Goal: Complete application form

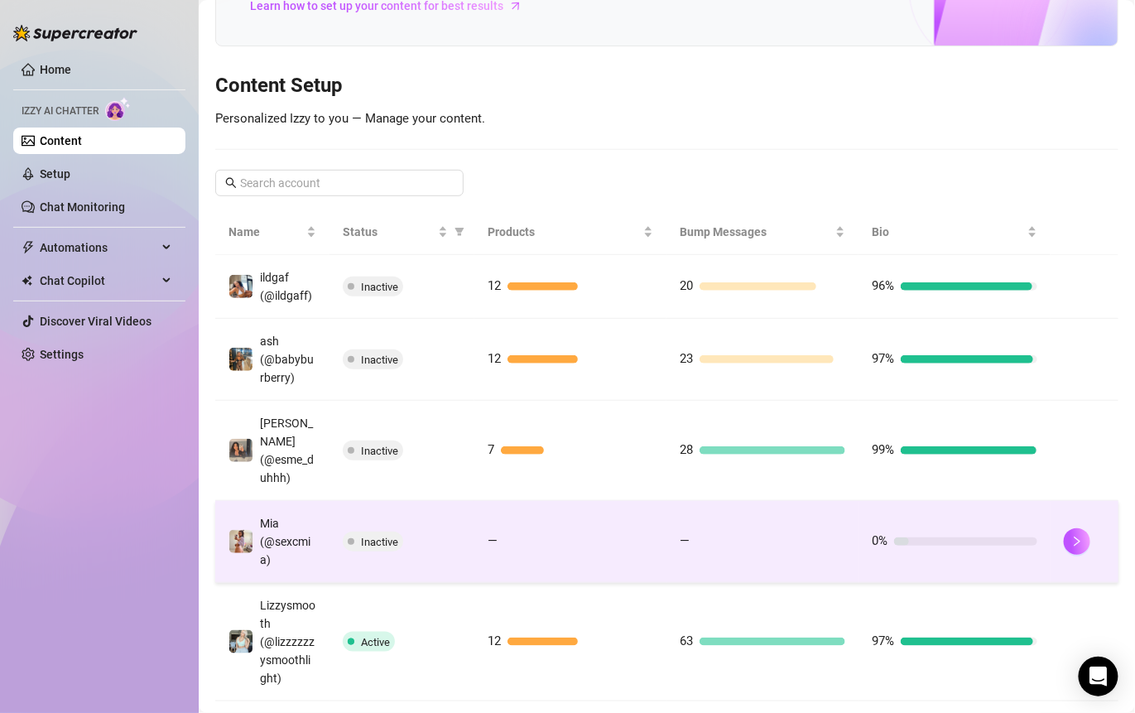
scroll to position [236, 0]
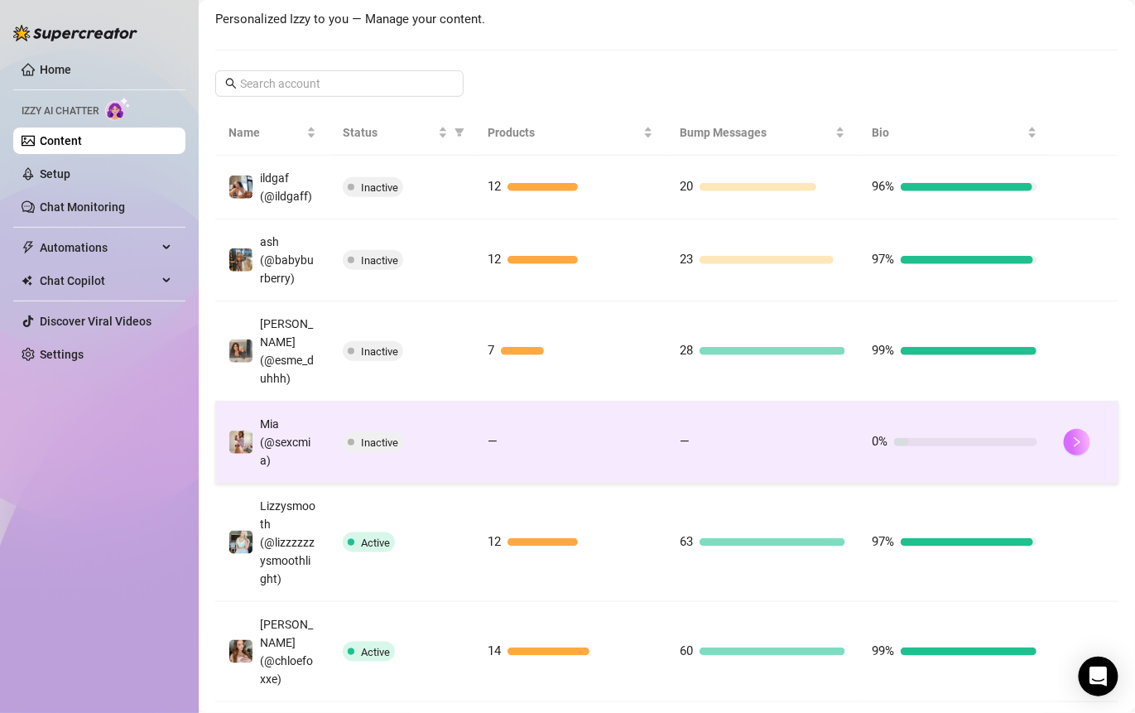
click at [1071, 448] on icon "right" at bounding box center [1077, 442] width 12 height 12
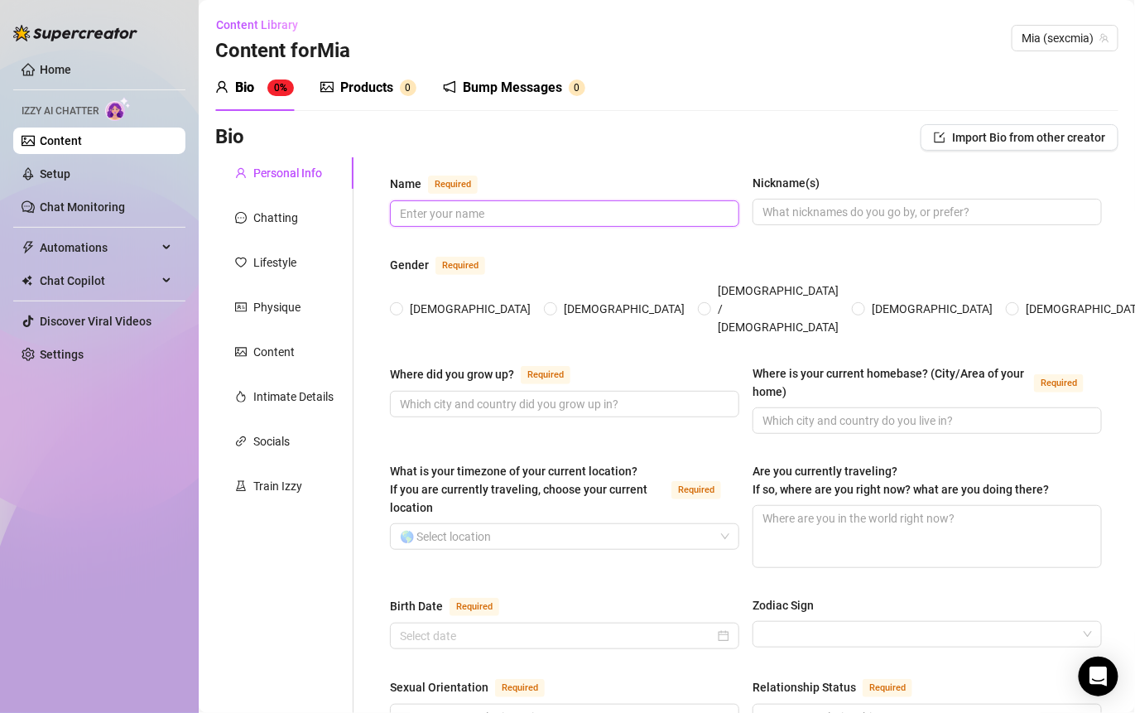
click at [465, 204] on input "Name Required" at bounding box center [563, 213] width 326 height 18
type input "[PERSON_NAME]"
type input "S"
type input "Mia"
click at [511, 261] on div "Gender Required" at bounding box center [746, 268] width 712 height 26
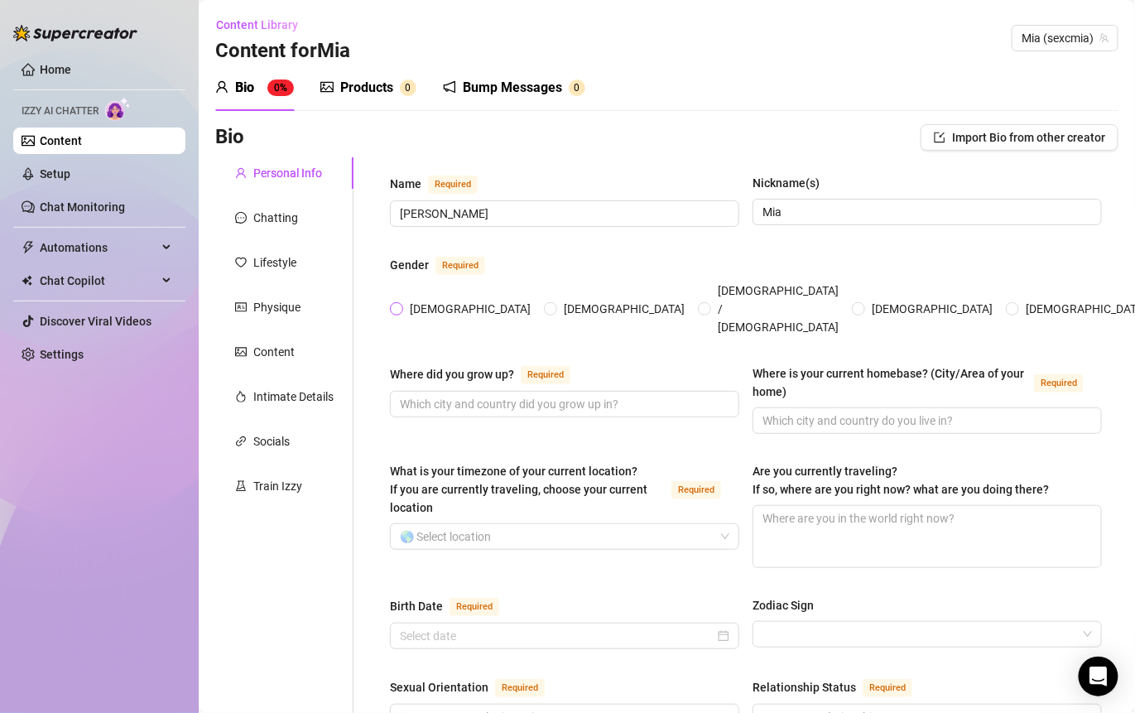
click at [421, 300] on span "[DEMOGRAPHIC_DATA]" at bounding box center [470, 309] width 134 height 18
click at [401, 305] on input "[DEMOGRAPHIC_DATA]" at bounding box center [397, 310] width 7 height 11
radio input "true"
click at [587, 228] on div "Name Required [PERSON_NAME](s) [PERSON_NAME]" at bounding box center [746, 208] width 712 height 68
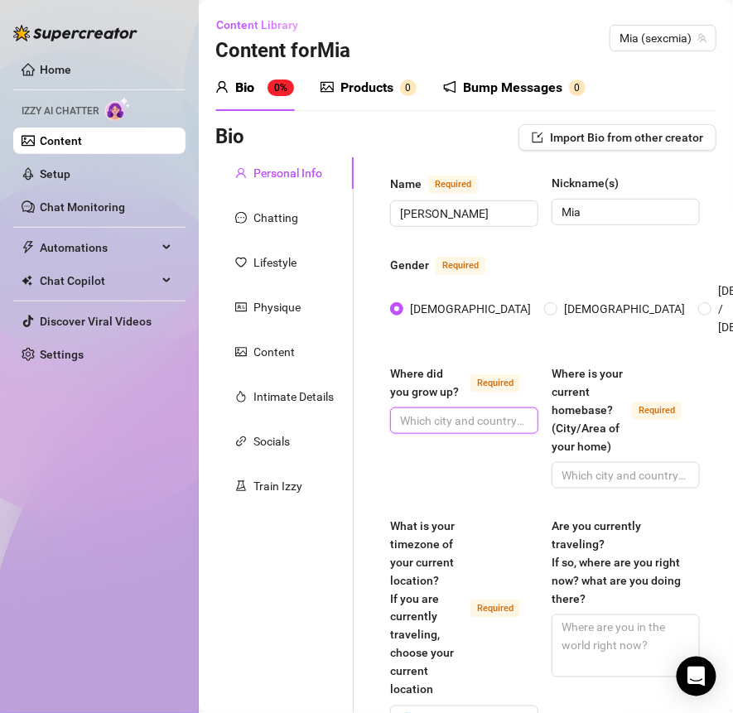
click at [435, 415] on input "Where did you grow up? Required" at bounding box center [462, 420] width 125 height 18
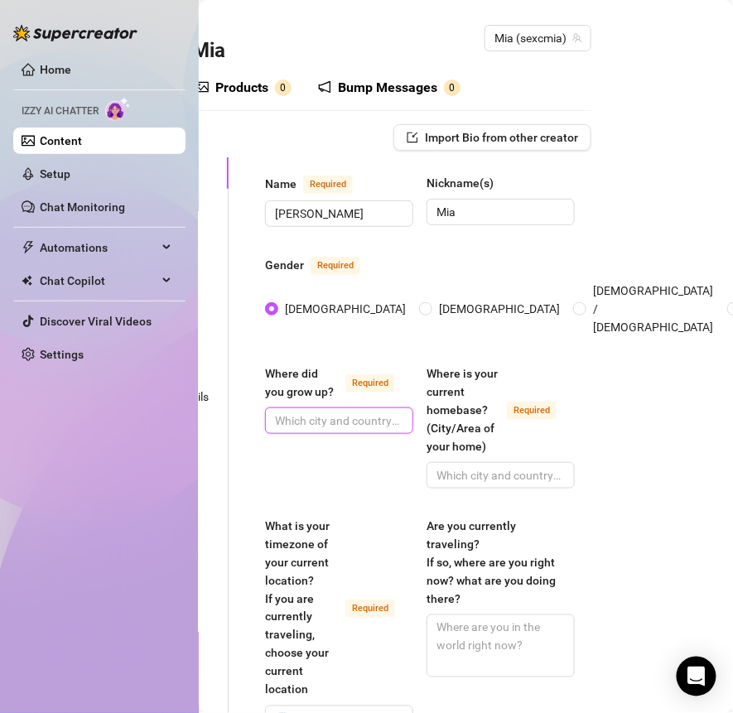
scroll to position [0, 127]
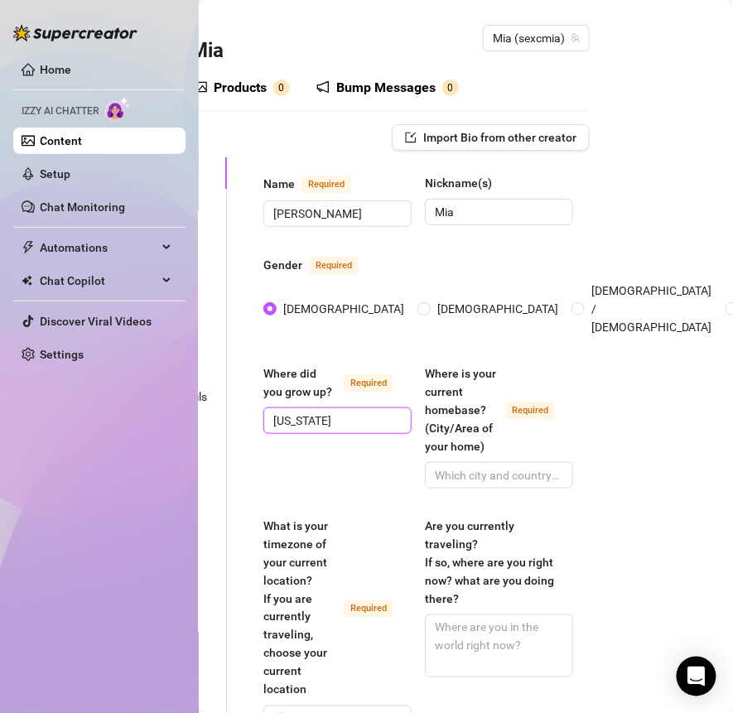
type input "[US_STATE]"
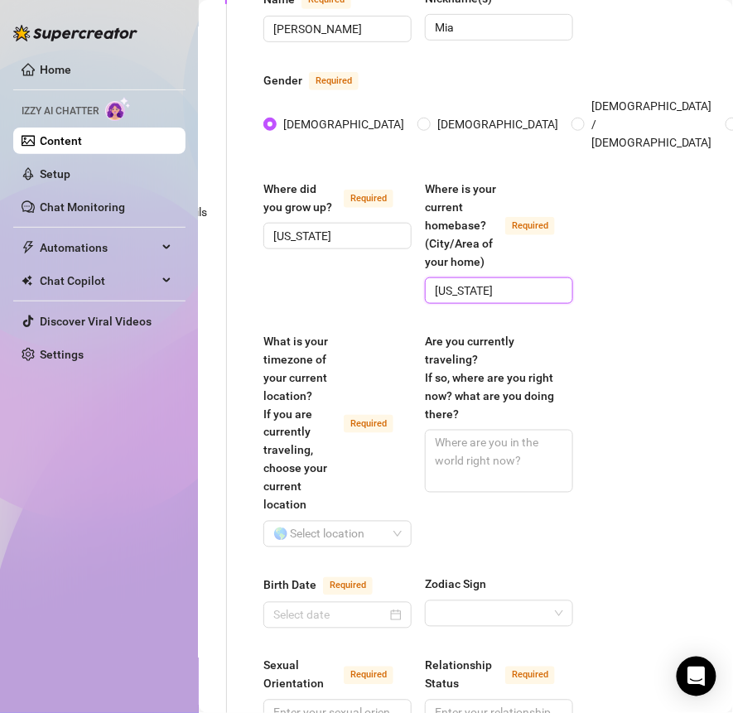
scroll to position [205, 127]
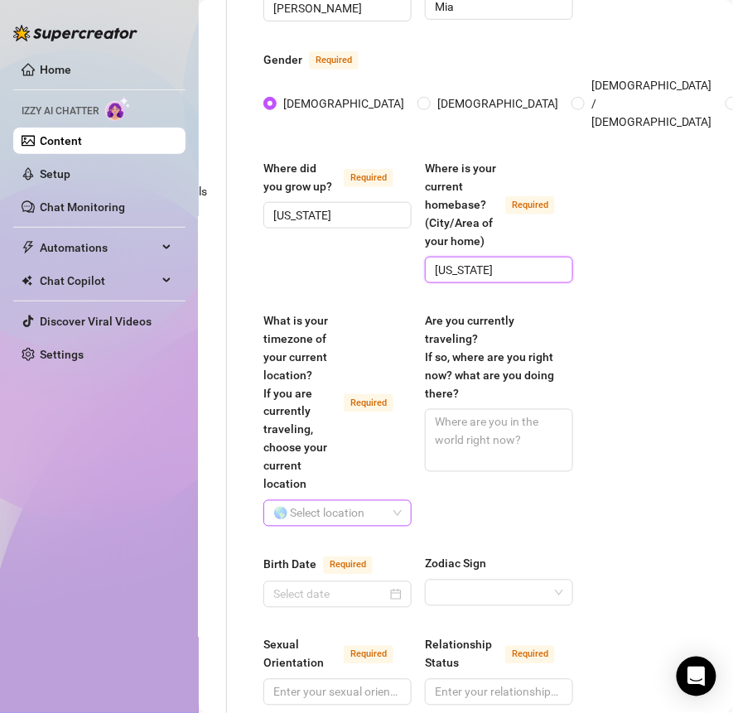
type input "[US_STATE]"
click at [335, 501] on input "What is your timezone of your current location? If you are currently traveling,…" at bounding box center [329, 513] width 113 height 25
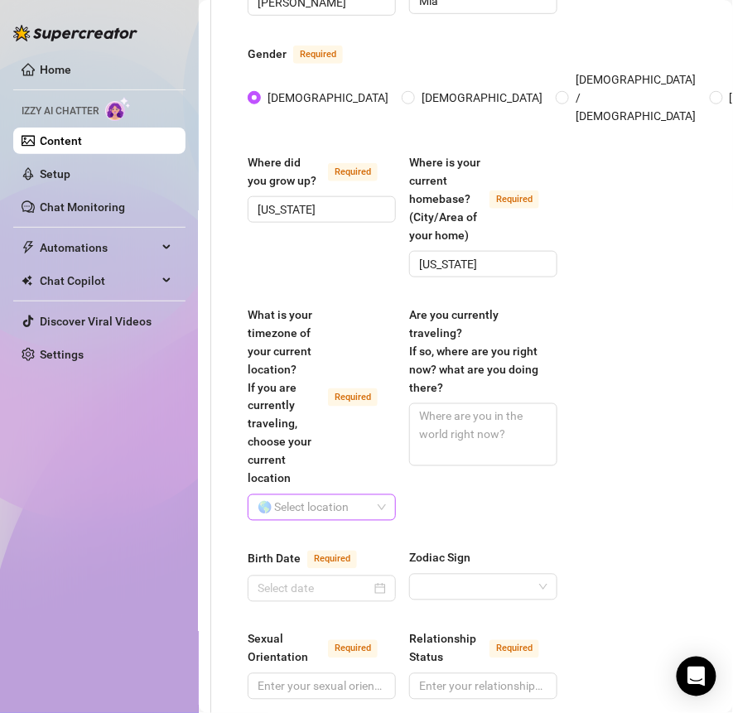
click at [329, 495] on input "What is your timezone of your current location? If you are currently traveling,…" at bounding box center [313, 507] width 113 height 25
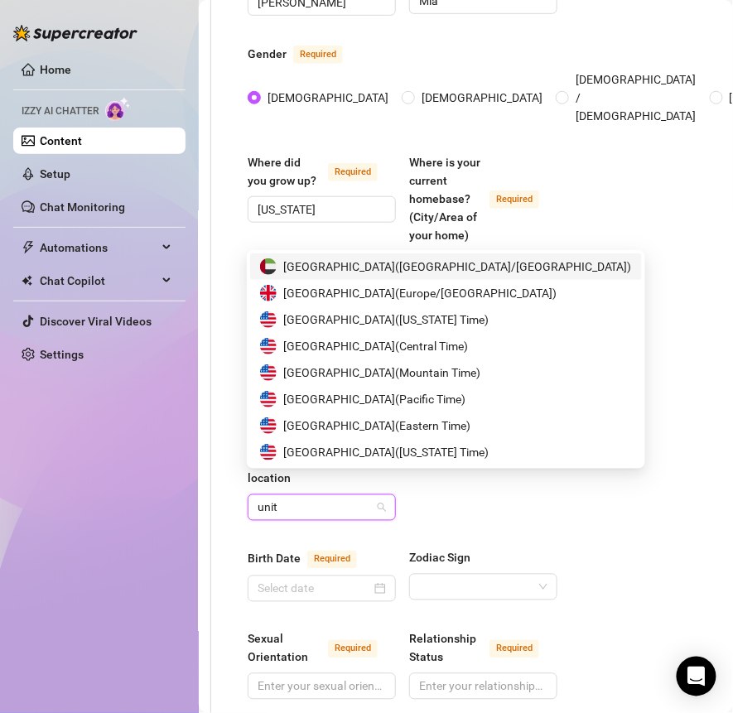
type input "unite"
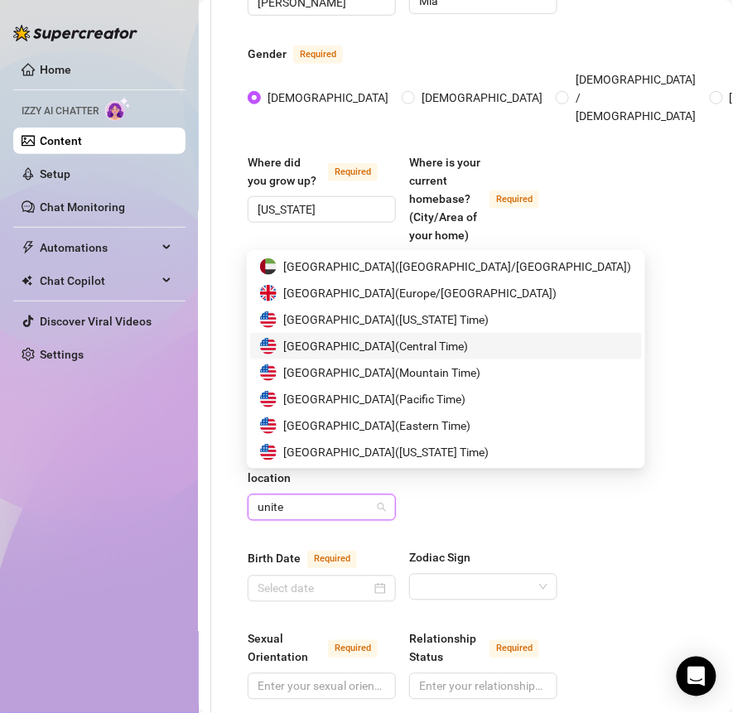
click at [426, 339] on span "[GEOGRAPHIC_DATA] ( Central Time )" at bounding box center [375, 346] width 185 height 18
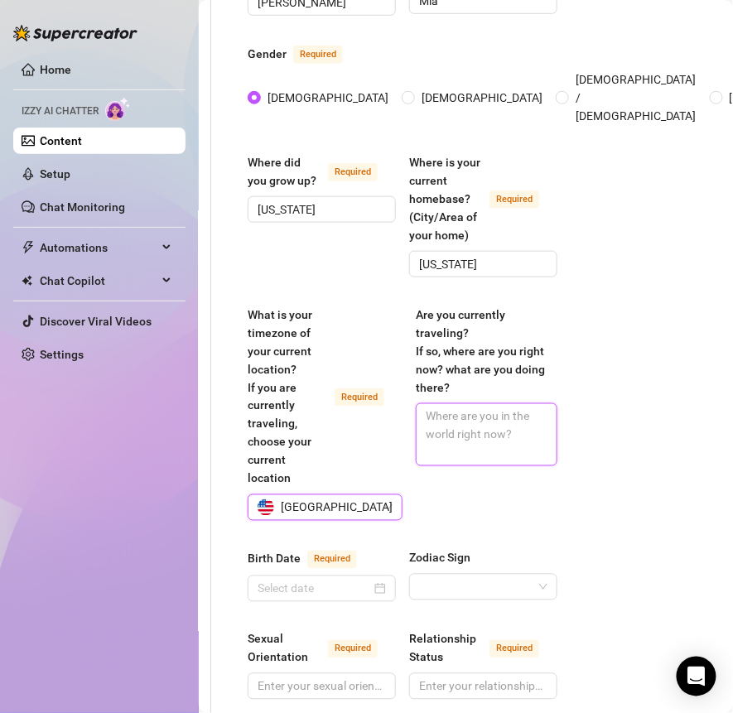
click at [466, 420] on textarea "Are you currently traveling? If so, where are you right now? what are you doing…" at bounding box center [486, 434] width 140 height 61
type textarea "NB"
type textarea "NBO"
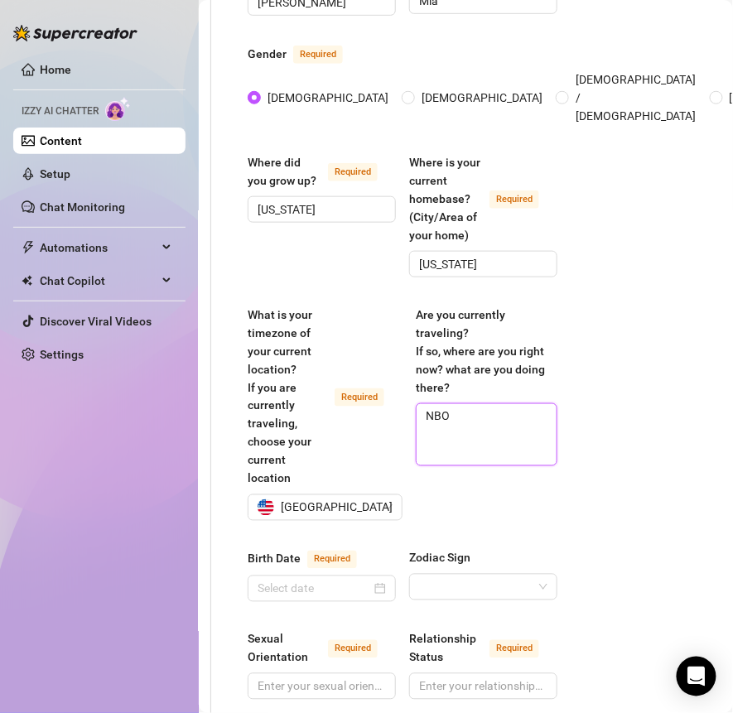
type textarea "NB"
type textarea "NBo"
type textarea "NB"
type textarea "N"
type textarea "No"
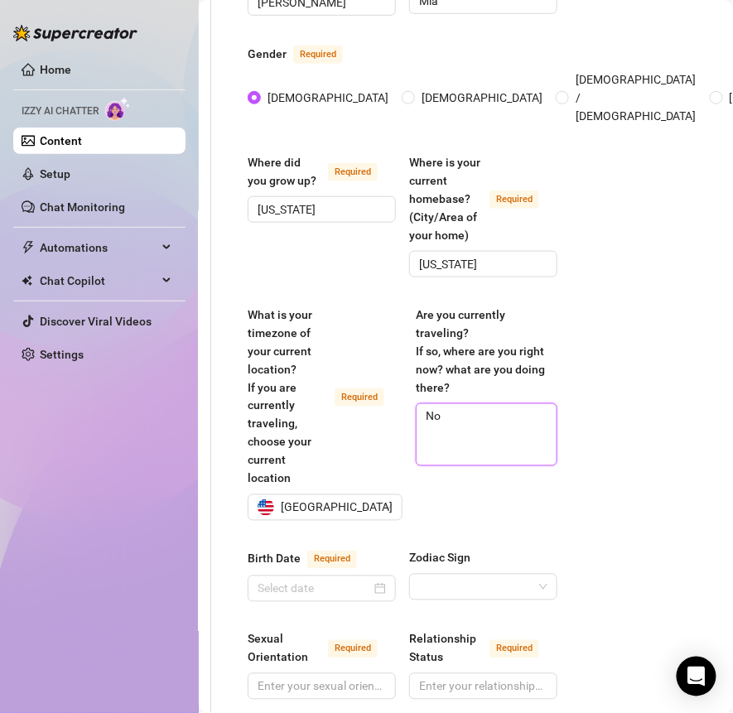
type textarea "No"
type textarea "No I"
type textarea "No I'"
type textarea "No I'm"
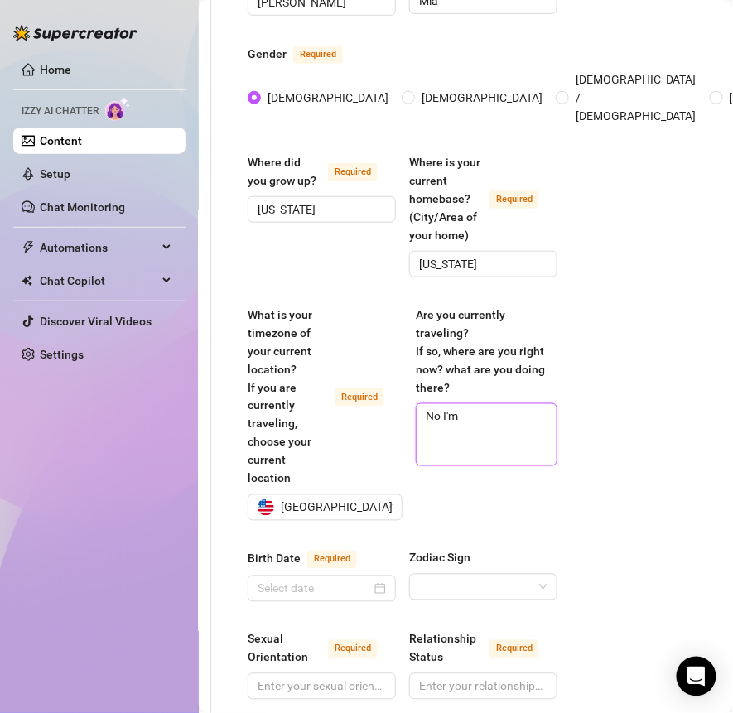
type textarea "No I'm n"
type textarea "No I'm no"
type textarea "No I'm not"
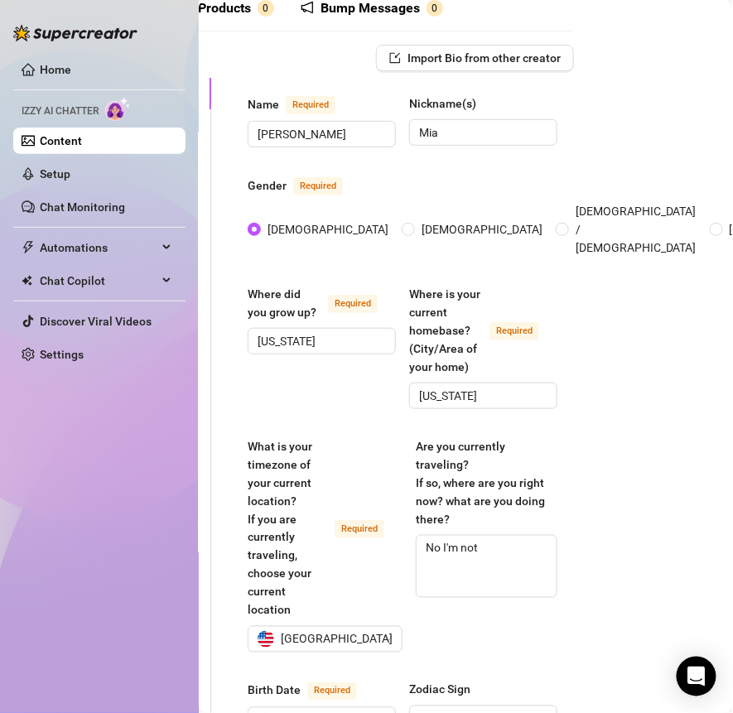
scroll to position [0, 142]
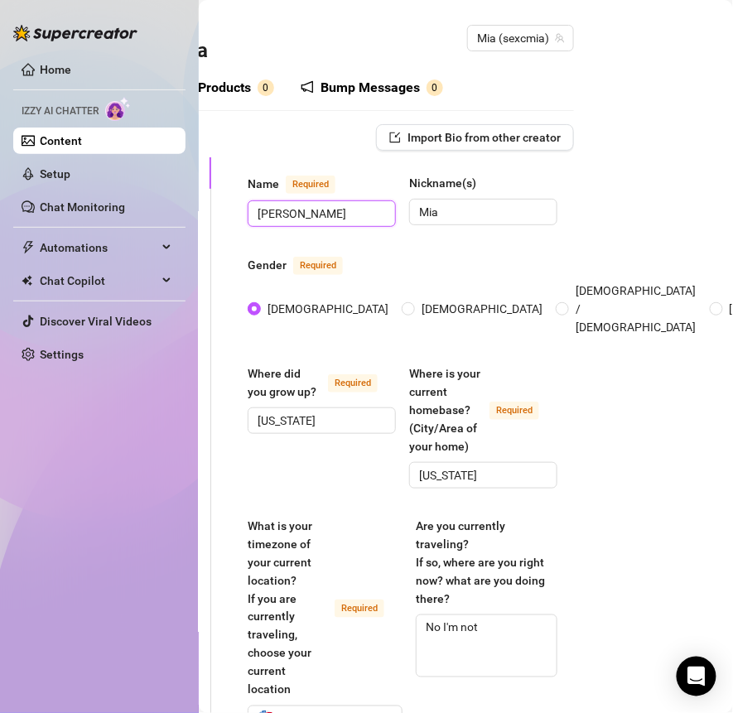
click at [367, 216] on input "[PERSON_NAME]" at bounding box center [319, 213] width 125 height 18
type input "[PERSON_NAME]"
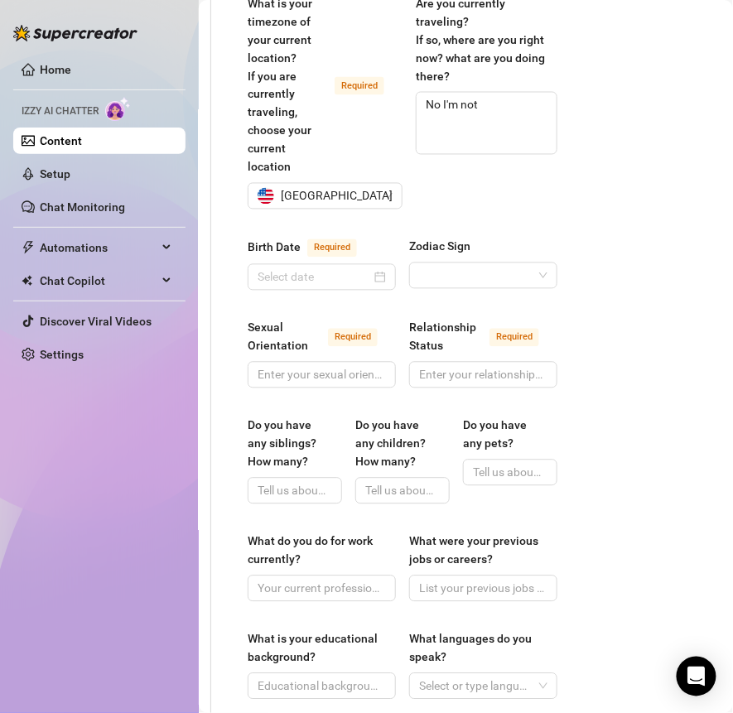
scroll to position [522, 142]
click at [298, 366] on input "Sexual Orientation Required" at bounding box center [319, 375] width 125 height 18
type input "Straight"
click at [483, 366] on input "Relationship Status Required" at bounding box center [481, 375] width 125 height 18
click at [432, 362] on div at bounding box center [483, 375] width 148 height 26
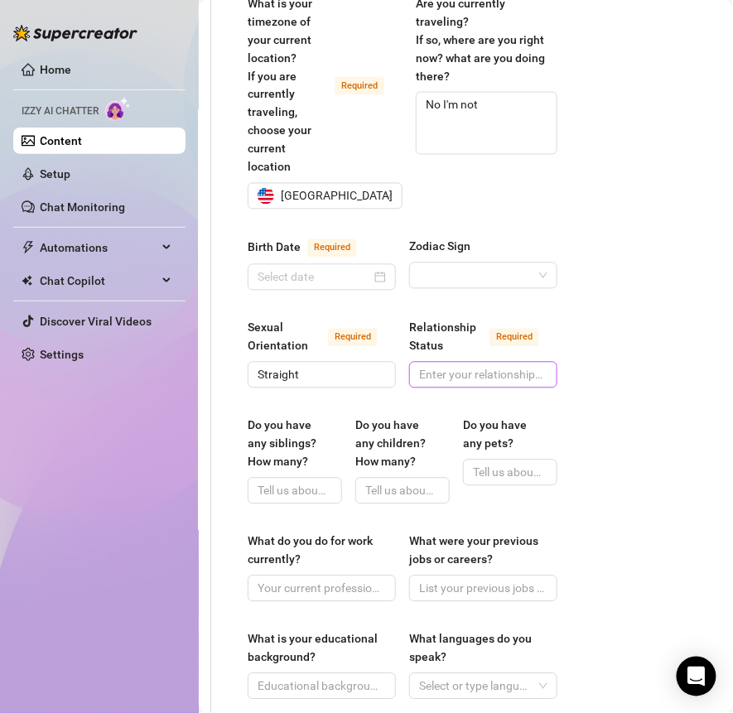
click at [432, 362] on span at bounding box center [483, 375] width 148 height 26
click at [435, 366] on input "Relationship Status Required" at bounding box center [481, 375] width 125 height 18
type input "Single"
click at [299, 482] on input "Do you have any siblings? How many?" at bounding box center [292, 491] width 71 height 18
click at [295, 482] on input "Do you have any siblings? How many?" at bounding box center [292, 491] width 71 height 18
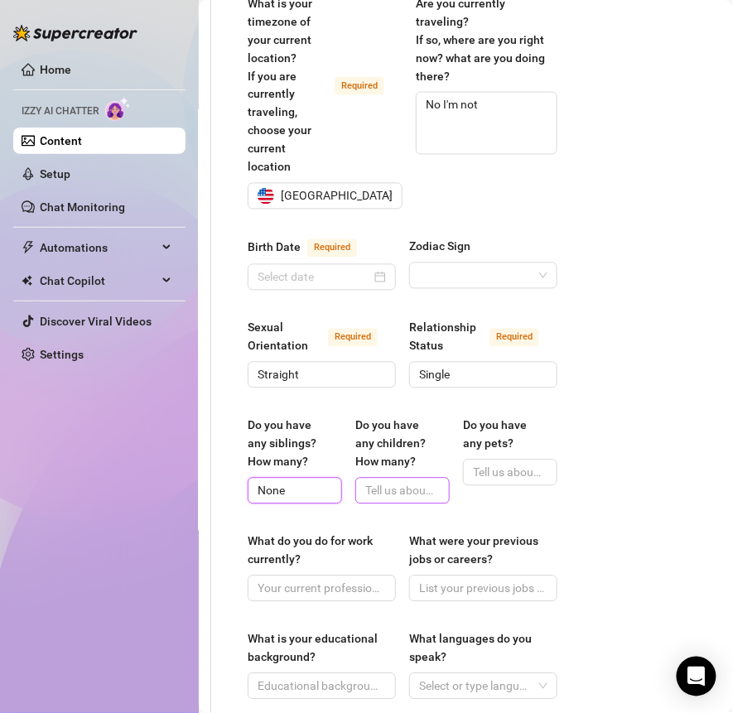
type input "None"
click at [364, 481] on span at bounding box center [402, 491] width 94 height 26
type input "o"
type input "None"
click at [491, 464] on input "Do you have any pets?" at bounding box center [508, 473] width 71 height 18
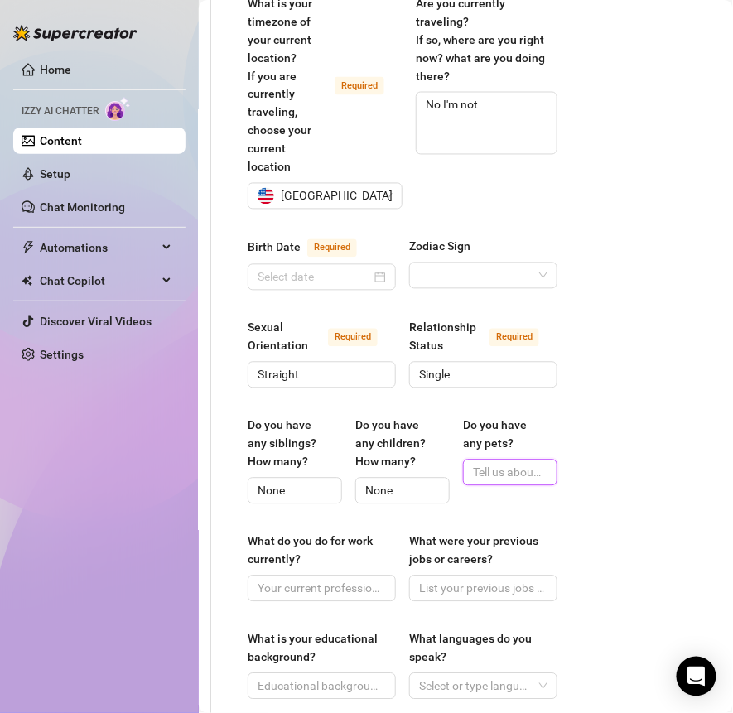
click at [491, 464] on input "Do you have any pets?" at bounding box center [508, 473] width 71 height 18
type input "n"
type input "None"
click at [310, 532] on div "What do you do for work currently?" at bounding box center [316, 550] width 137 height 36
click at [310, 580] on input "What do you do for work currently?" at bounding box center [319, 589] width 125 height 18
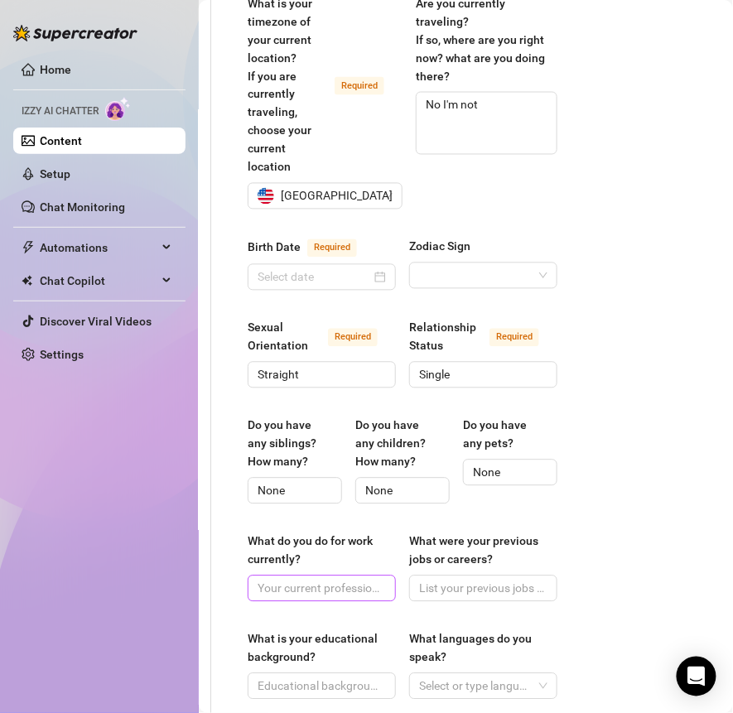
click at [307, 578] on span at bounding box center [322, 588] width 148 height 26
type input "content creator and gamer"
click at [434, 580] on input "What were your previous jobs or careers?" at bounding box center [481, 589] width 125 height 18
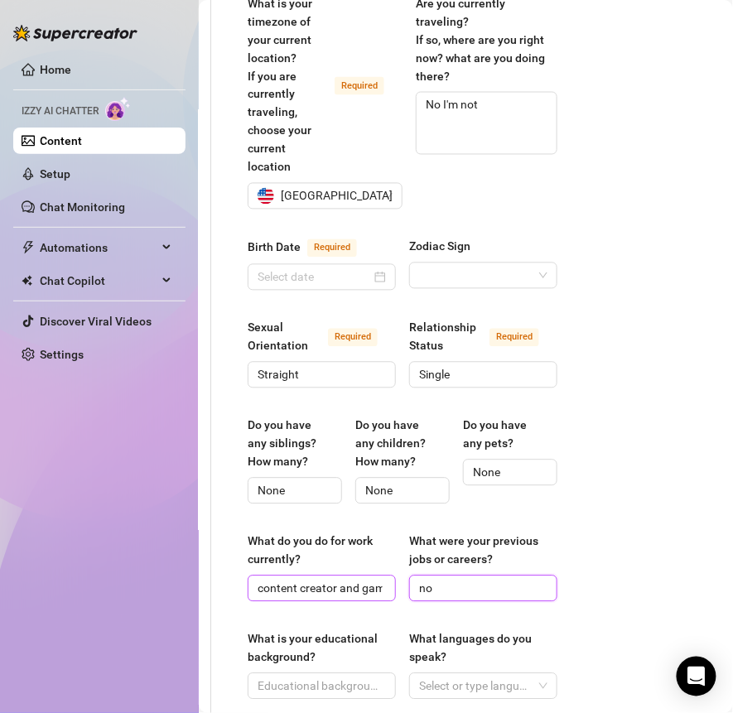
type input "n"
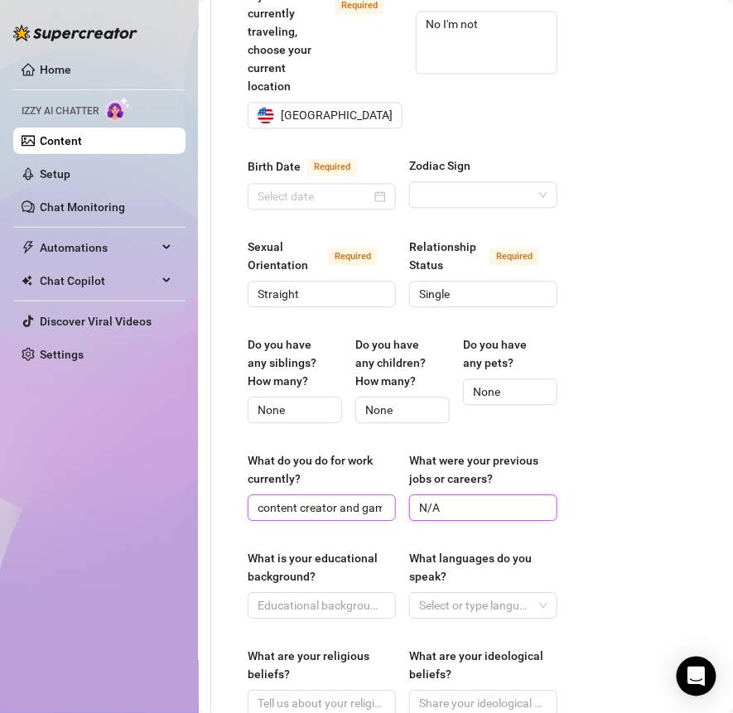
scroll to position [607, 142]
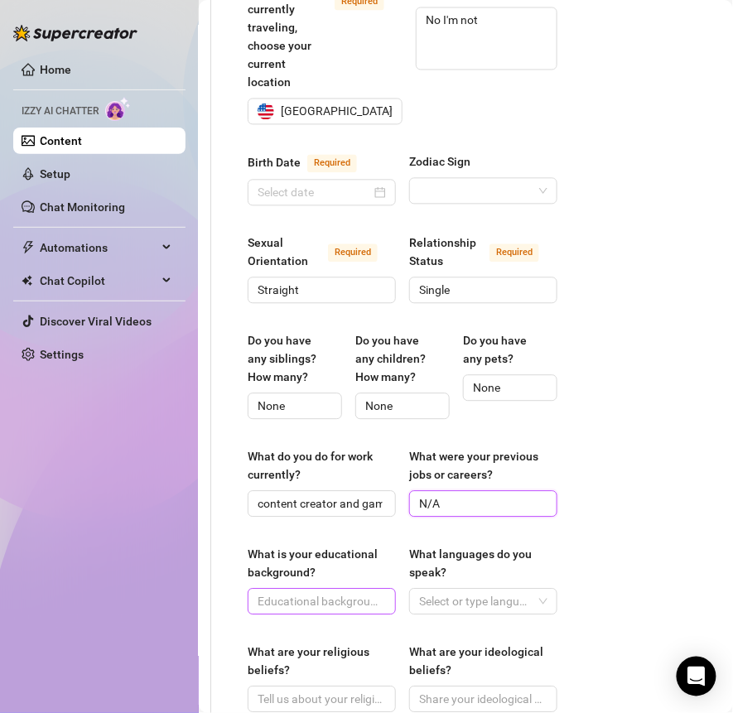
type input "N/A"
click at [311, 593] on input "What is your educational background?" at bounding box center [319, 602] width 125 height 18
click at [476, 590] on div at bounding box center [474, 601] width 124 height 23
type input "College"
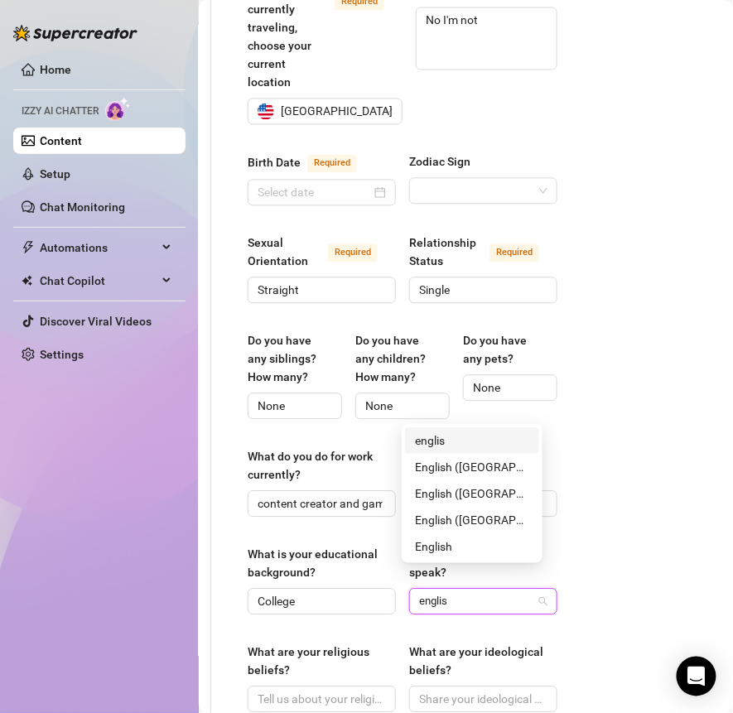
type input "english"
click at [435, 468] on div "English ([GEOGRAPHIC_DATA])" at bounding box center [472, 467] width 114 height 18
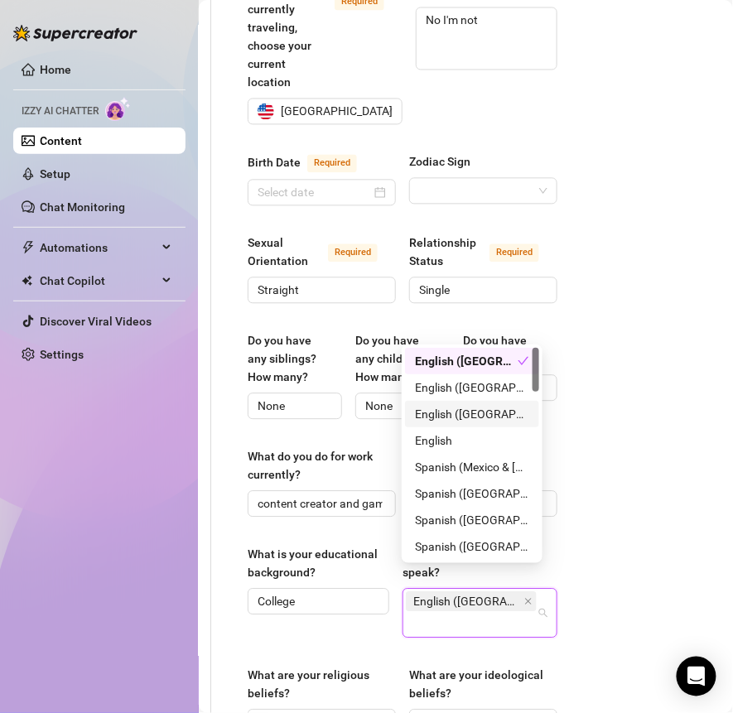
click at [685, 354] on div "Content Library Content for [PERSON_NAME] (sexcmia) Bio 0% Products 0 Bump Mess…" at bounding box center [466, 356] width 534 height 713
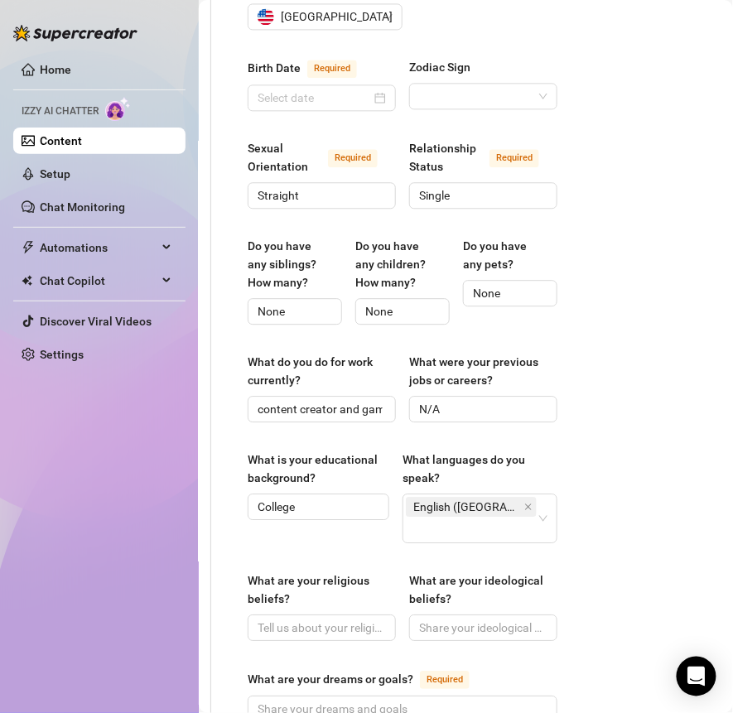
scroll to position [705, 142]
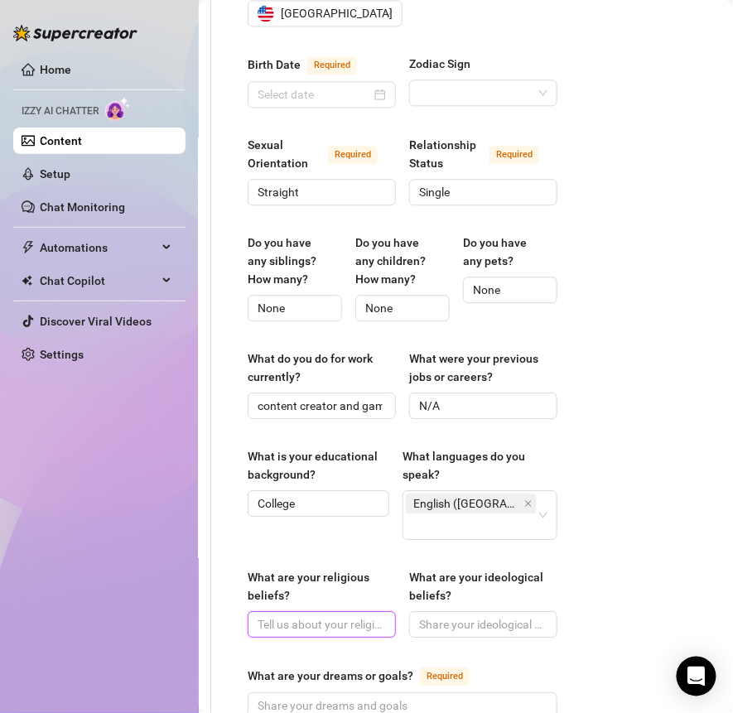
click at [314, 615] on input "What are your religious beliefs?" at bounding box center [319, 624] width 125 height 18
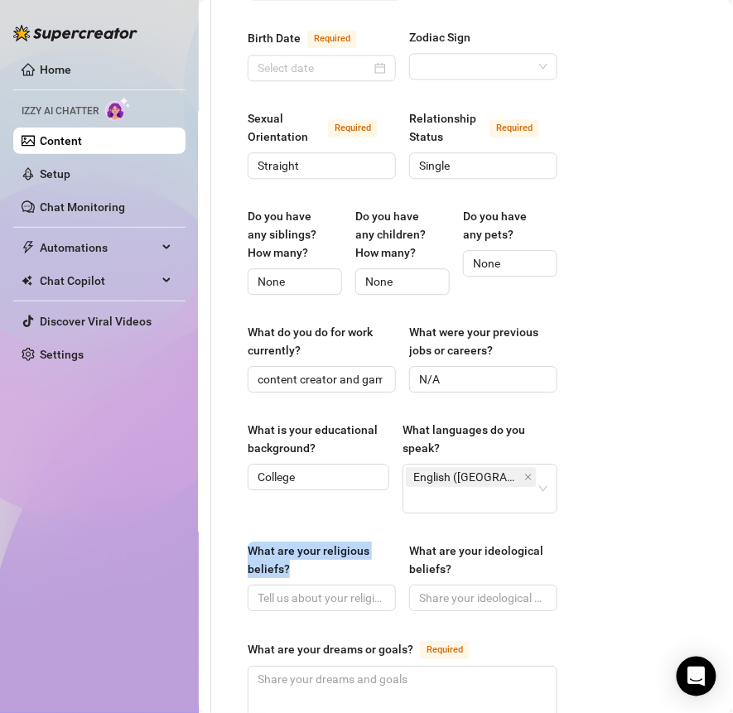
drag, startPoint x: 310, startPoint y: 514, endPoint x: 247, endPoint y: 507, distance: 64.2
click at [248, 541] on div "What are your religious beliefs?" at bounding box center [316, 559] width 137 height 36
copy div "What are your religious beliefs?"
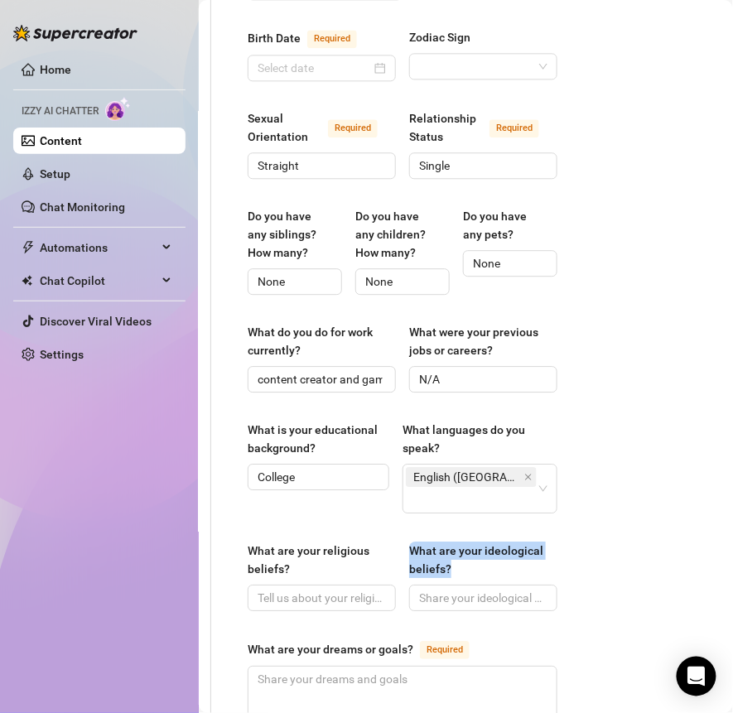
drag, startPoint x: 527, startPoint y: 518, endPoint x: 401, endPoint y: 499, distance: 127.3
click at [409, 541] on div "What are your ideological beliefs?" at bounding box center [477, 559] width 137 height 36
copy div "What are your ideological beliefs?"
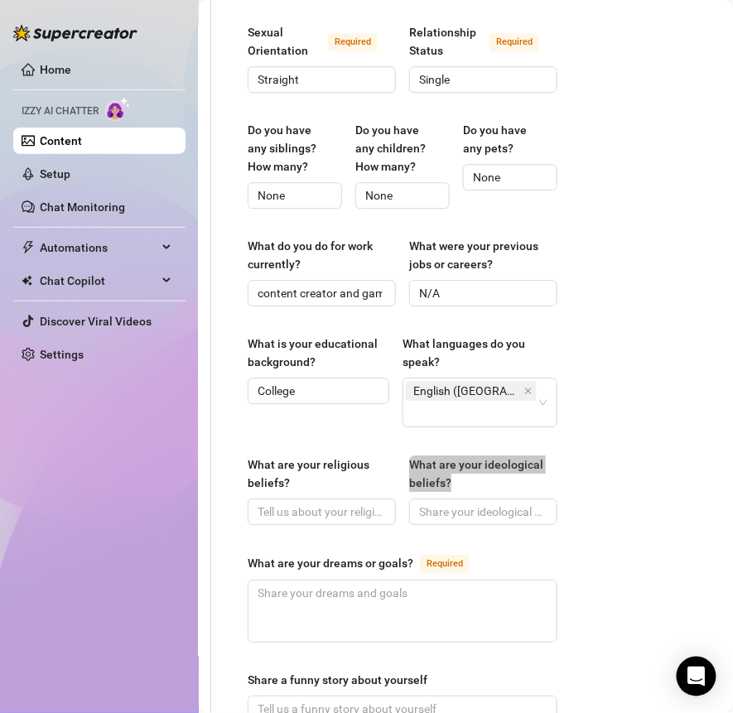
scroll to position [820, 142]
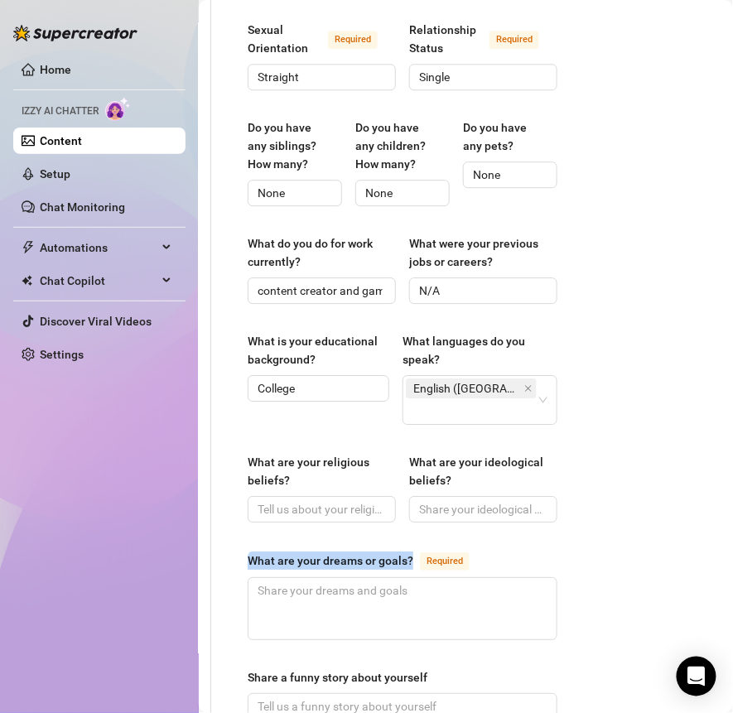
drag, startPoint x: 411, startPoint y: 513, endPoint x: 246, endPoint y: 512, distance: 165.6
click at [246, 512] on div "Name Required [PERSON_NAME] Nickname(s) [PERSON_NAME] Gender Required [DEMOGRAP…" at bounding box center [402, 178] width 343 height 1682
copy div "What are your dreams or goals?"
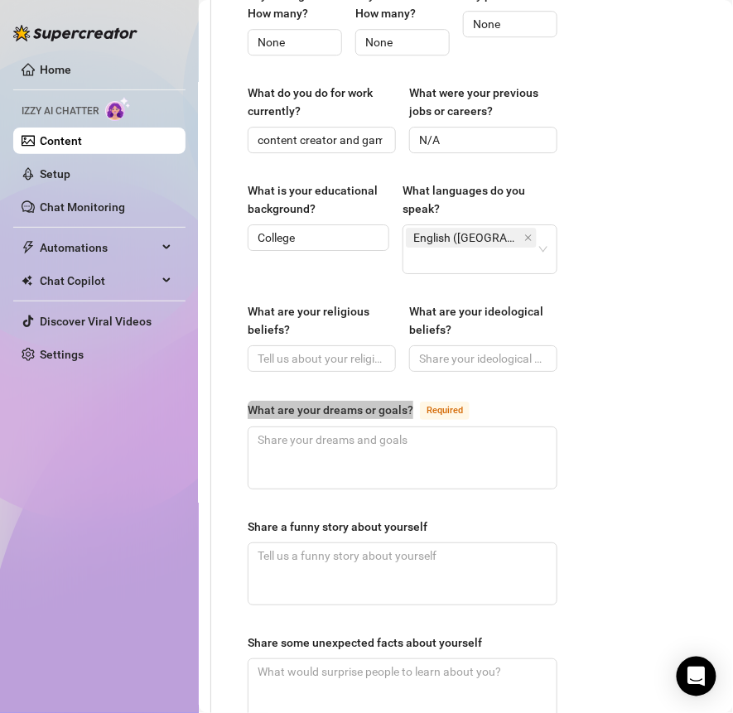
scroll to position [1011, 142]
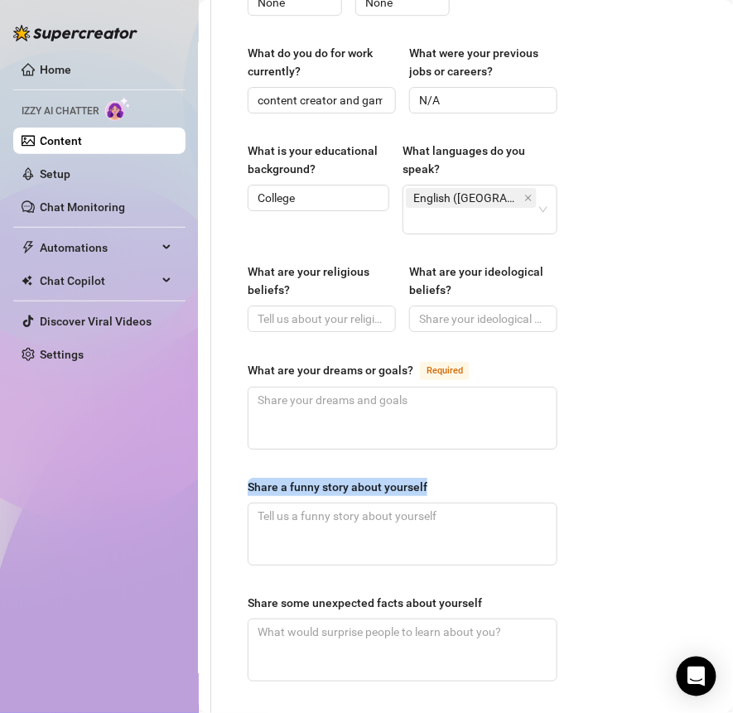
drag, startPoint x: 242, startPoint y: 435, endPoint x: 432, endPoint y: 436, distance: 190.4
copy div "Share a funny story about yourself"
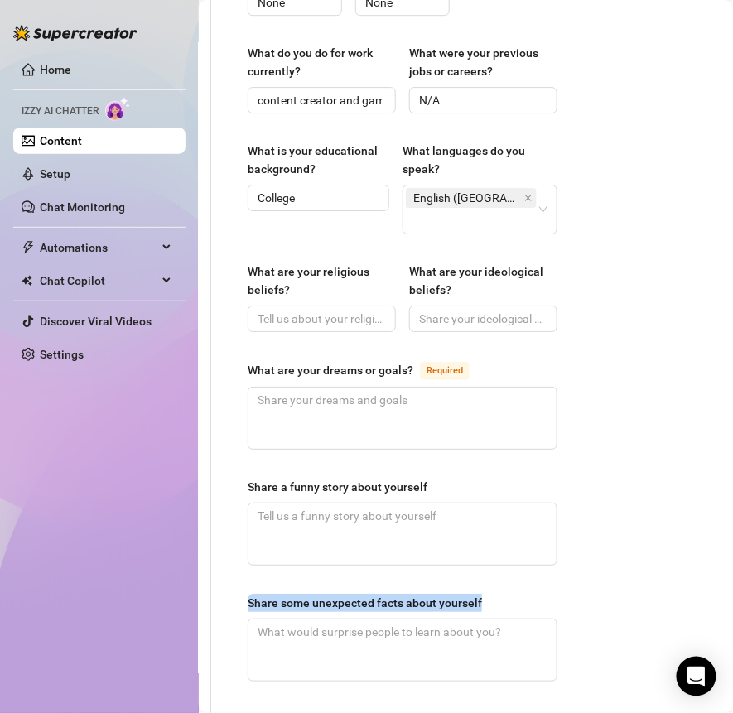
drag, startPoint x: 243, startPoint y: 555, endPoint x: 508, endPoint y: 555, distance: 264.9
copy div "Share some unexpected facts about yourself"
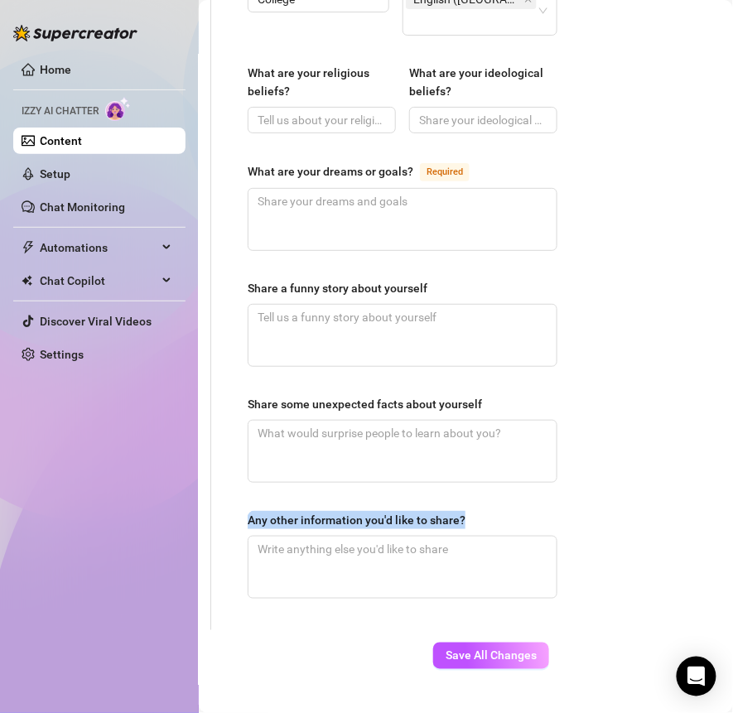
drag, startPoint x: 485, startPoint y: 470, endPoint x: 234, endPoint y: 470, distance: 250.8
copy div "Any other information you'd like to share?"
click at [450, 649] on span "Save All Changes" at bounding box center [490, 655] width 91 height 13
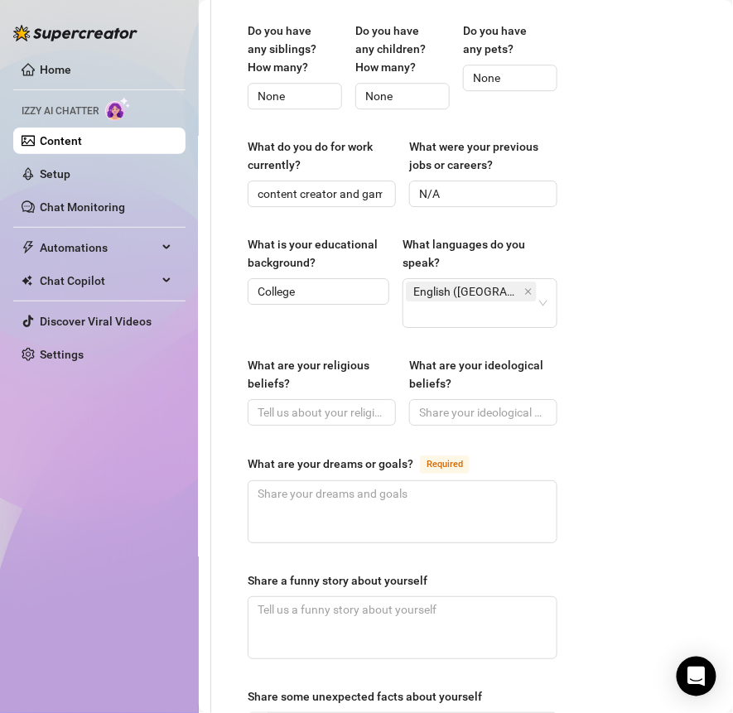
scroll to position [885, 142]
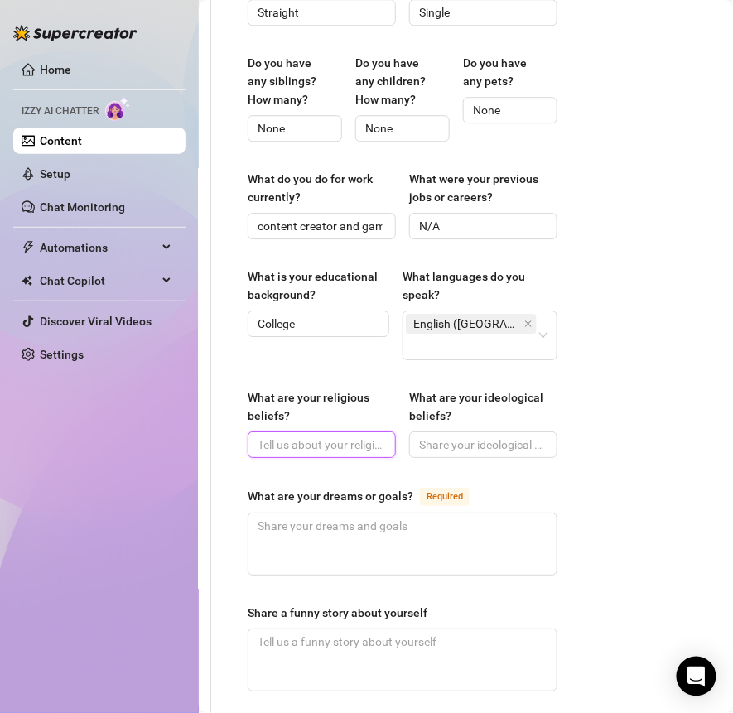
click at [319, 435] on input "What are your religious beliefs?" at bounding box center [319, 444] width 125 height 18
paste input "i’m not super religious, bby, but i believe in being kind, grateful, and puttin…"
type input "i’m not super religious, bby, but i believe in being kind, grateful, and puttin…"
click at [241, 435] on div "Name Required [PERSON_NAME] Nickname(s) [PERSON_NAME] Gender Required [DEMOGRAP…" at bounding box center [402, 113] width 343 height 1682
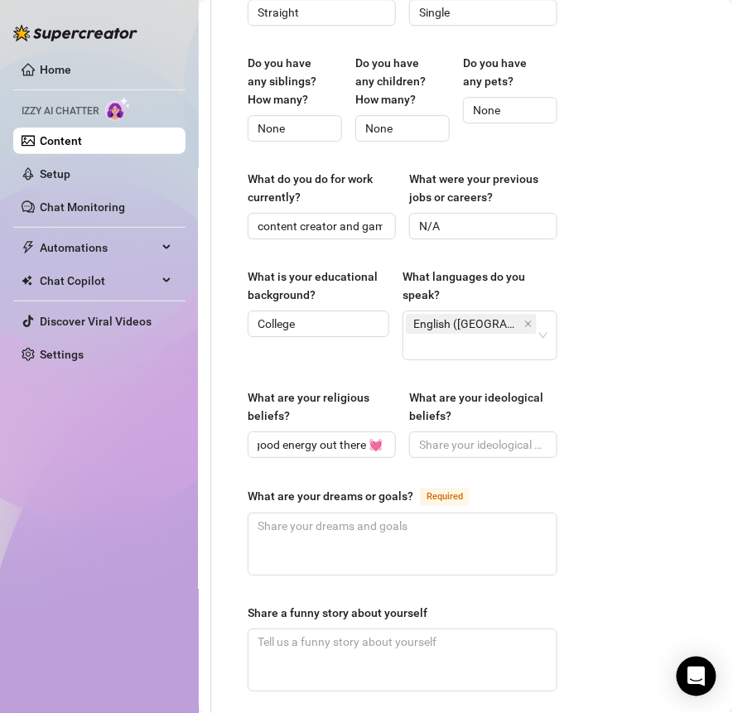
scroll to position [0, 0]
click at [445, 435] on input "What are your ideological beliefs?" at bounding box center [481, 444] width 125 height 18
paste input "i’m all about living authentically, loving fully, and letting people be who the…"
type input "i’m all about living authentically, loving fully, and letting people be who the…"
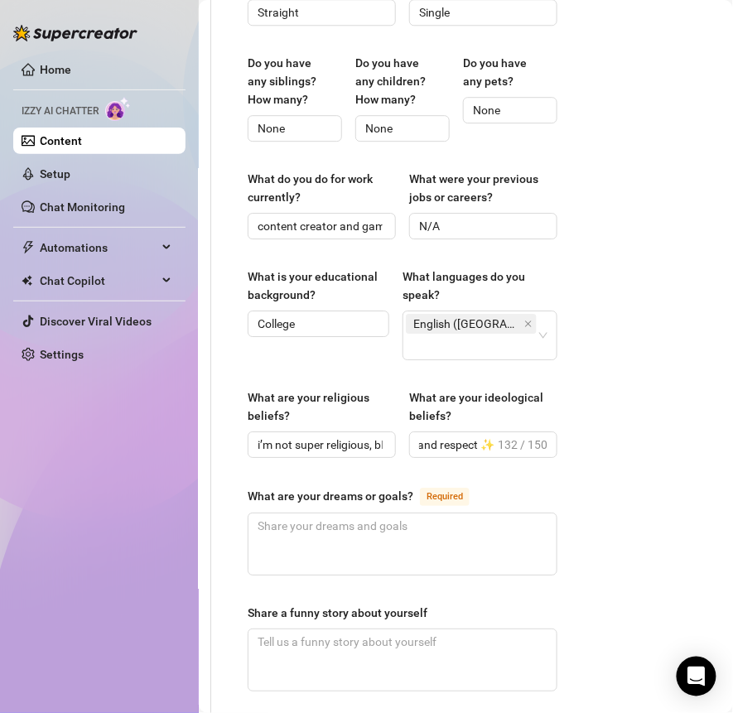
click at [349, 420] on div "What are your religious beliefs? i’m not super religious, bby, but i believe in…" at bounding box center [403, 430] width 310 height 84
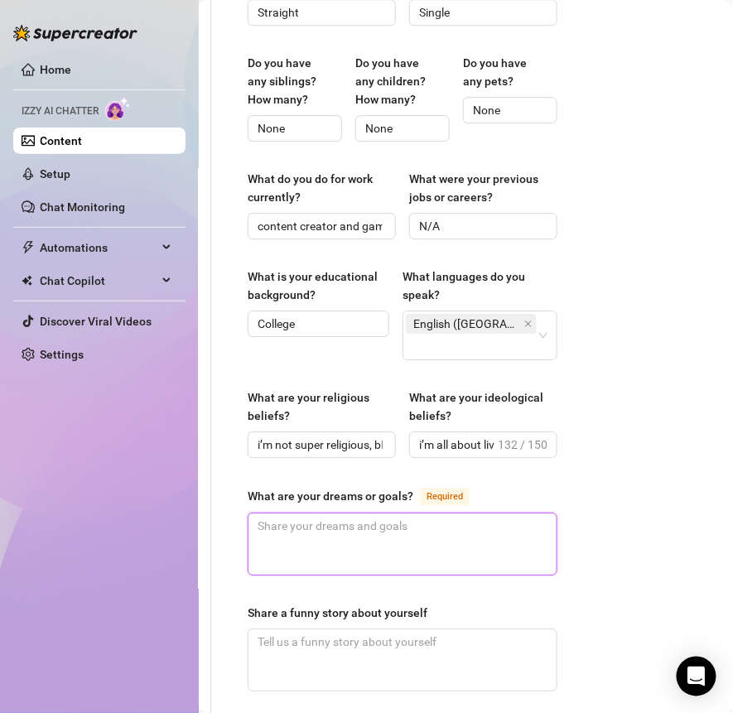
click at [306, 513] on textarea "What are your dreams or goals? Required" at bounding box center [402, 543] width 308 height 61
paste textarea "my big dream is to be a full-time streamer and build a little community of game…"
type textarea "my big dream is to be a full-time streamer and build a little community of game…"
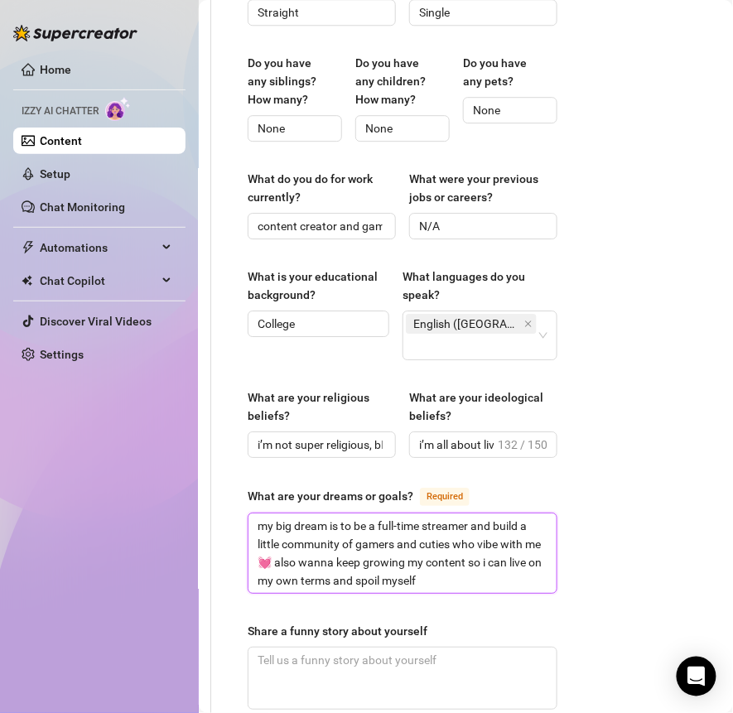
type textarea "my big dream is to be a full-time streamer and build a little community of game…"
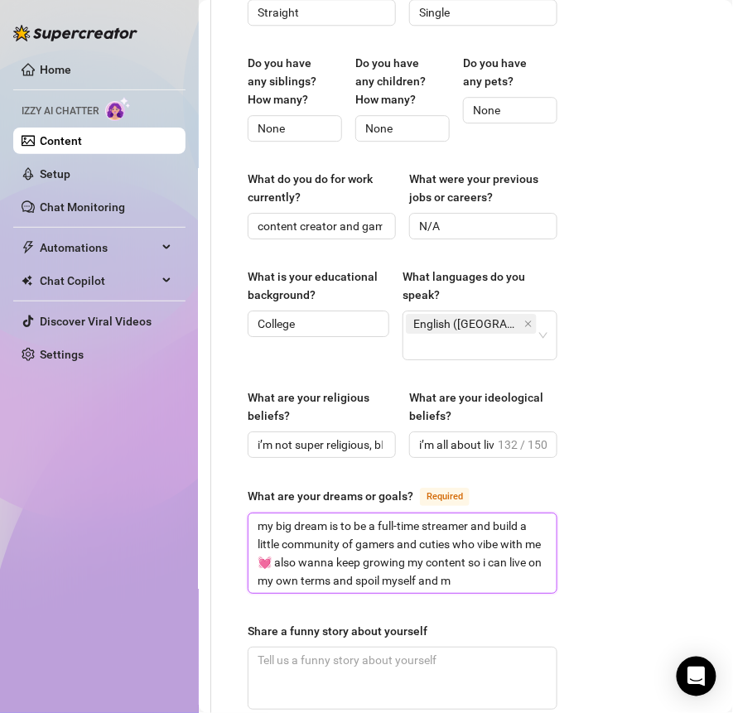
type textarea "my big dream is to be a full-time streamer and build a little community of game…"
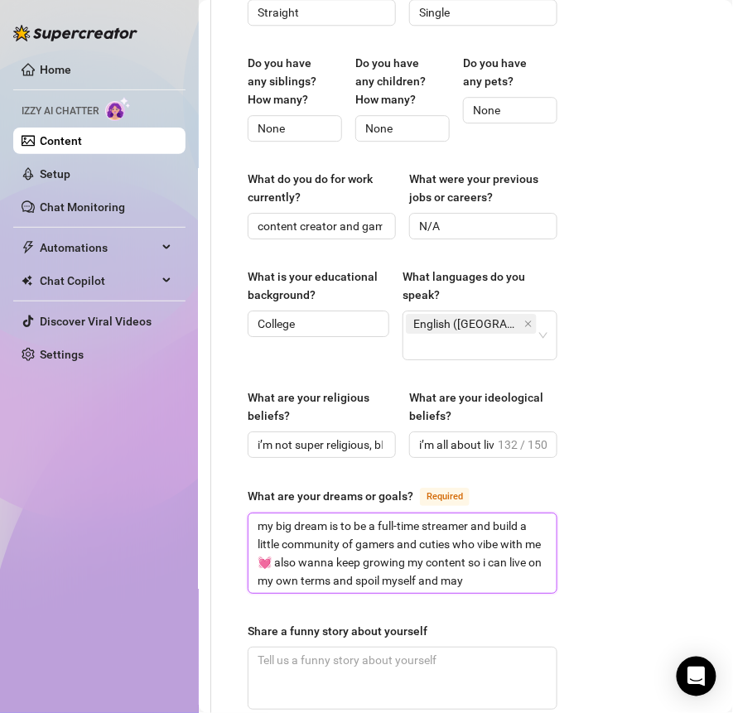
type textarea "my big dream is to be a full-time streamer and build a little community of game…"
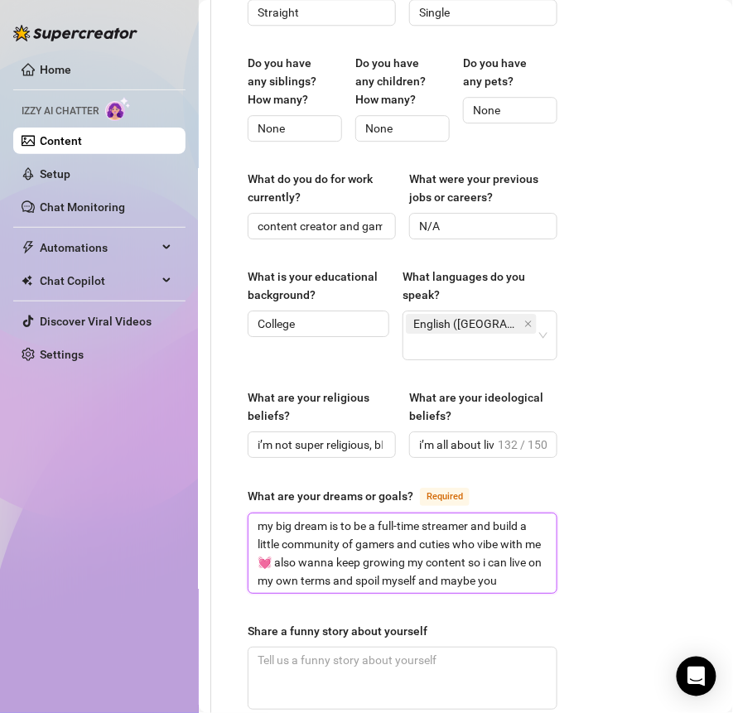
type textarea "my big dream is to be a full-time streamer and build a little community of game…"
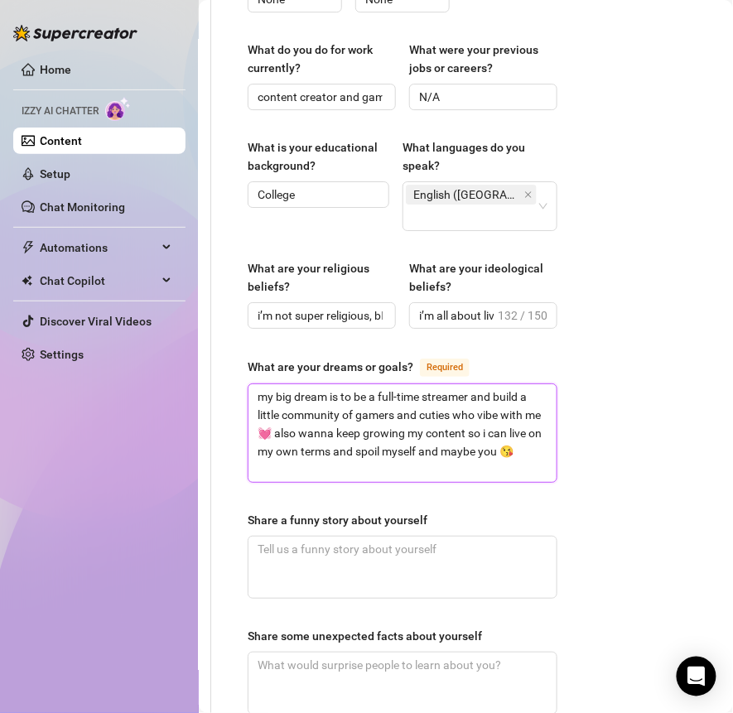
scroll to position [1022, 142]
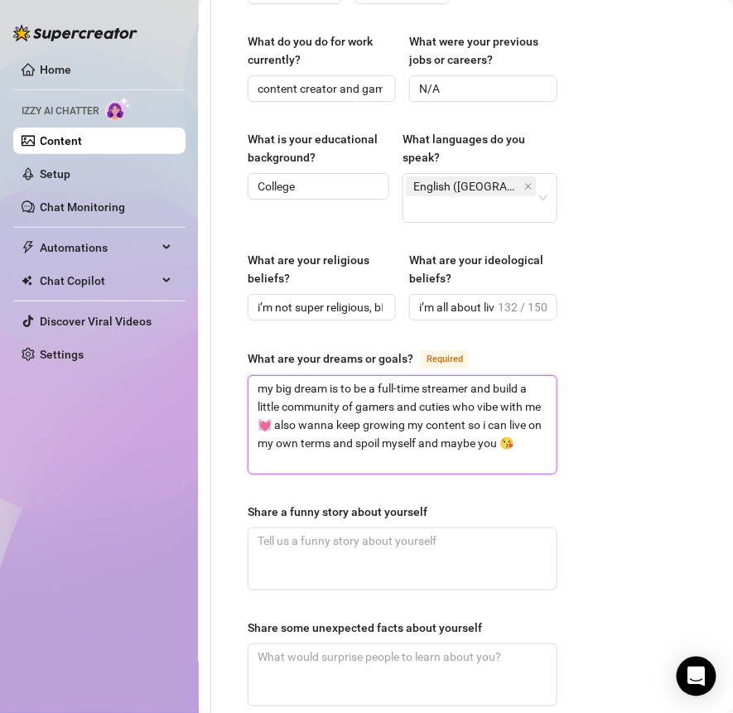
type textarea "my big dream is to be a full-time streamer and build a little community of game…"
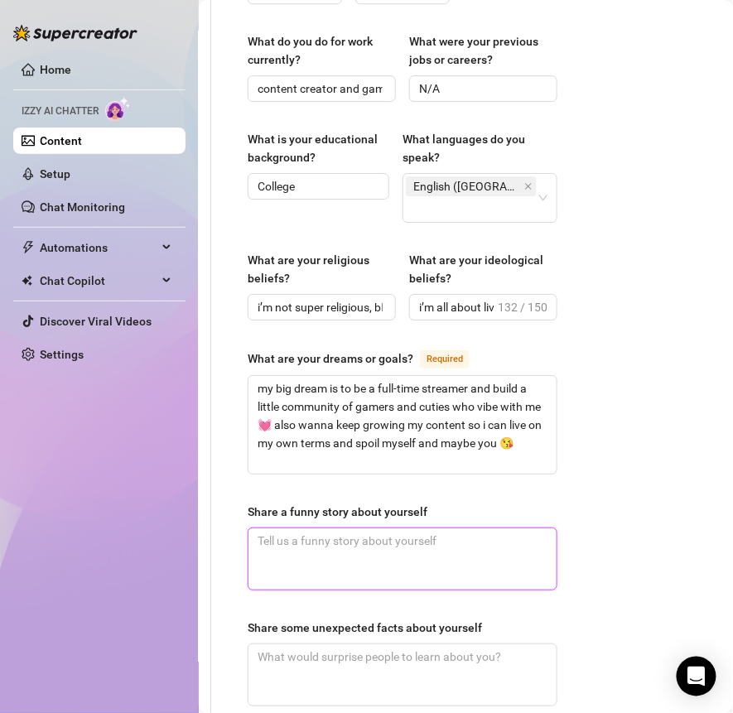
click at [305, 528] on textarea "Share a funny story about yourself" at bounding box center [402, 558] width 308 height 61
paste textarea "one time i was baking cookies and got so distracted by a Fortnite match that i …"
type textarea "one time i was baking cookies and got so distracted by a Fortnite match that i …"
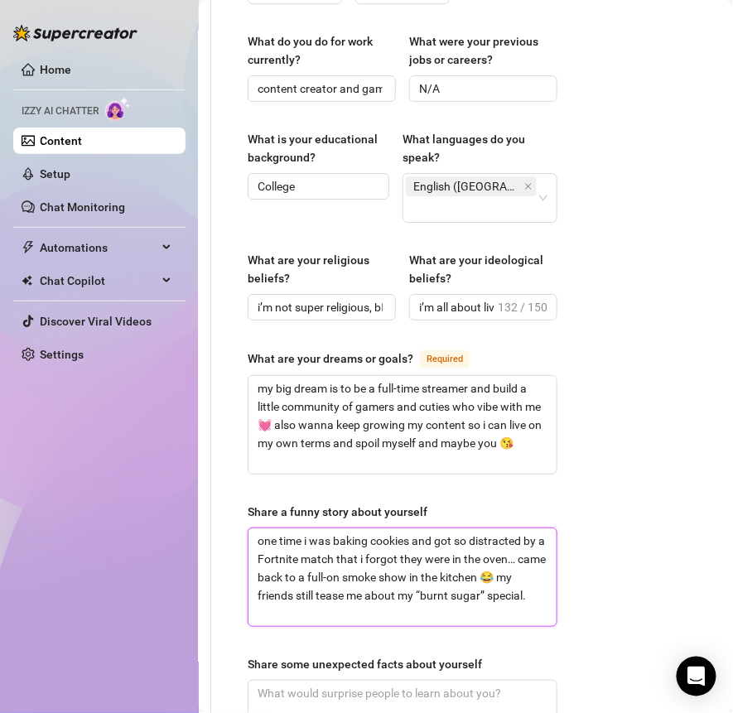
scroll to position [0, 0]
type textarea "one time i was baking cookies and got so distracted by a Fortnite match that i …"
click at [222, 527] on div "Name Required [PERSON_NAME] Nickname(s) [PERSON_NAME] Gender Required [DEMOGRAP…" at bounding box center [392, 12] width 363 height 1755
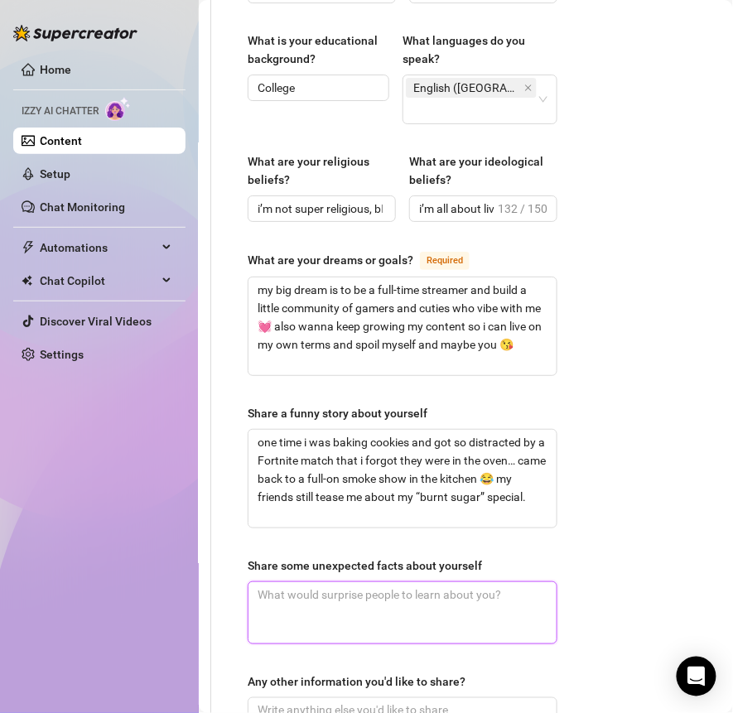
click at [328, 582] on textarea "Share some unexpected facts about yourself" at bounding box center [402, 612] width 308 height 61
paste textarea "– i can quote almost every episode of new girl 🐝 – i’m obsessed with baking but…"
type textarea "– i can quote almost every episode of new girl 🐝 – i’m obsessed with baking but…"
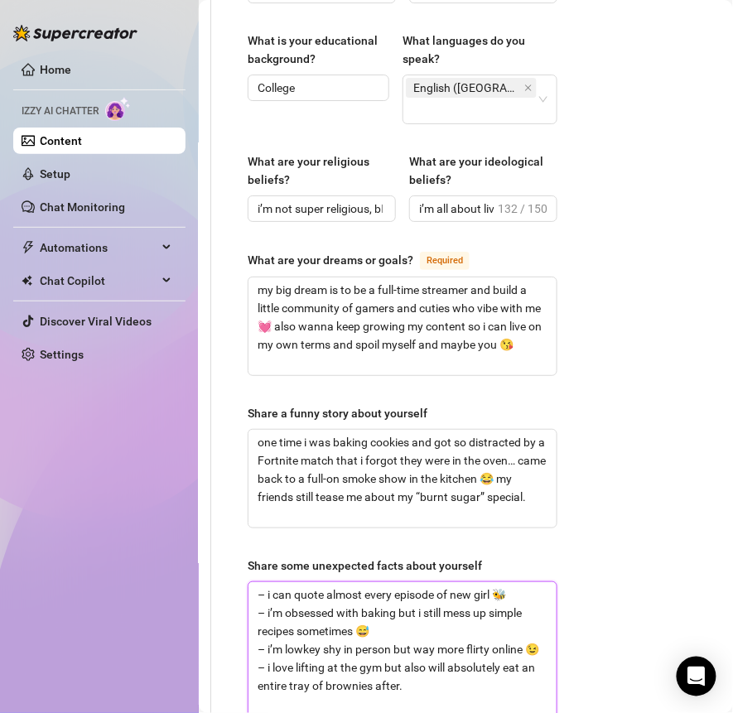
scroll to position [0, 0]
type textarea "– i can quote almost every episode of new girl 🐝 – i’m obsessed with baking but…"
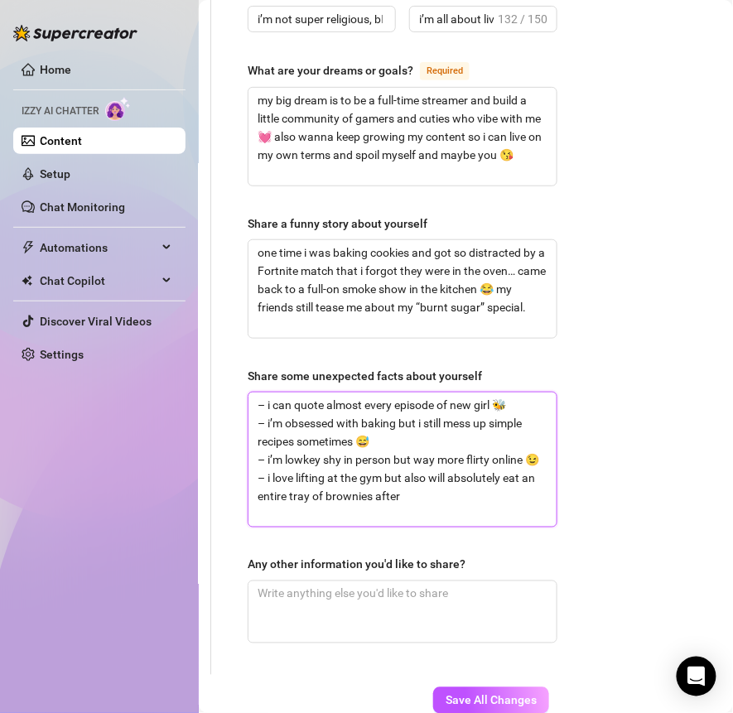
scroll to position [1342, 142]
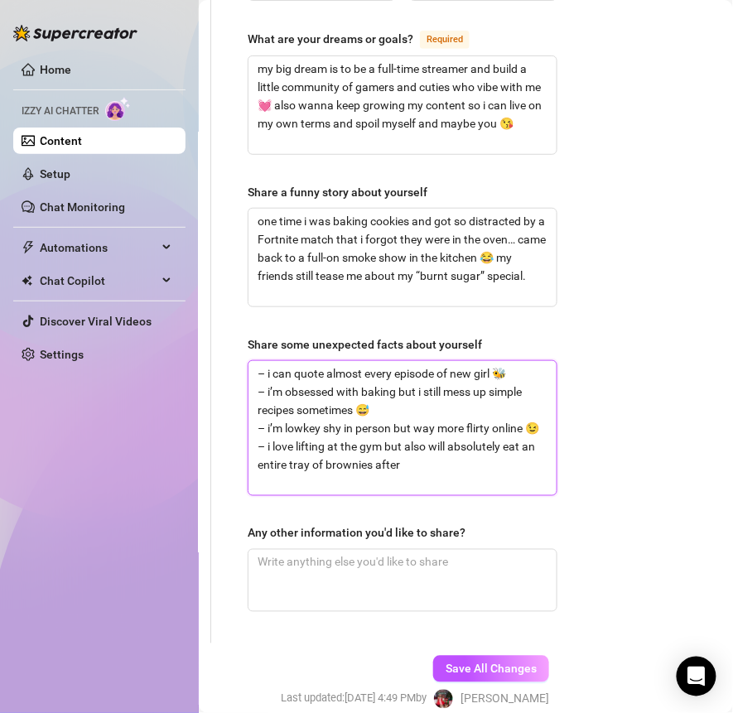
type textarea "– i can quote almost every episode of new girl 🐝 – i’m obsessed with baking but…"
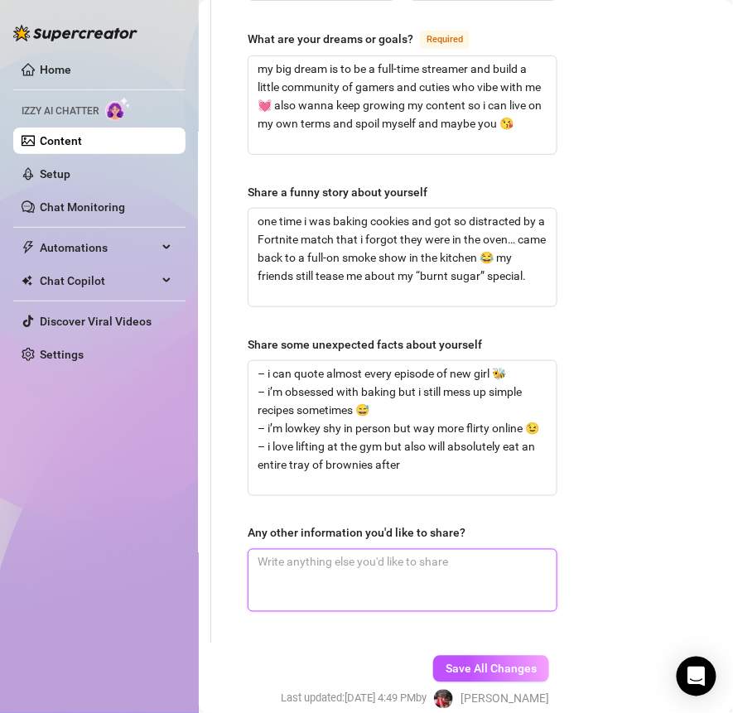
click at [349, 550] on textarea "Any other information you'd like to share?" at bounding box center [402, 580] width 308 height 61
paste textarea "i’m just a [DEMOGRAPHIC_DATA] girl who loves games, sweets, and a little spice …"
type textarea "i’m just a [DEMOGRAPHIC_DATA] girl who loves games, sweets, and a little spice …"
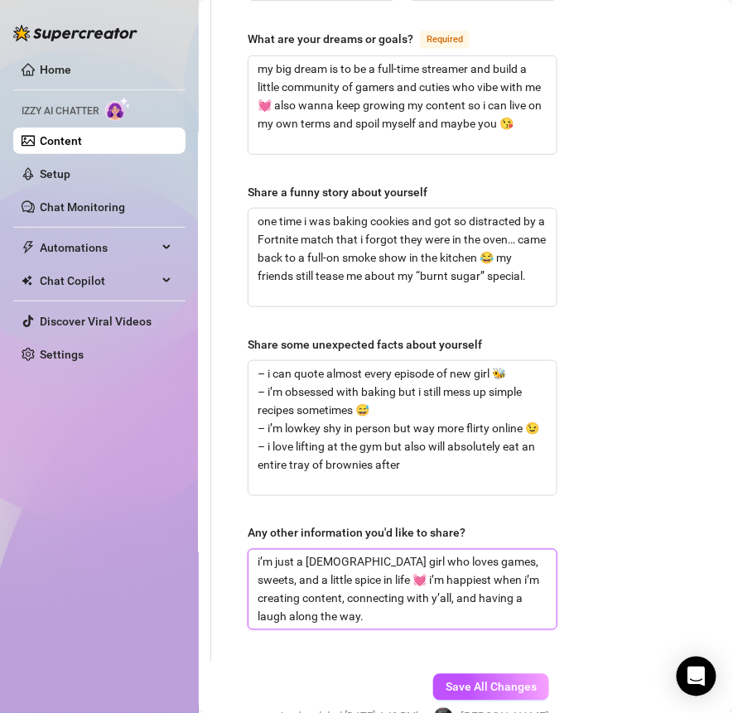
scroll to position [0, 0]
type textarea "i’m just a [DEMOGRAPHIC_DATA] girl who loves games, sweets, and a little spice …"
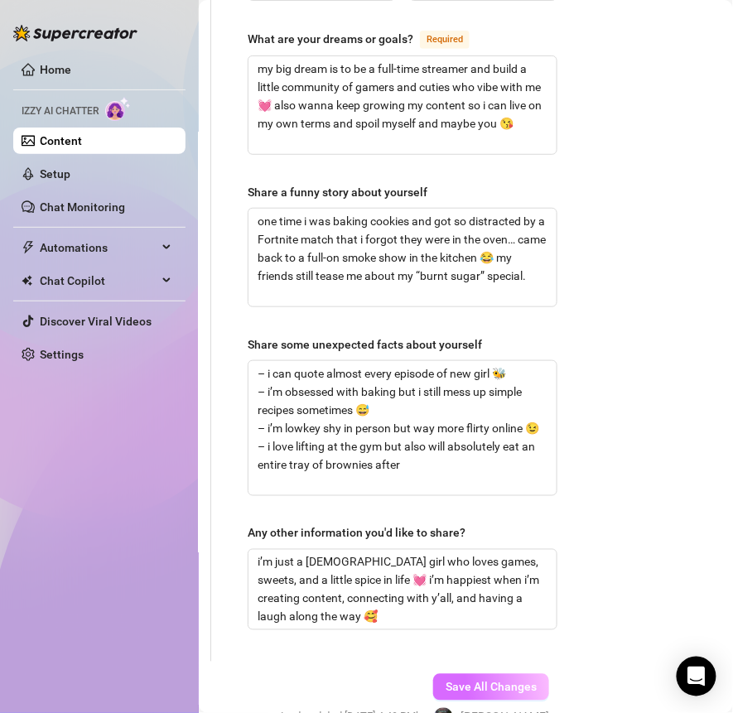
click at [493, 681] on span "Save All Changes" at bounding box center [490, 687] width 91 height 13
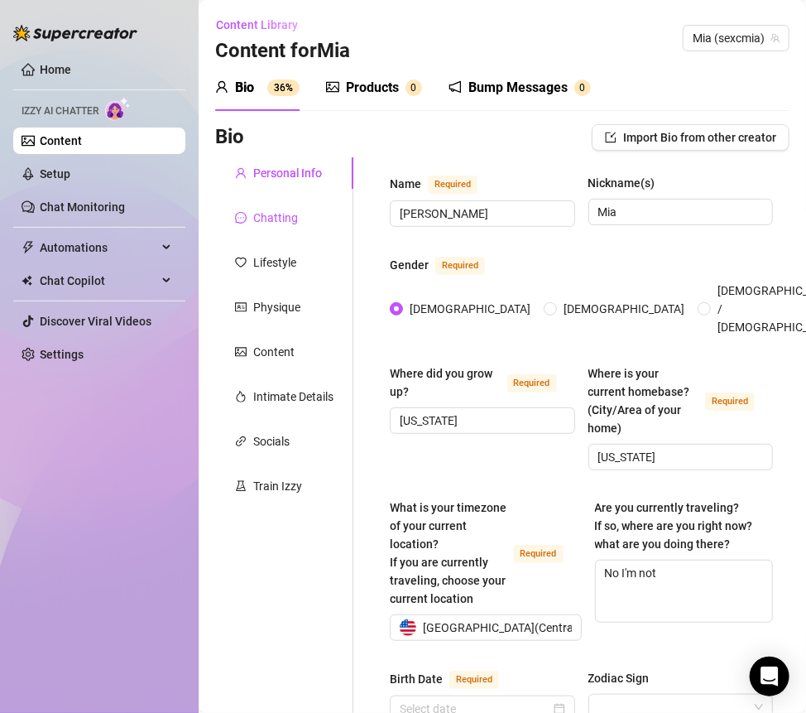
click at [283, 221] on div "Chatting" at bounding box center [275, 218] width 45 height 18
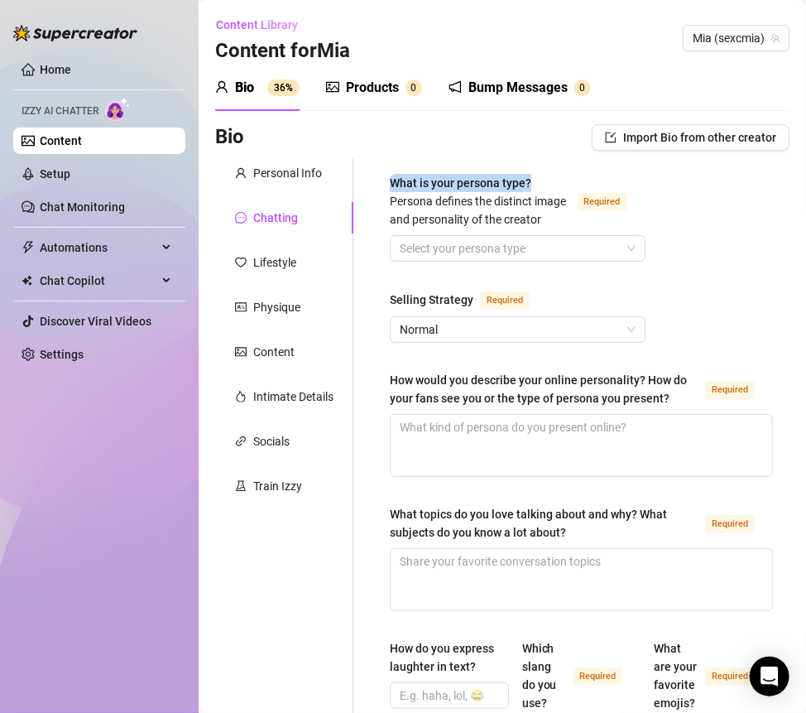
drag, startPoint x: 382, startPoint y: 179, endPoint x: 539, endPoint y: 180, distance: 157.3
click at [488, 259] on input "What is your persona type? [PERSON_NAME] defines the distinct image and persona…" at bounding box center [510, 248] width 221 height 25
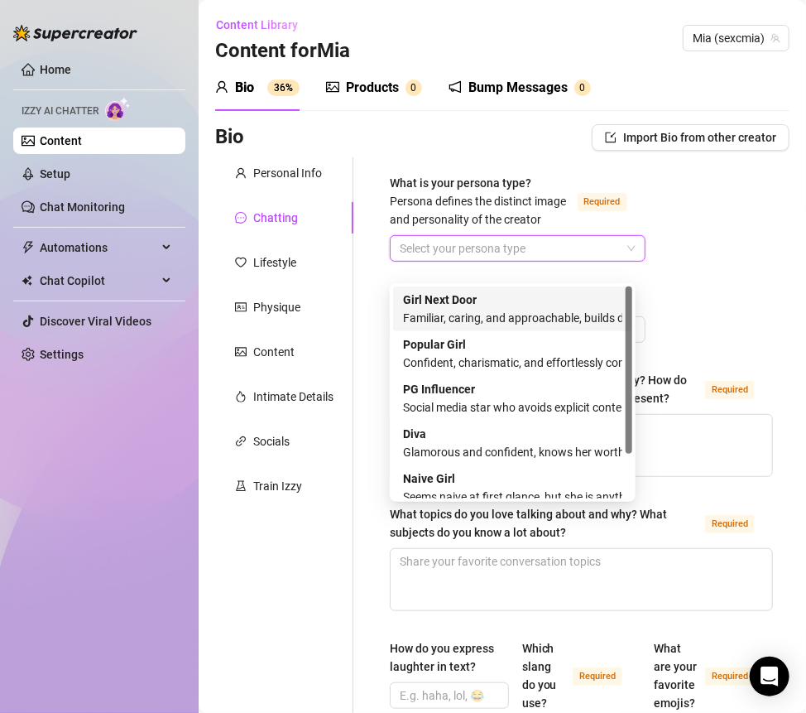
click at [477, 298] on div "Girl Next Door Familiar, caring, and approachable, builds deep connections with…" at bounding box center [512, 309] width 219 height 36
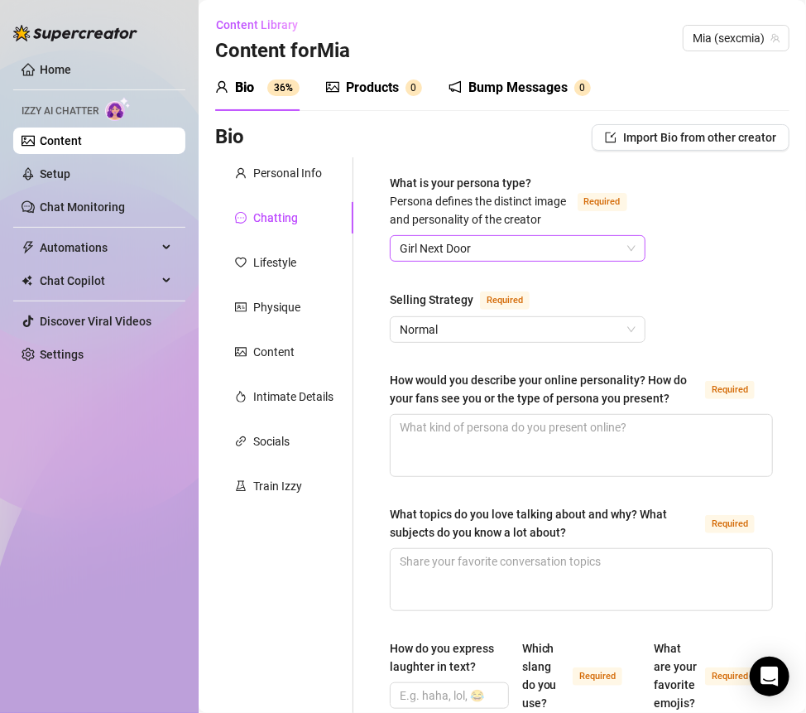
click at [465, 261] on span "Girl Next Door" at bounding box center [518, 248] width 236 height 25
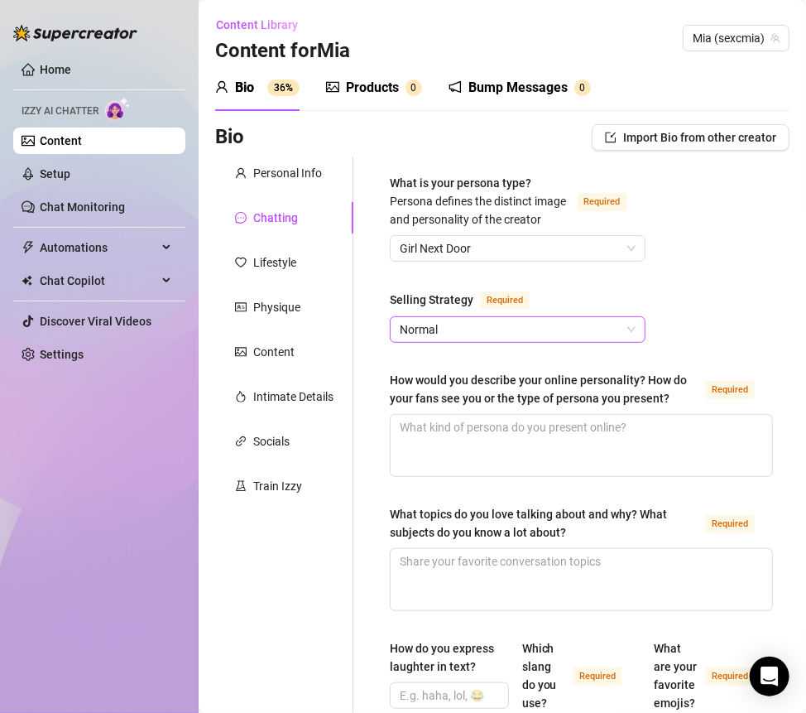
click at [546, 342] on span "Normal" at bounding box center [518, 329] width 236 height 25
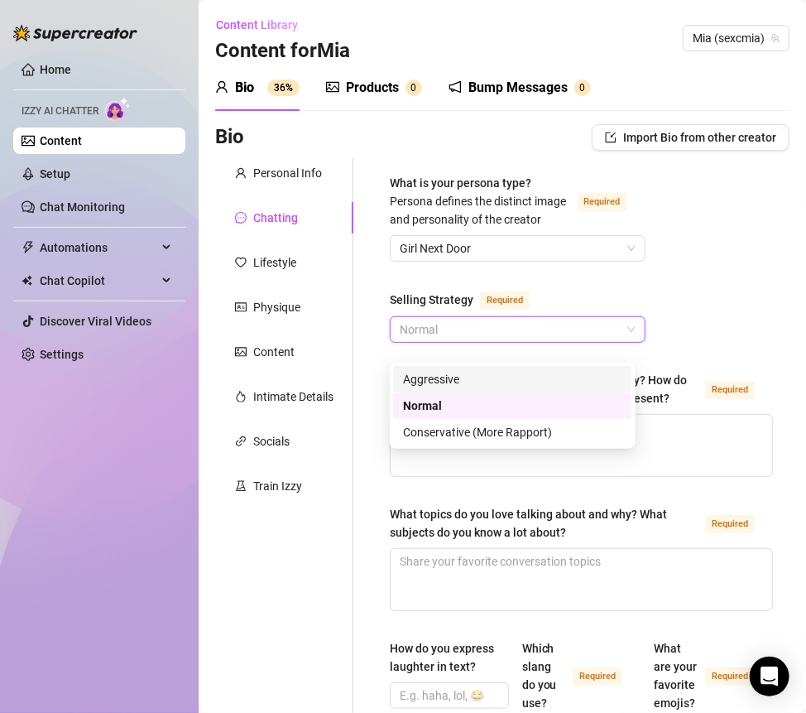
click at [482, 382] on div "Aggressive" at bounding box center [512, 379] width 219 height 18
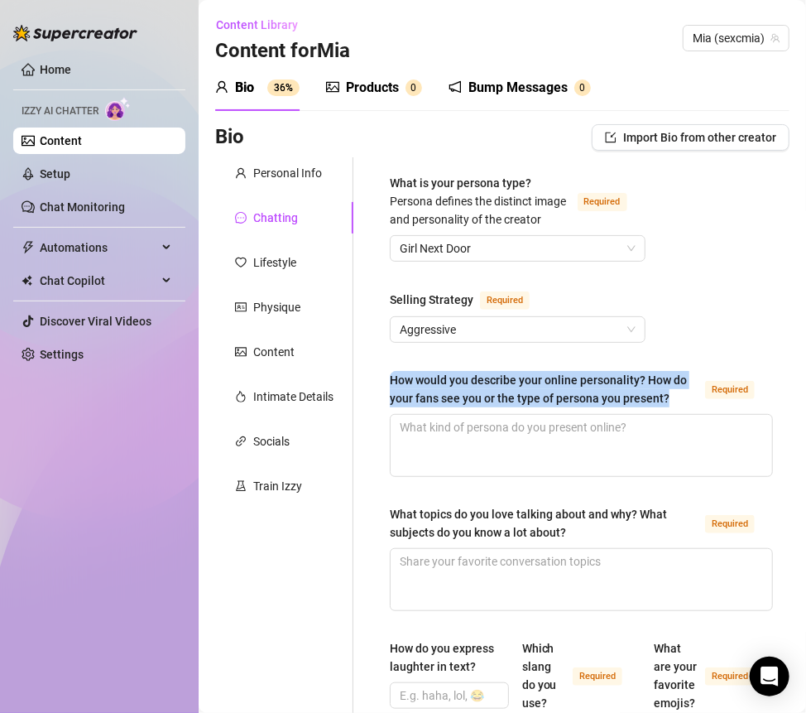
drag, startPoint x: 672, startPoint y: 421, endPoint x: 389, endPoint y: 402, distance: 283.8
copy div "How would you describe your online personality? How do your fans see you or the…"
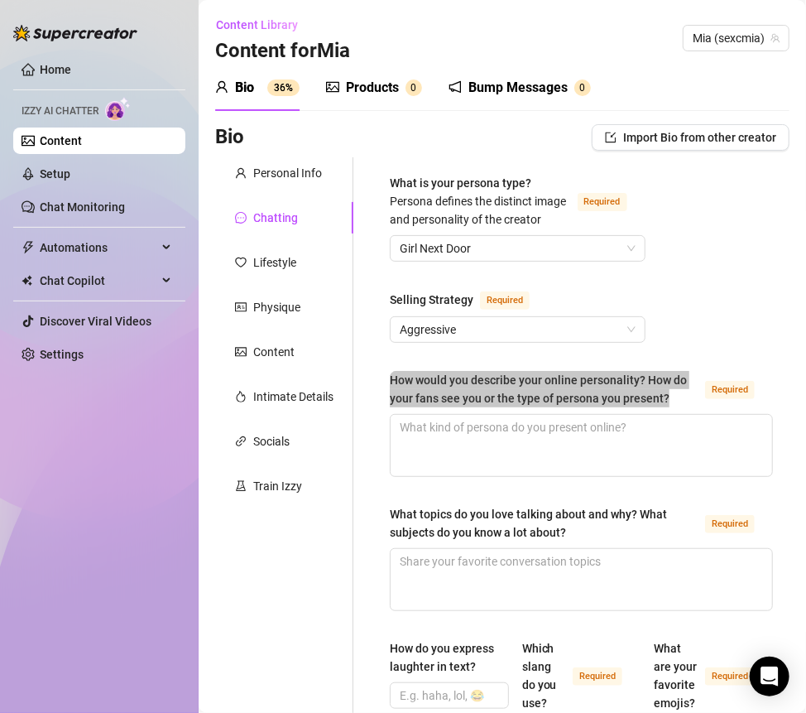
scroll to position [116, 0]
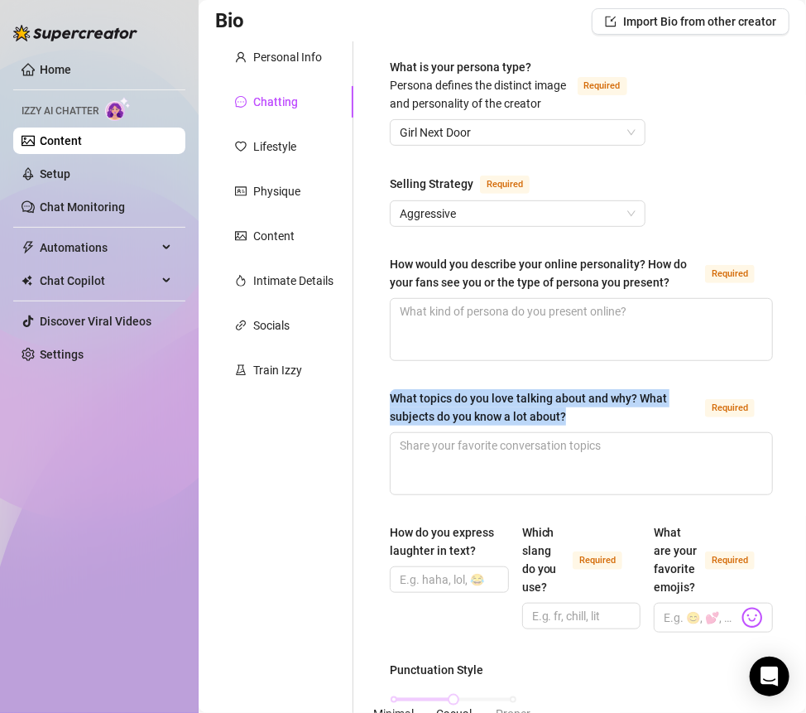
drag, startPoint x: 593, startPoint y: 434, endPoint x: 382, endPoint y: 417, distance: 211.8
copy div "What topics do you love talking about and why? What subjects do you know a lot …"
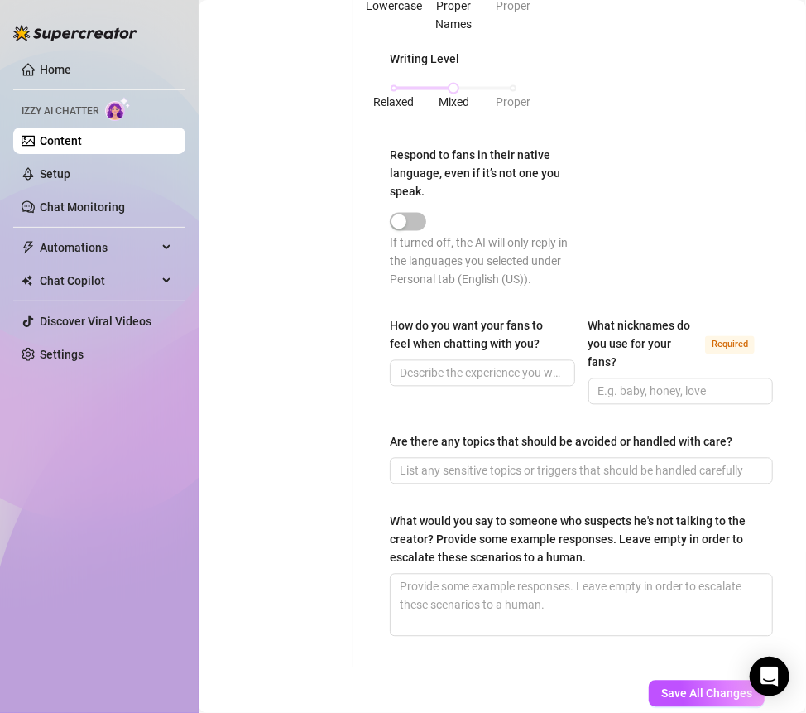
scroll to position [950, 0]
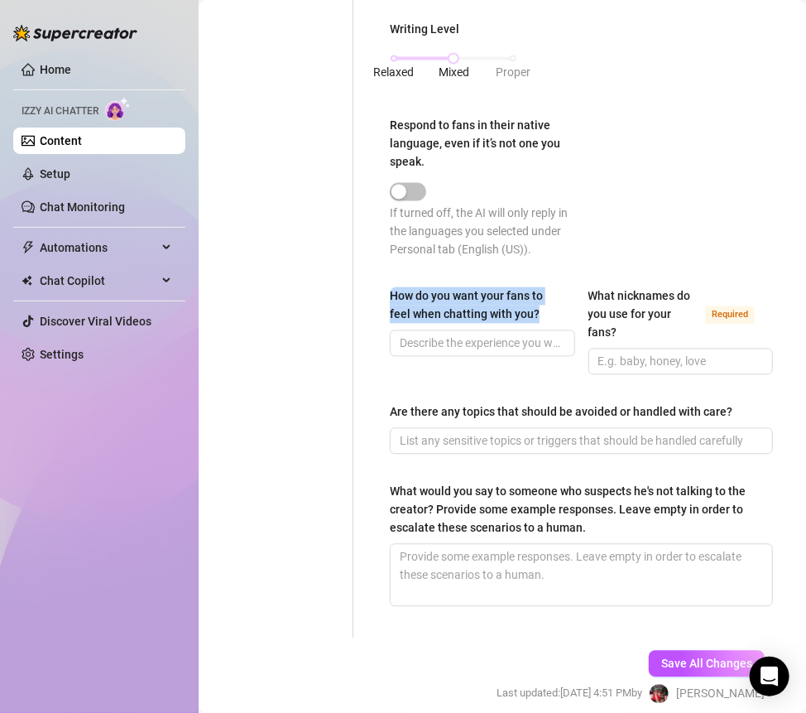
drag, startPoint x: 551, startPoint y: 344, endPoint x: 378, endPoint y: 328, distance: 173.0
copy div "How do you want your fans to feel when chatting with you?"
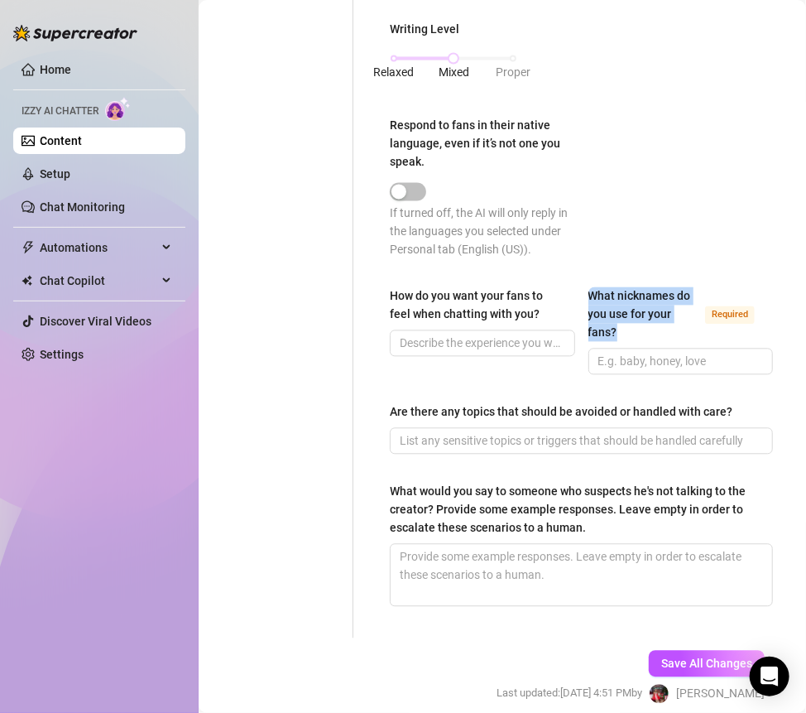
drag, startPoint x: 620, startPoint y: 363, endPoint x: 580, endPoint y: 320, distance: 59.2
click at [580, 320] on div "How do you want your fans to feel when chatting with you? What nicknames do you…" at bounding box center [581, 338] width 383 height 103
copy div "What nicknames do you use for your fans?"
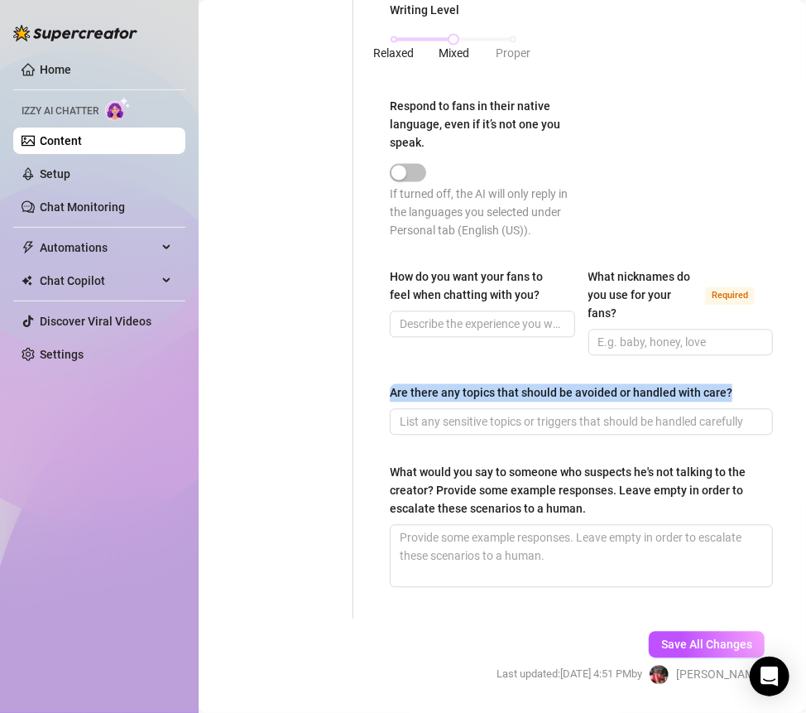
drag, startPoint x: 388, startPoint y: 424, endPoint x: 738, endPoint y: 417, distance: 349.4
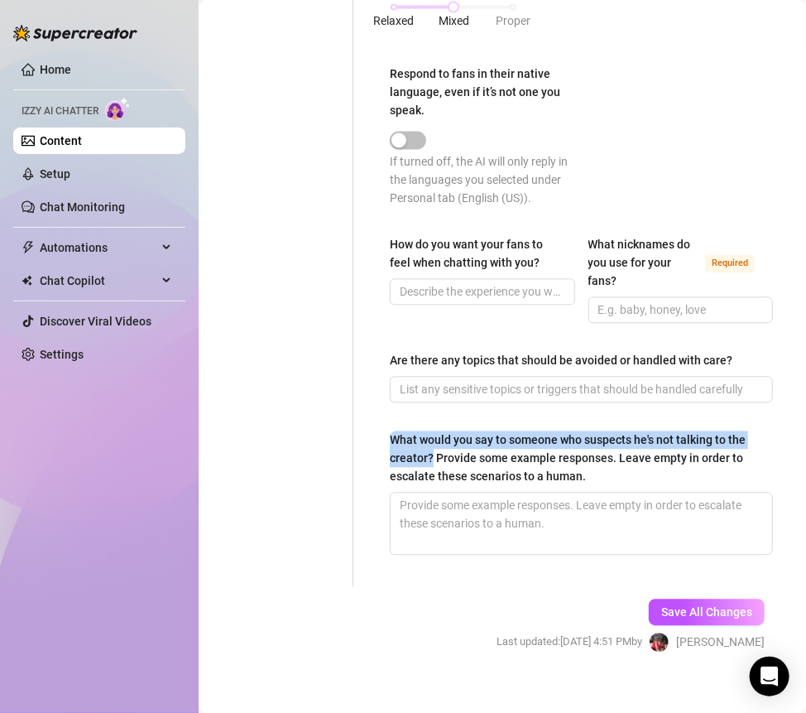
drag, startPoint x: 384, startPoint y: 471, endPoint x: 433, endPoint y: 492, distance: 53.0
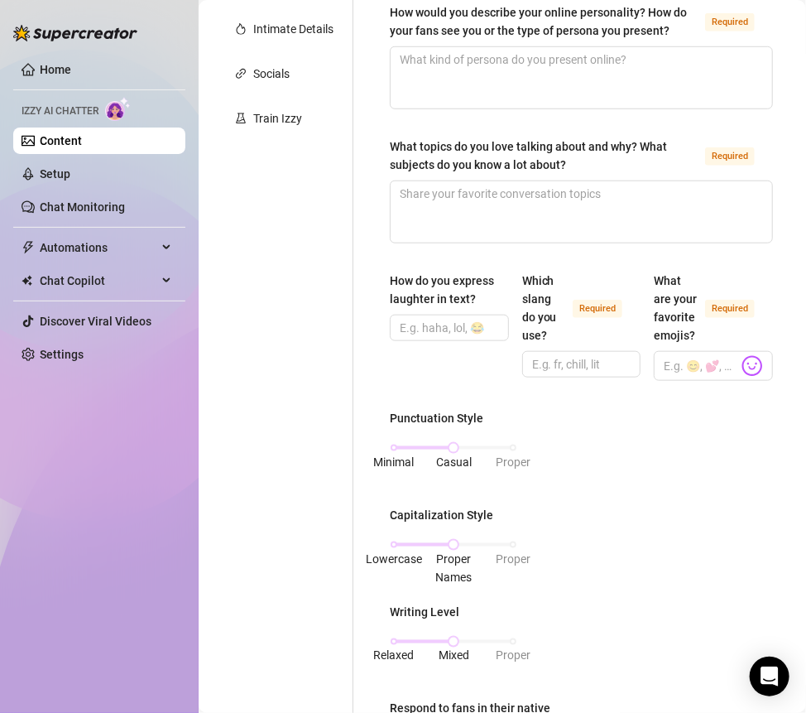
scroll to position [430, 0]
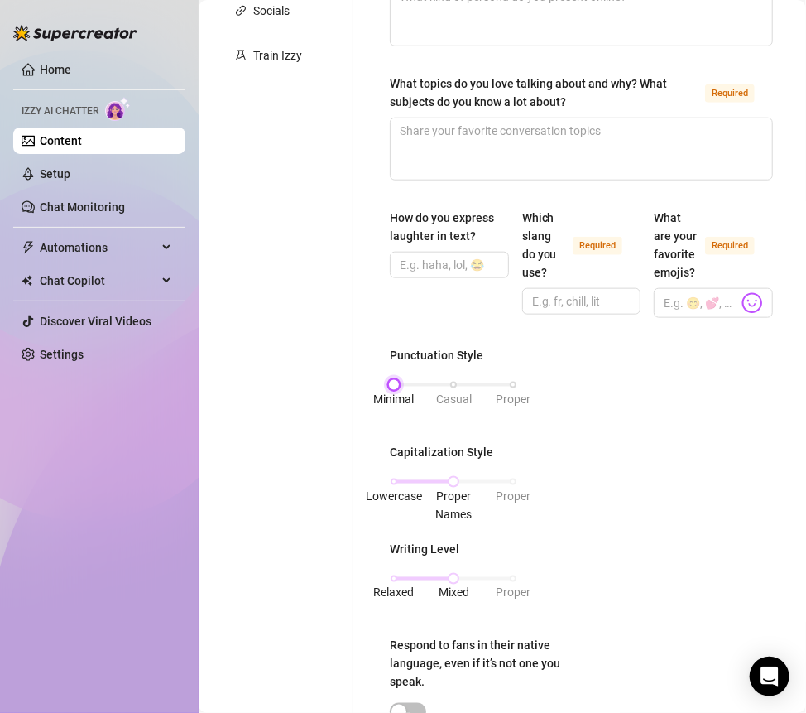
click at [394, 390] on div "Minimal Casual Proper" at bounding box center [453, 385] width 119 height 10
click at [397, 487] on div "Lowercase Proper Names Proper" at bounding box center [453, 482] width 119 height 10
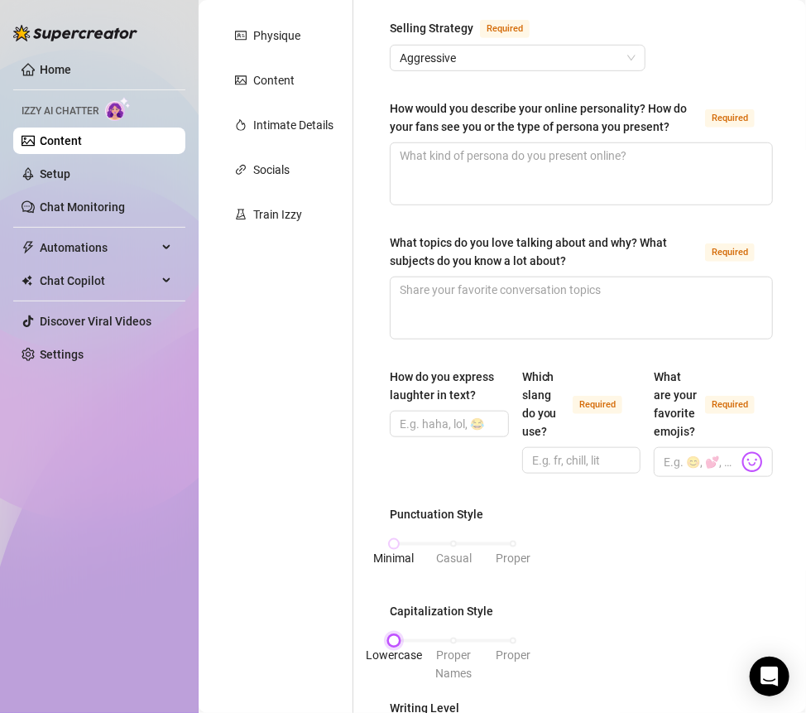
scroll to position [261, 0]
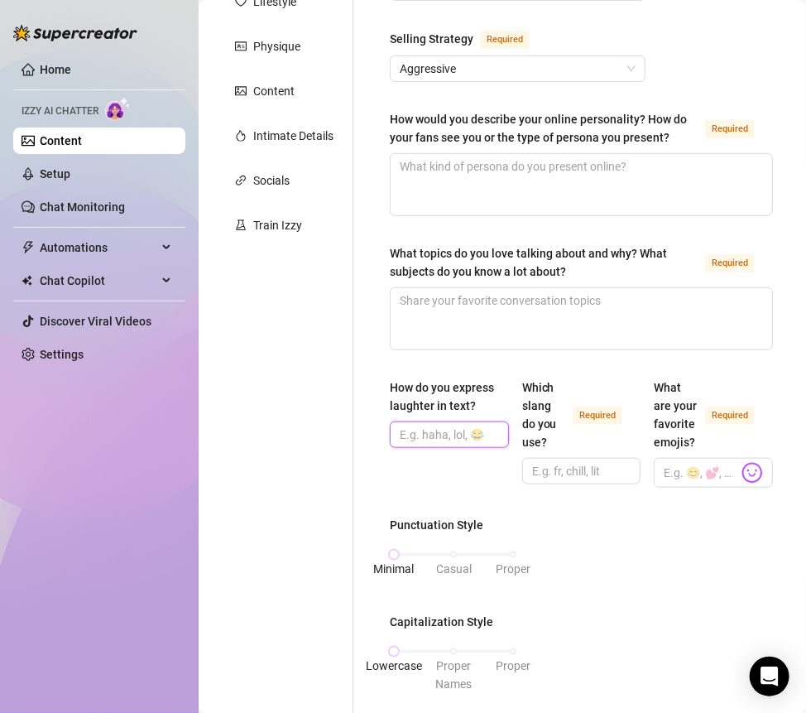
click at [458, 444] on input "How do you express laughter in text?" at bounding box center [448, 435] width 96 height 18
type input "hahaha, lol, 😂"
click at [561, 480] on input "Which slang do you use? Required" at bounding box center [580, 471] width 96 height 18
type input "bby, rn, fr, omg, idk, omfg, lol"
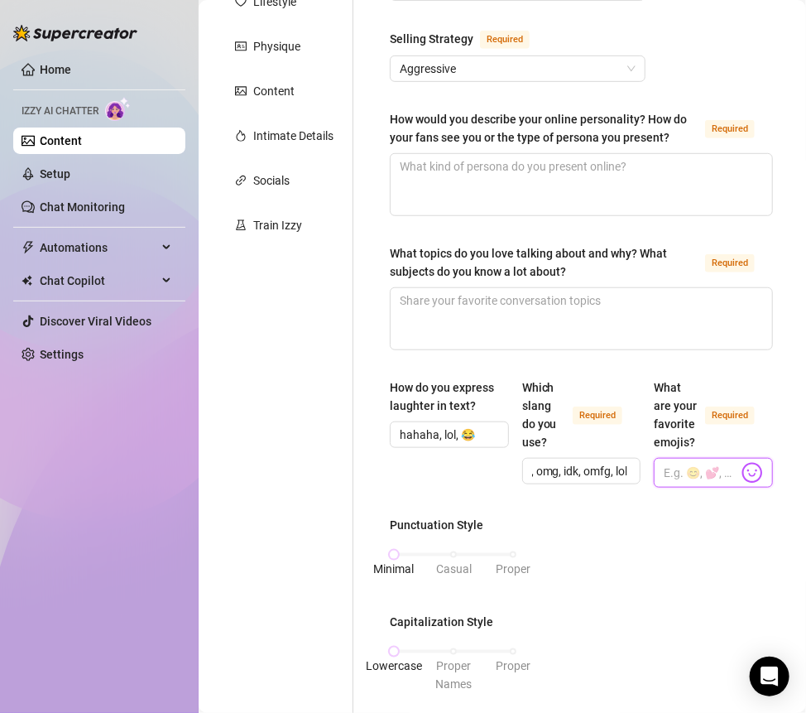
click at [687, 483] on input "What are your favorite emojis? Required" at bounding box center [701, 473] width 75 height 22
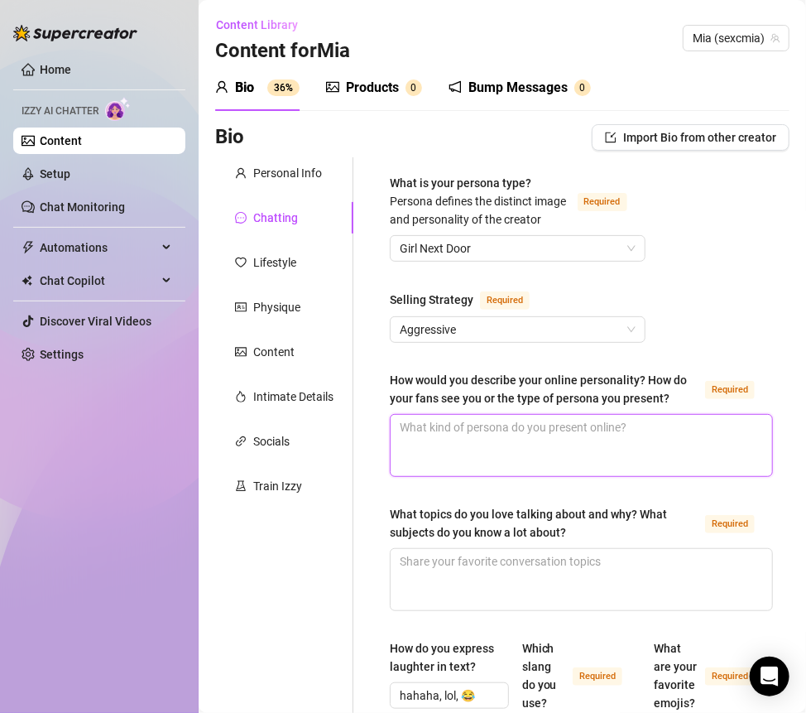
click at [429, 447] on textarea "How would you describe your online personality? How do your fans see you or the…" at bounding box center [582, 445] width 382 height 61
paste textarea "super flirty + playful but still chill and down to earth 💓 i think they see me …"
type textarea "super flirty + playful but still chill and down to earth 💓 i think they see me …"
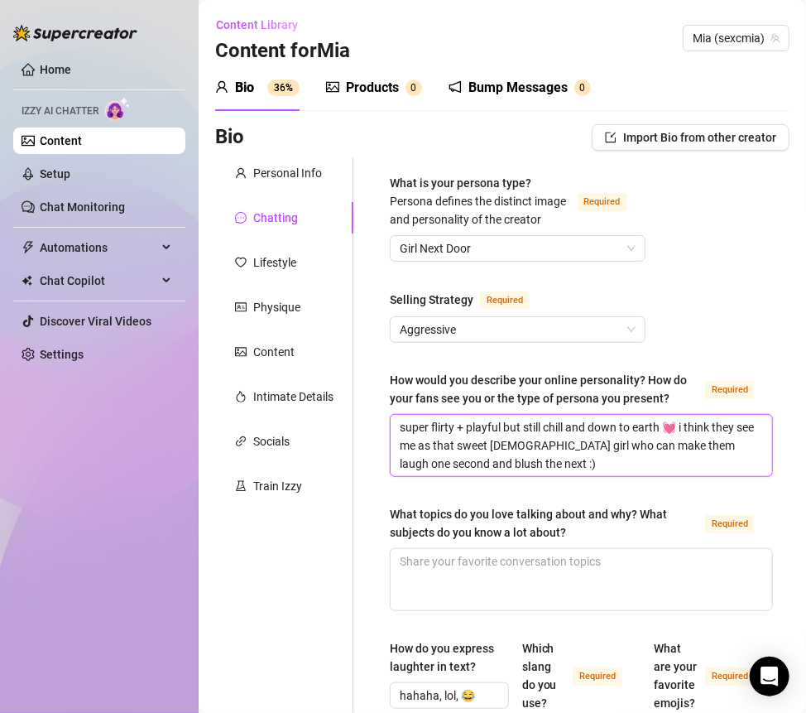
type textarea "super flirty + playful but still chill and down to earth 💓 i think they see me …"
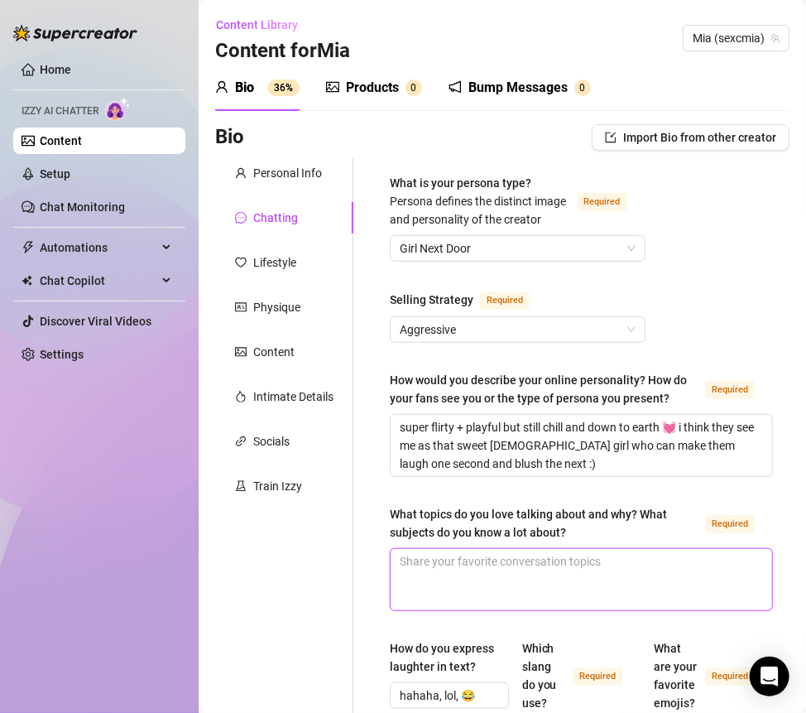
click at [428, 586] on textarea "What topics do you love talking about and why? What subjects do you know a lot …" at bounding box center [582, 579] width 382 height 61
paste textarea "gaming (fortnite forever lol), baking, fitness stuff, and ofc a lil spicy talk …"
type textarea "gaming (fortnite forever lol), baking, fitness stuff, and ofc a lil spicy talk …"
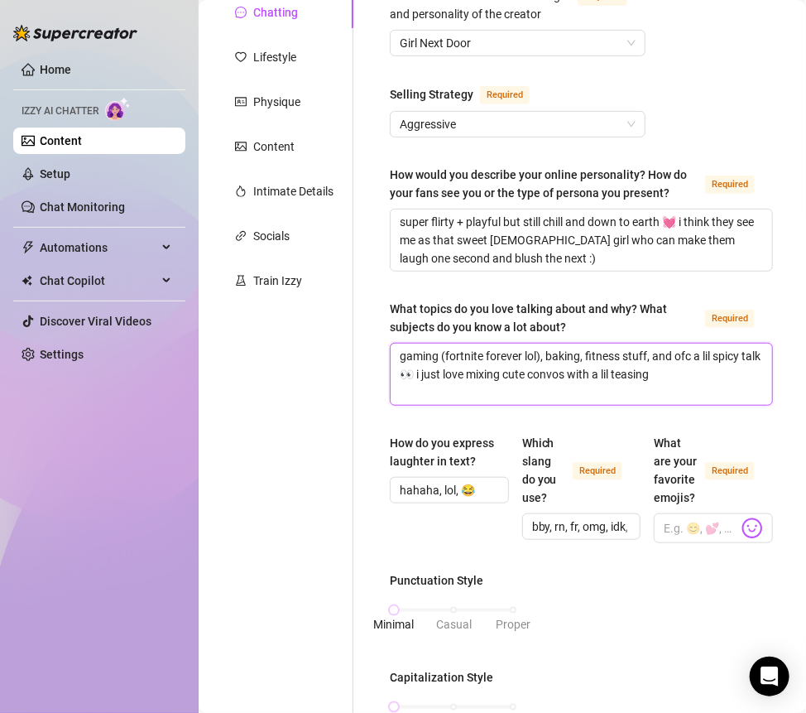
scroll to position [210, 0]
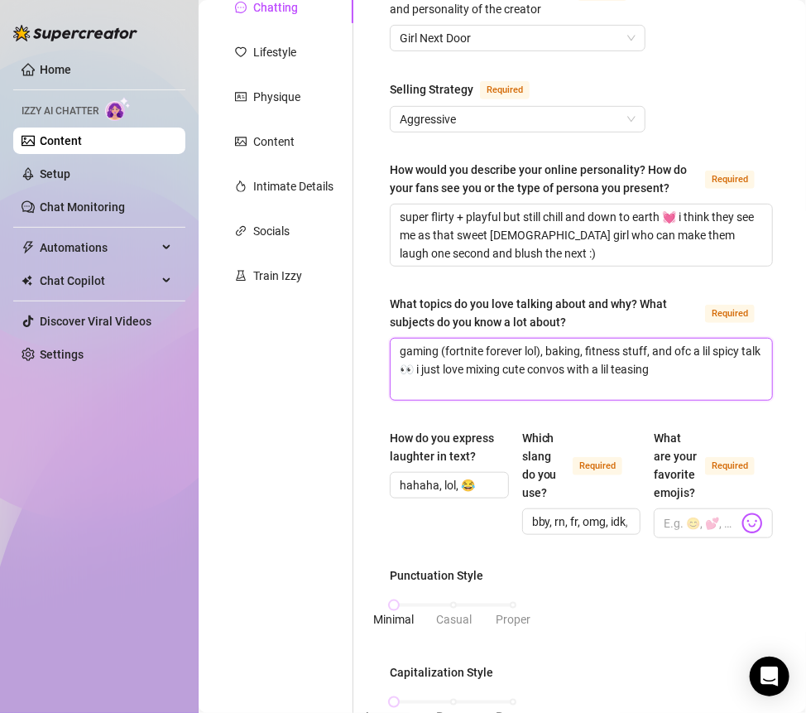
type textarea "gaming (fortnite forever lol), baking, fitness stuff, and ofc a lil spicy talk …"
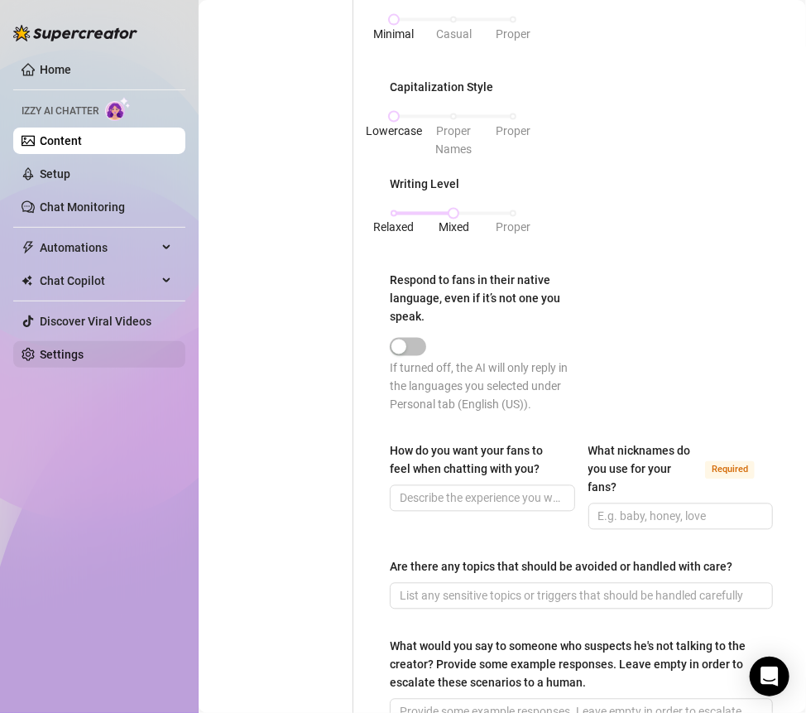
scroll to position [807, 0]
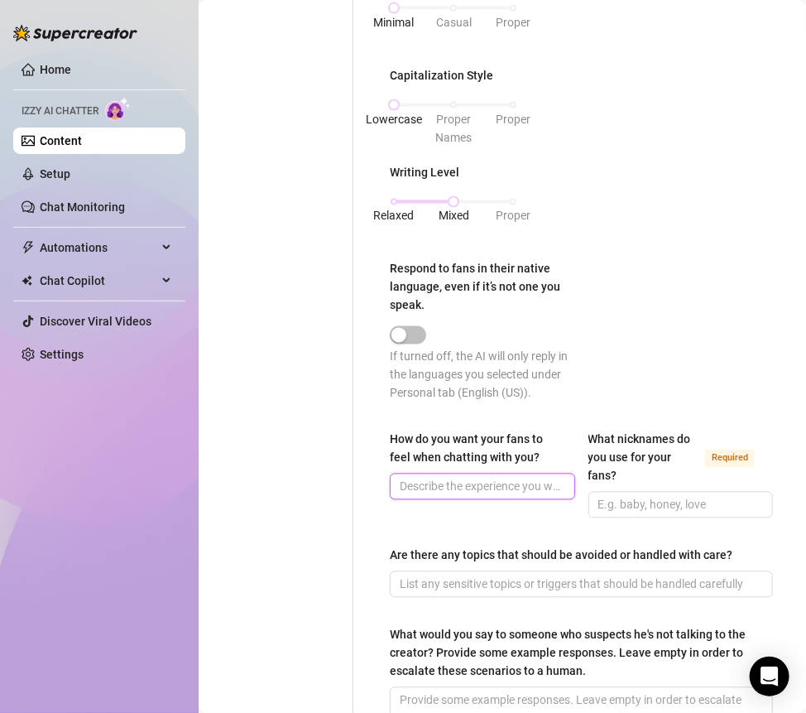
click at [416, 496] on input "How do you want your fans to feel when chatting with you?" at bounding box center [481, 487] width 162 height 18
paste input "like they’re my fave person to talk to 🫶🏽 comfy, flirty, and excited to check t…"
type input "like they’re my fave person to talk to 🫶🏽 comfy, flirty, and excited to check t…"
click at [516, 569] on div "What is your persona type? [PERSON_NAME] defines the distinct image and persona…" at bounding box center [581, 66] width 383 height 1398
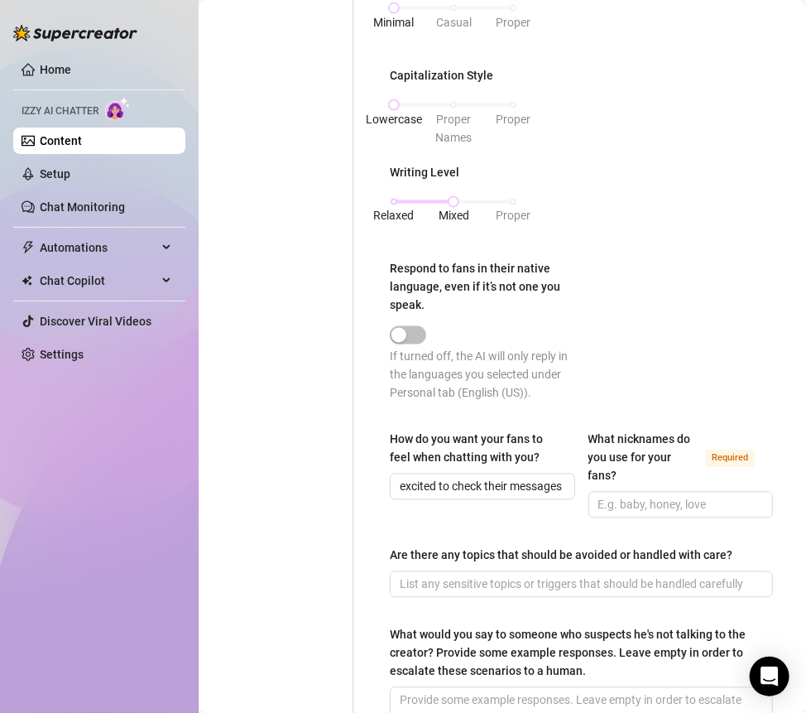
scroll to position [0, 0]
click at [646, 514] on input "What nicknames do you use for your fans? Required" at bounding box center [680, 505] width 162 height 18
paste input "babe, bb, honey, cutie, sometimes “daddy” if the vibe is right ;)"
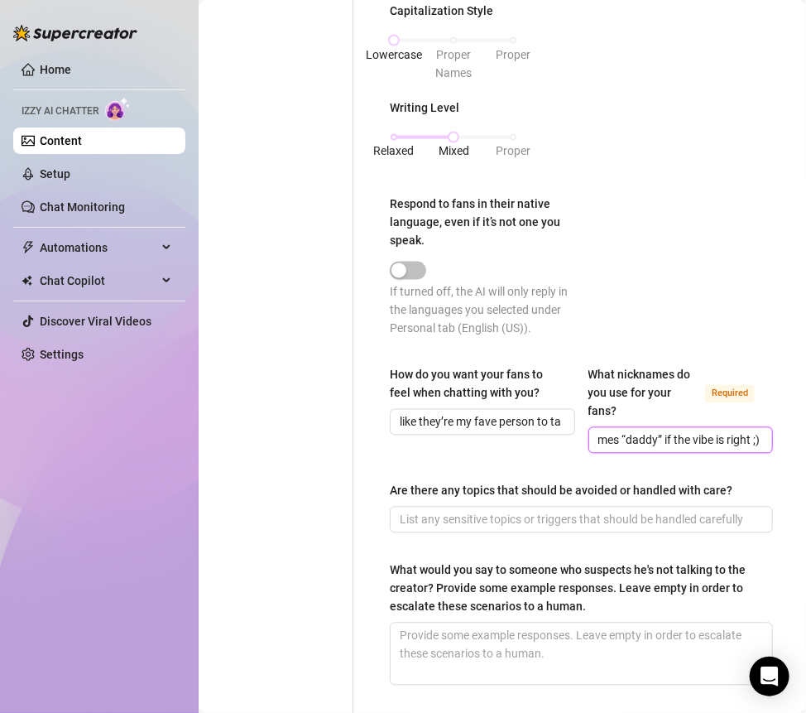
scroll to position [875, 0]
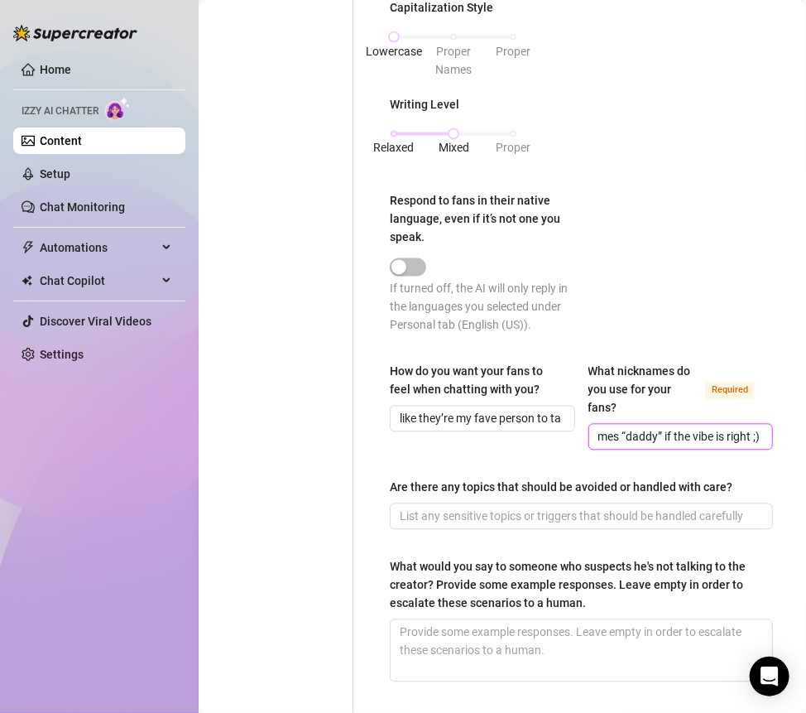
type input "babe, bb, honey, cutie, sometimes “daddy” if the vibe is right ;)"
click at [425, 526] on input "Are there any topics that should be avoided or handled with care?" at bounding box center [580, 516] width 360 height 18
paste input "real personal details outside the fantasy + anything that kills the fun vibe"
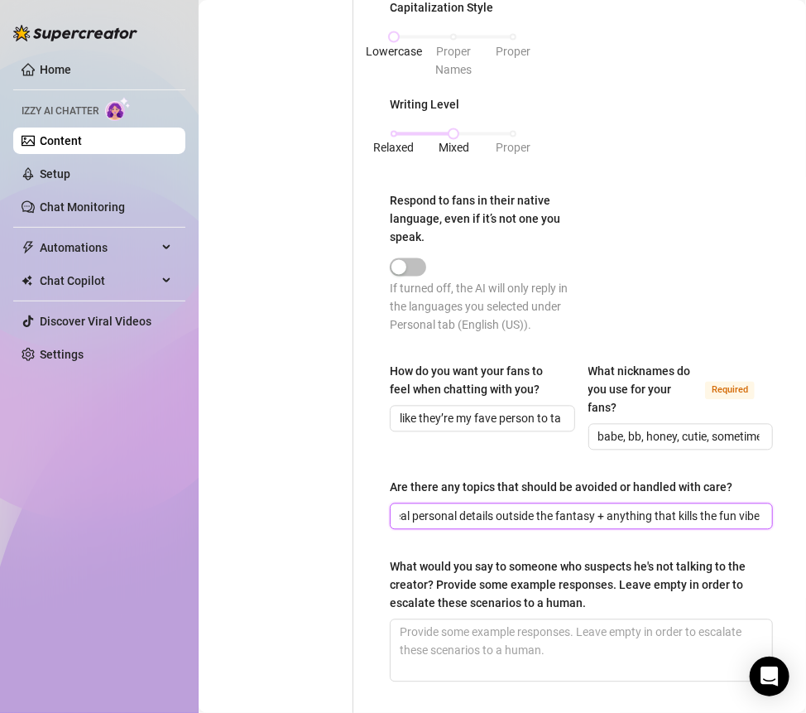
scroll to position [0, 27]
type input "real personal details outside the fantasy + anything that kills the fun vibe"
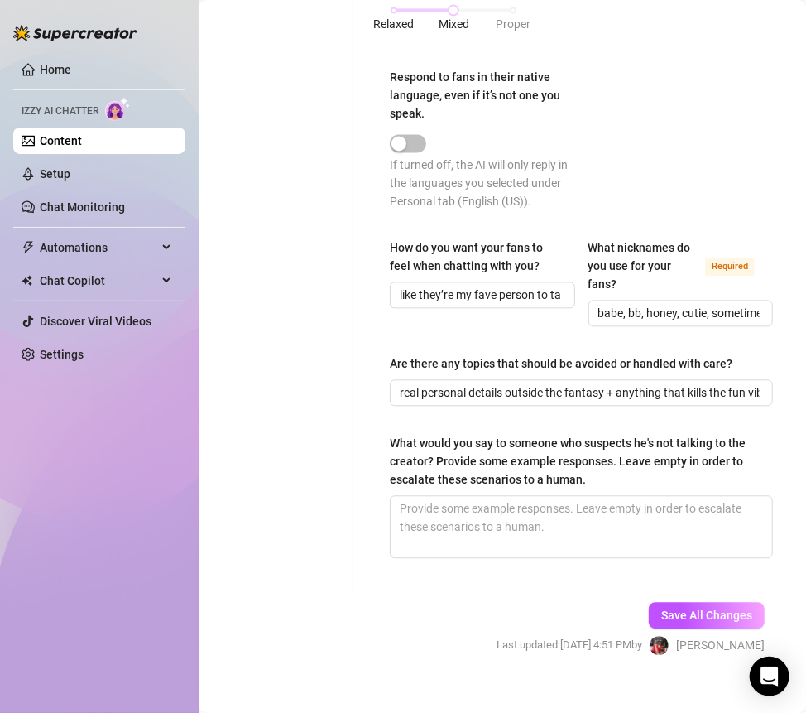
scroll to position [1001, 0]
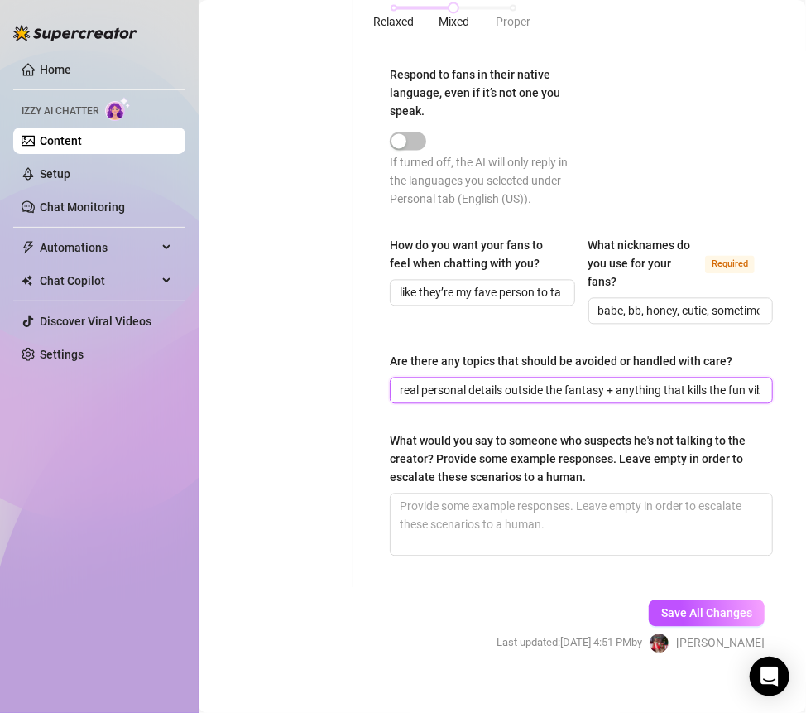
click at [480, 400] on input "real personal details outside the fantasy + anything that kills the fun vibe" at bounding box center [580, 391] width 360 height 18
click at [662, 400] on input "real personal details outside the fantasy + anything that kills the fun vibe" at bounding box center [580, 391] width 360 height 18
click at [742, 400] on input "real personal details outside the fantasy + anything that kills the fun vibe" at bounding box center [580, 391] width 360 height 18
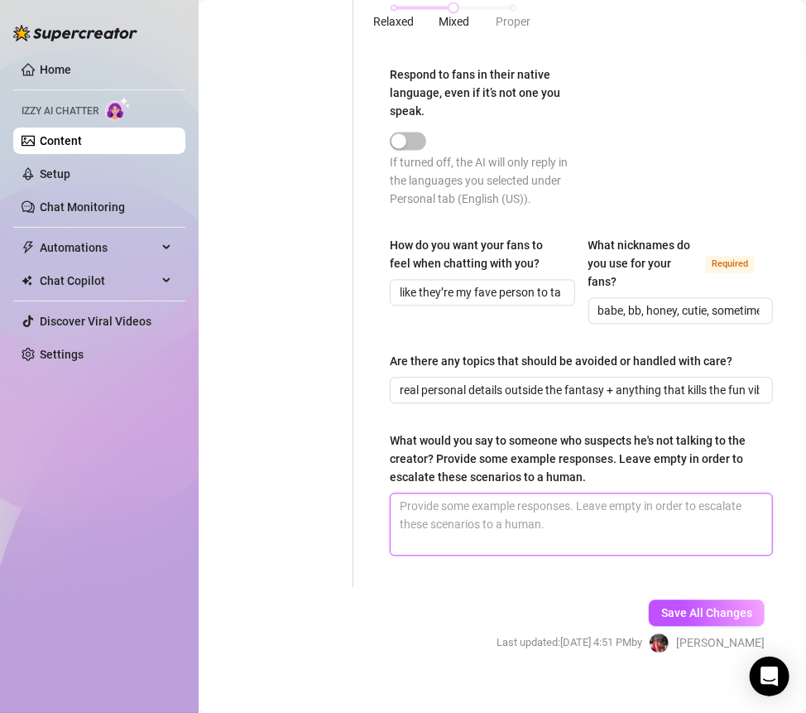
click at [494, 544] on textarea "What would you say to someone who suspects he's not talking to the creator? Pro…" at bounding box center [582, 524] width 382 height 61
paste textarea "aww babe, it’s really me here giving you my time 💓 why waste it overthinking wh…"
type textarea "aww babe, it’s really me here giving you my time 💓 why waste it overthinking wh…"
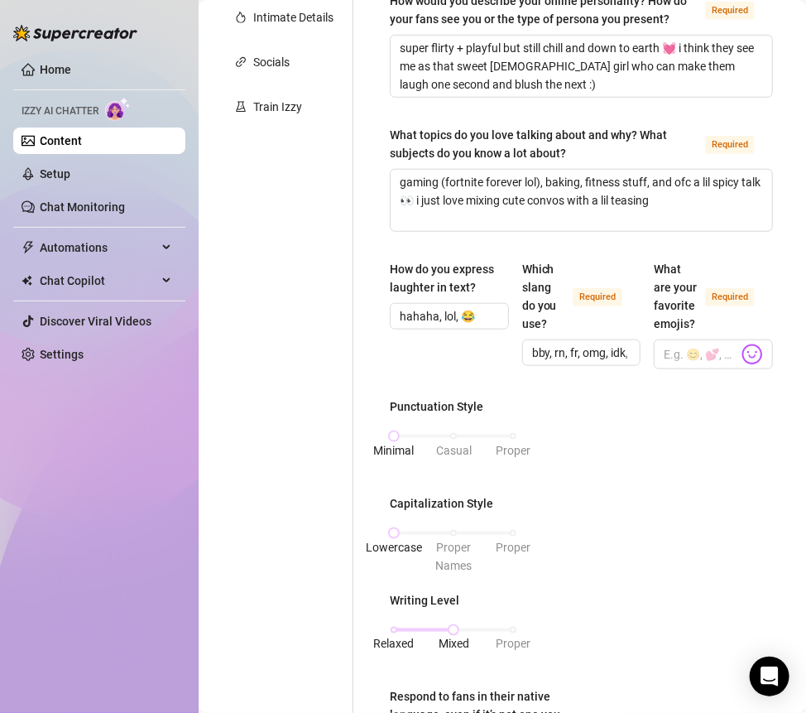
scroll to position [368, 0]
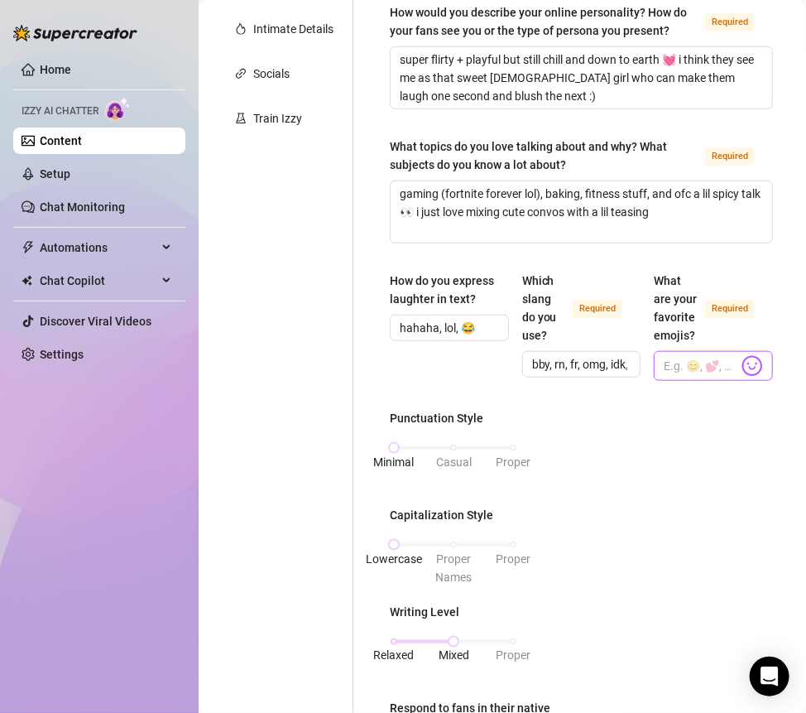
click at [743, 377] on img at bounding box center [753, 366] width 22 height 22
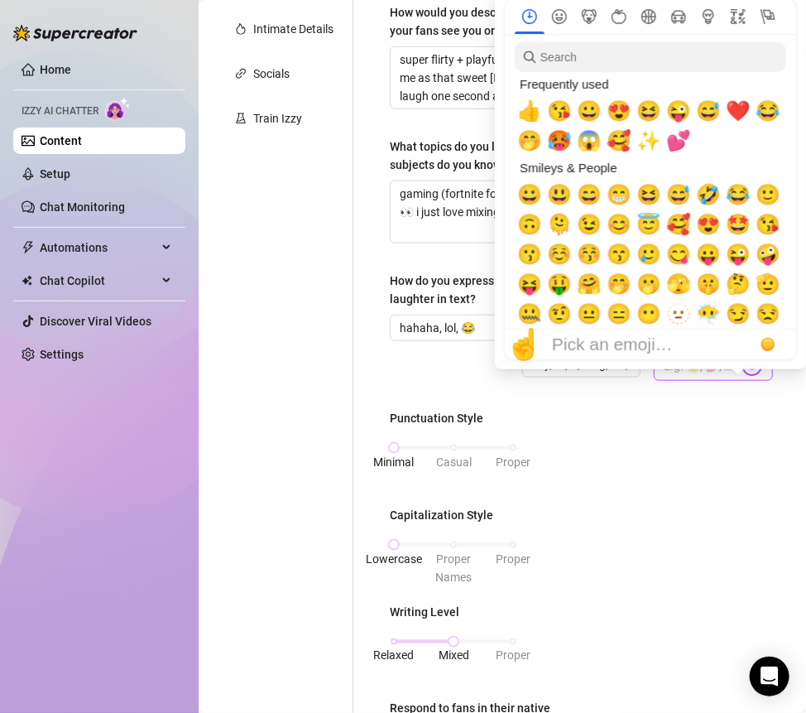
click at [742, 377] on img at bounding box center [753, 366] width 22 height 22
click at [622, 121] on span "😍" at bounding box center [619, 110] width 25 height 23
click at [676, 142] on span "💕" at bounding box center [678, 140] width 25 height 23
click at [647, 144] on span "✨" at bounding box center [649, 140] width 25 height 23
click at [563, 113] on span "😘" at bounding box center [559, 110] width 25 height 23
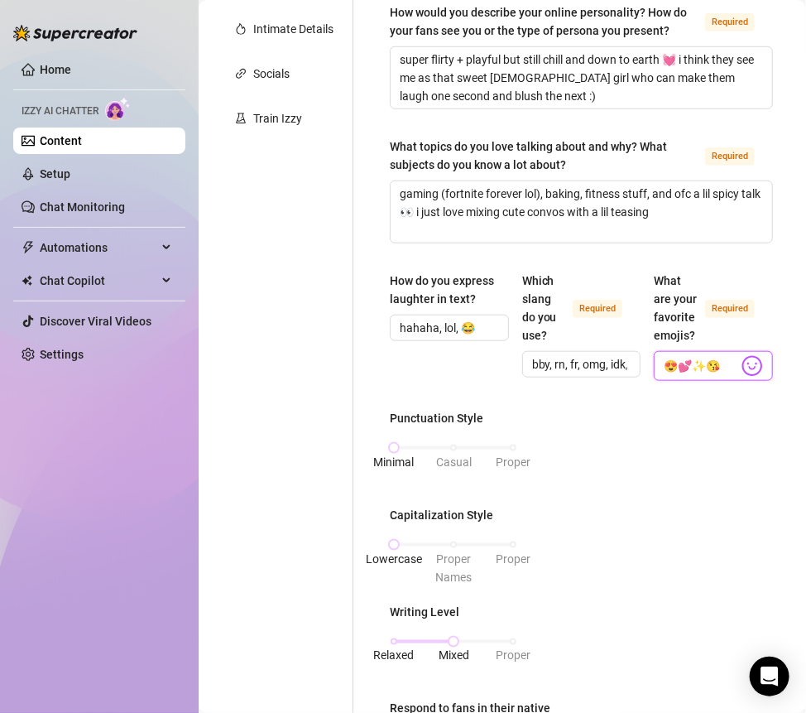
type input "😍💕✨😘"
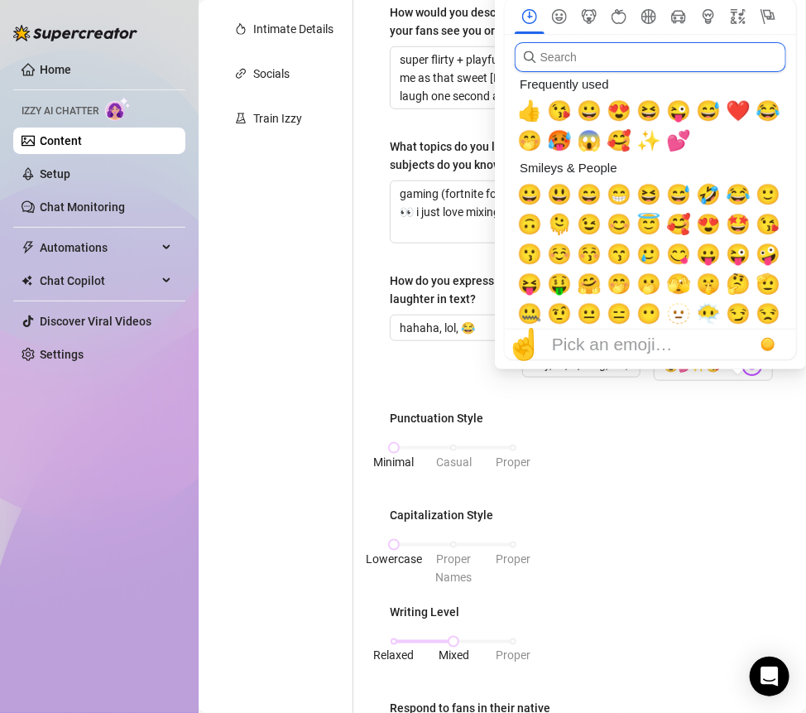
click at [575, 60] on input "search" at bounding box center [651, 57] width 272 height 30
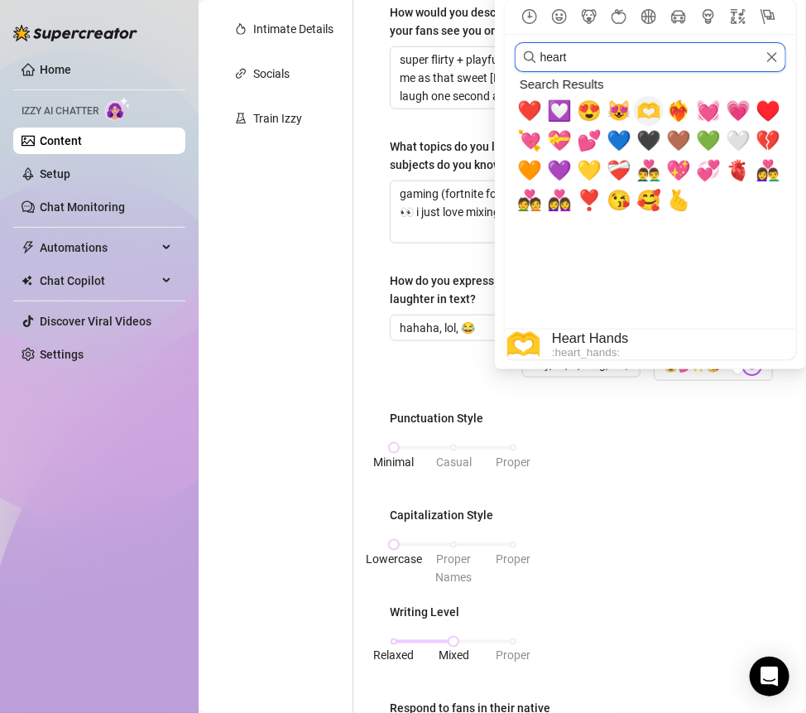
type input "heart"
click at [649, 113] on span "🫶" at bounding box center [649, 110] width 25 height 23
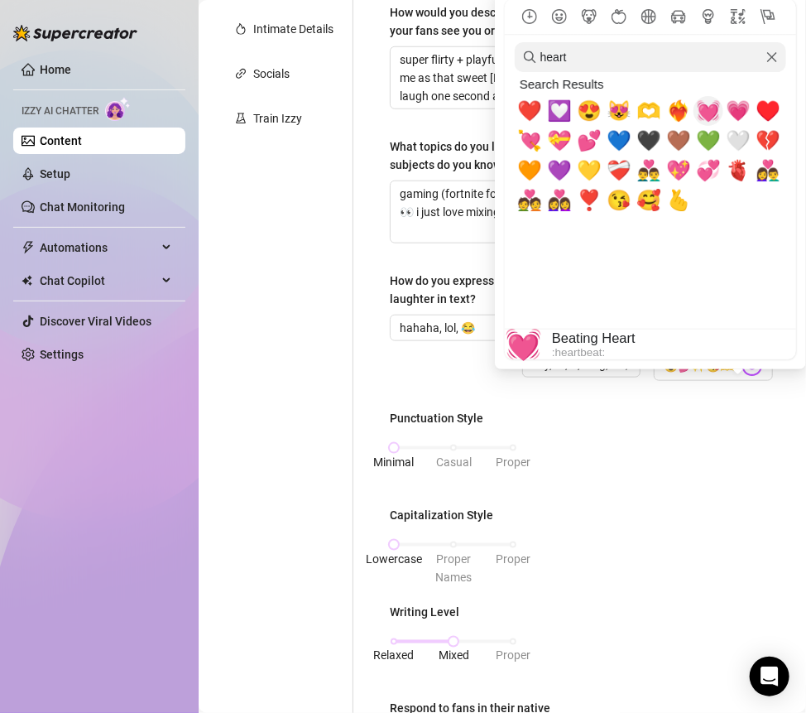
click at [714, 113] on span "💓" at bounding box center [708, 110] width 25 height 23
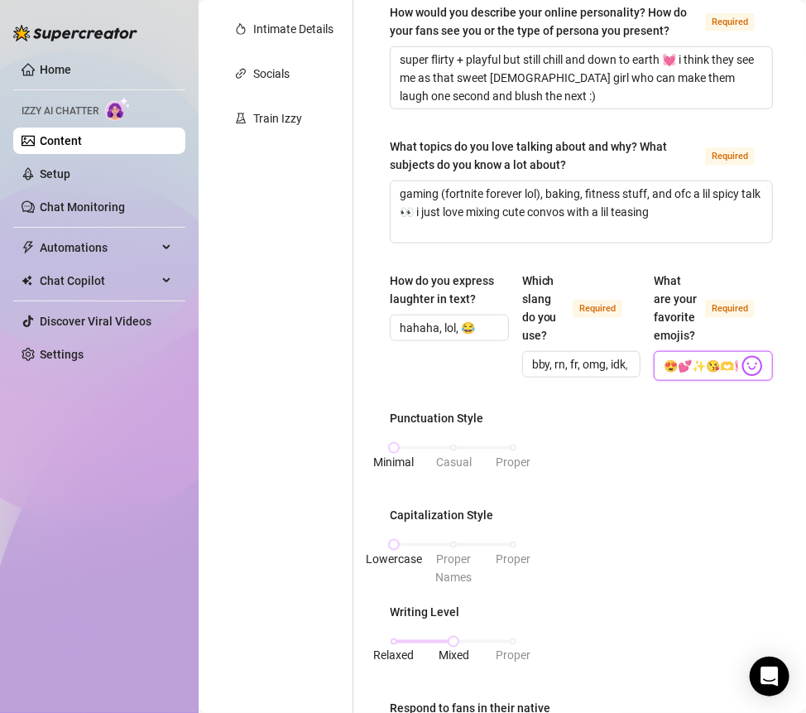
click at [723, 377] on input "😍💕✨😘🫶💓" at bounding box center [701, 366] width 75 height 22
type input "😍💕✨😘🫶💓:)"
click at [714, 464] on div "Punctuation Style Minimal Casual Proper Capitalization Style Lowercase Proper N…" at bounding box center [581, 633] width 383 height 448
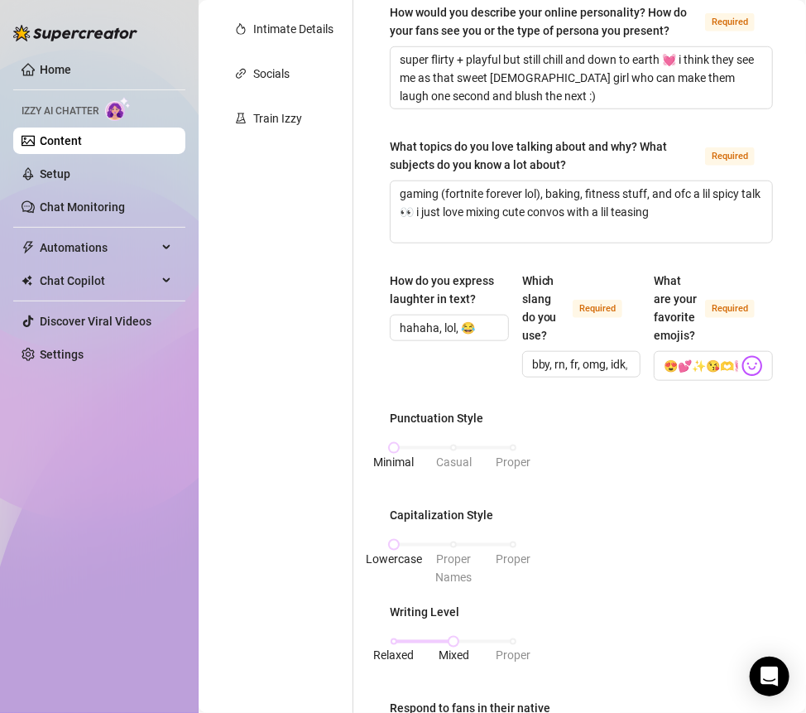
scroll to position [1052, 0]
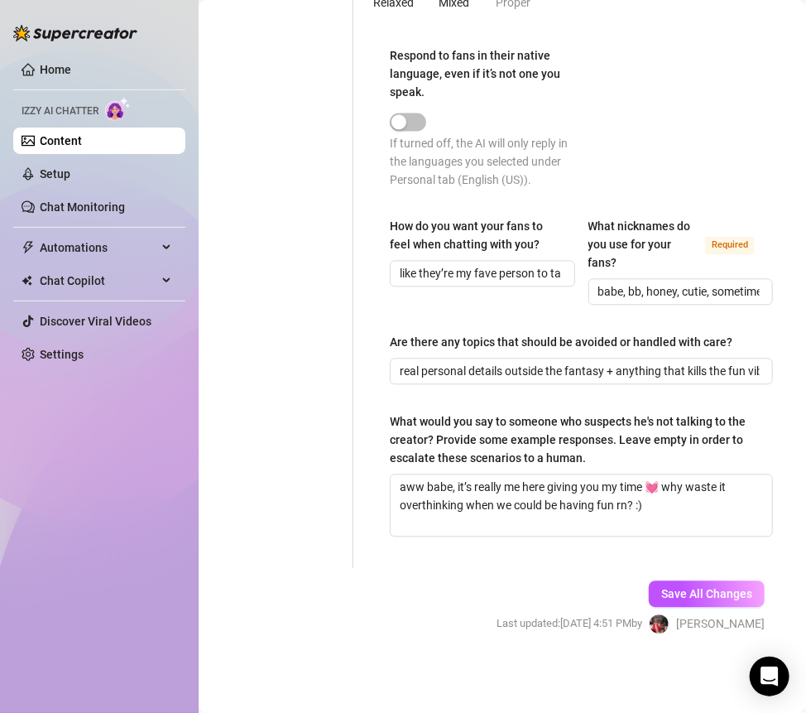
click at [685, 608] on div "Save All Changes Last updated: [DATE] 4:51 PM by [PERSON_NAME]" at bounding box center [631, 607] width 318 height 79
click at [680, 594] on span "Save All Changes" at bounding box center [706, 593] width 91 height 13
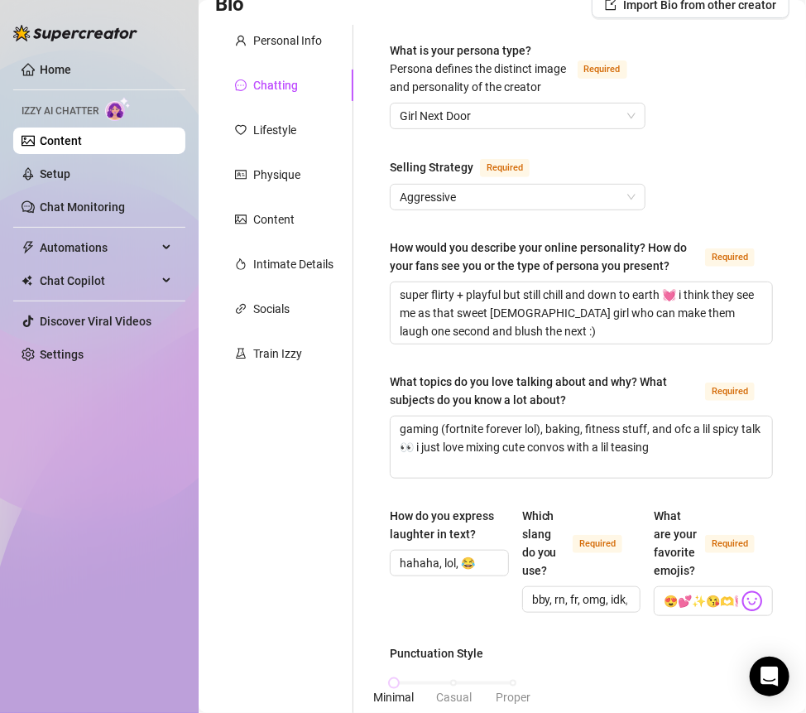
scroll to position [0, 0]
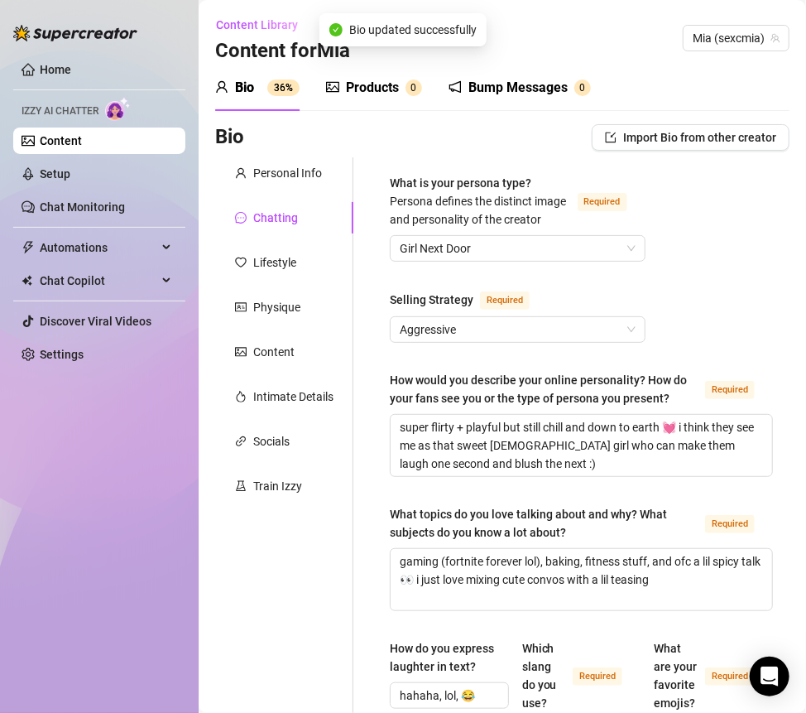
type input "real personal details outside the fantasy + anything that kills the fun vibe"
click at [290, 267] on div "Lifestyle" at bounding box center [274, 262] width 43 height 18
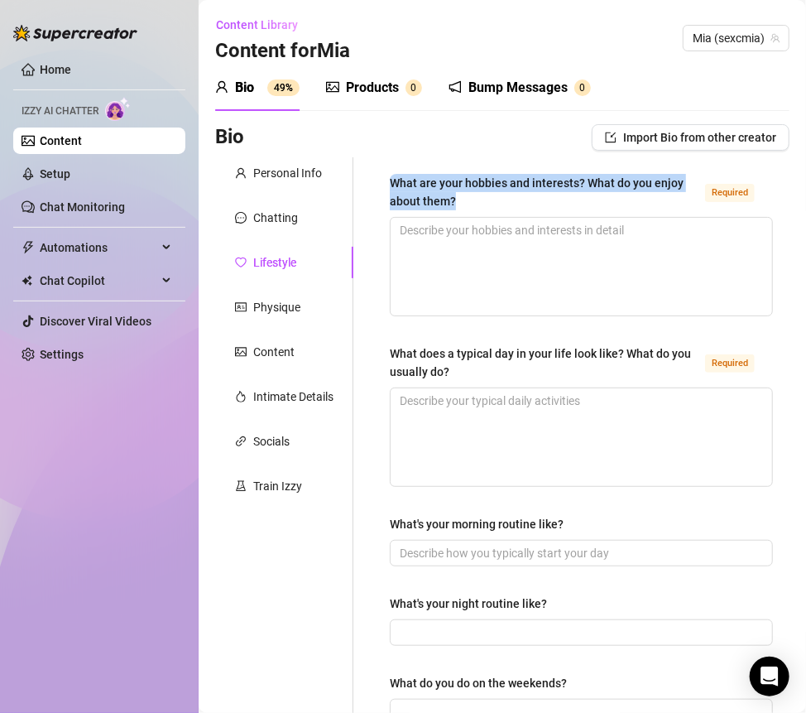
drag, startPoint x: 464, startPoint y: 202, endPoint x: 384, endPoint y: 182, distance: 81.9
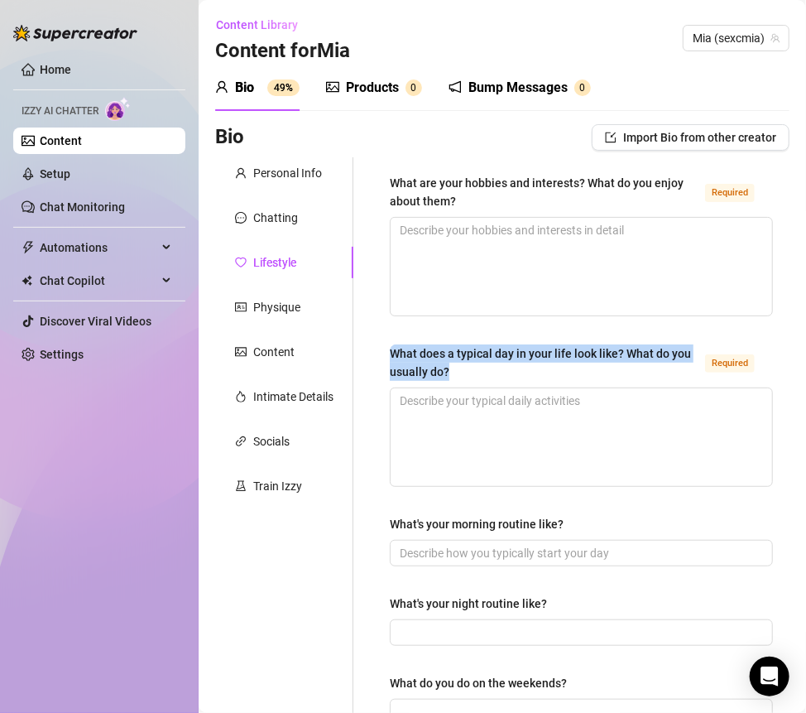
drag, startPoint x: 488, startPoint y: 368, endPoint x: 387, endPoint y: 353, distance: 101.3
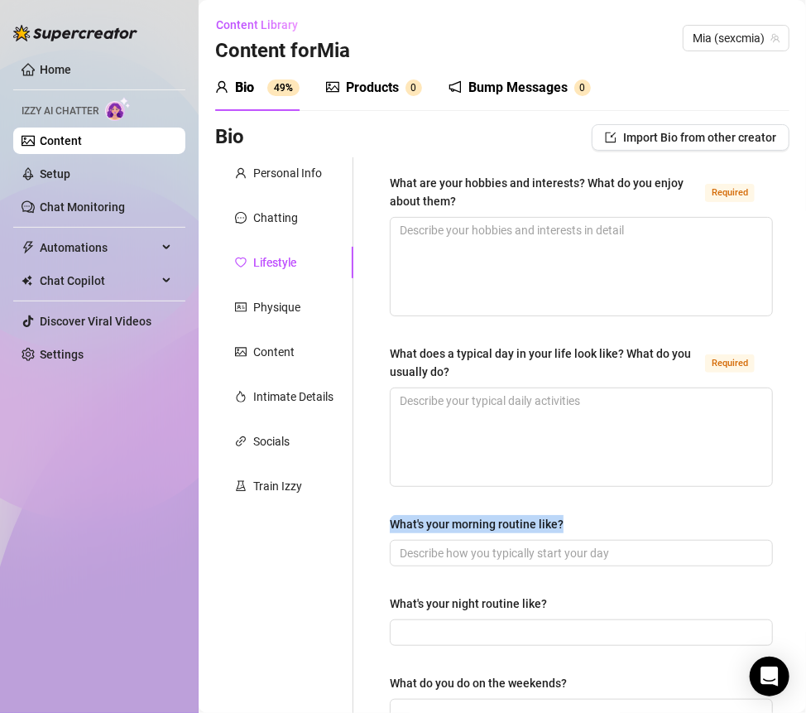
drag, startPoint x: 589, startPoint y: 522, endPoint x: 382, endPoint y: 521, distance: 207.0
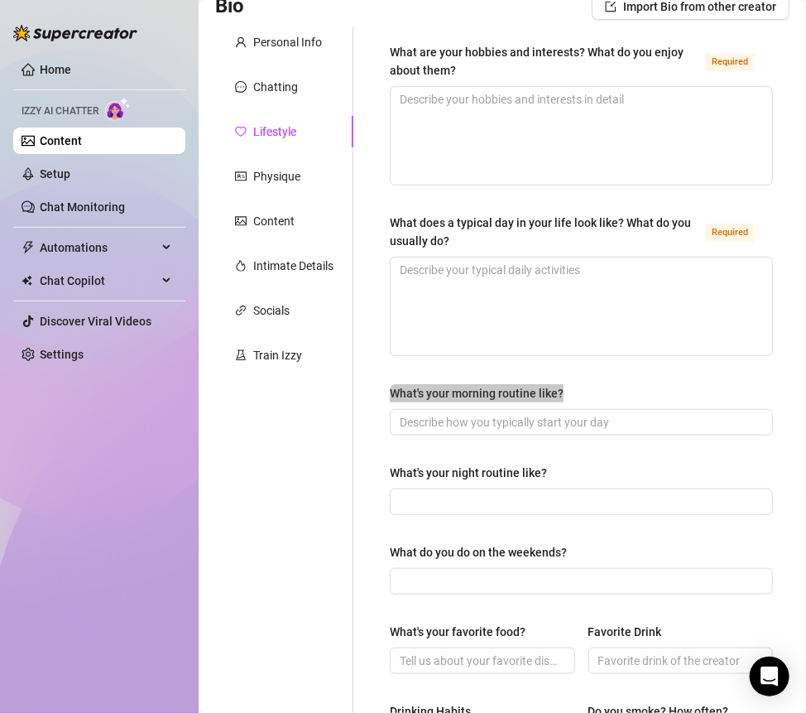
scroll to position [142, 0]
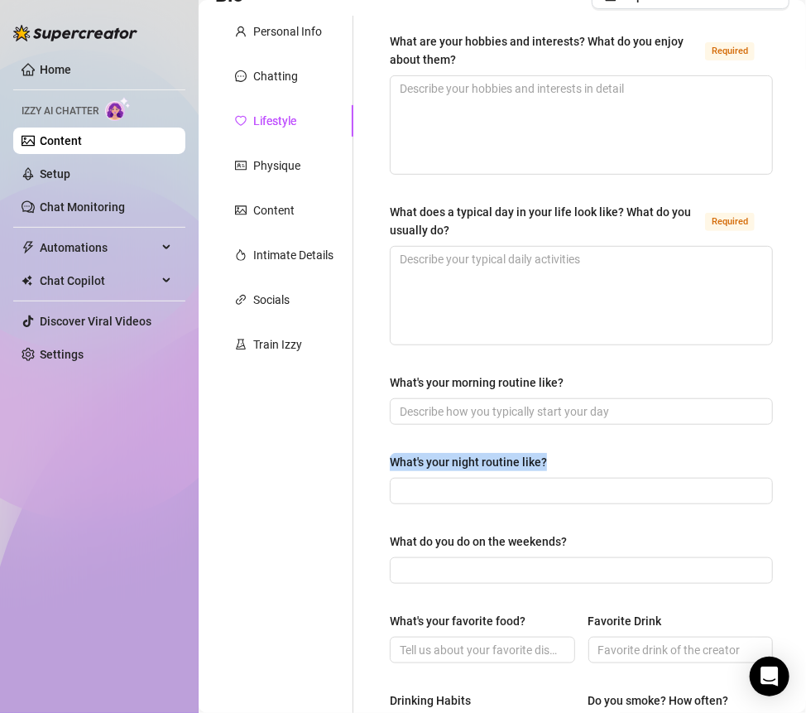
drag, startPoint x: 562, startPoint y: 457, endPoint x: 381, endPoint y: 457, distance: 181.3
click at [382, 457] on div "What are your hobbies and interests? What do you enjoy about them? Required Wha…" at bounding box center [581, 590] width 416 height 1149
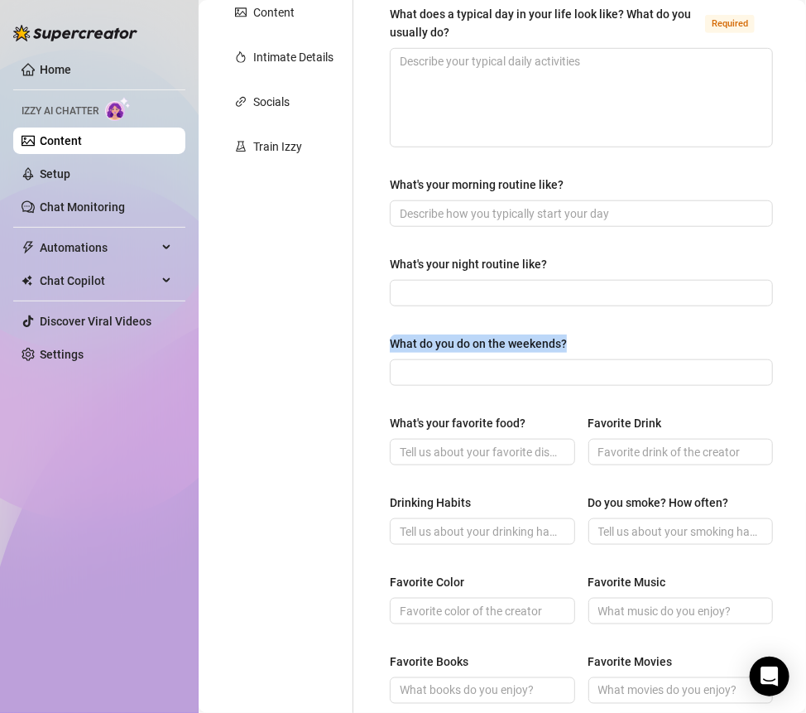
drag, startPoint x: 570, startPoint y: 337, endPoint x: 379, endPoint y: 339, distance: 190.4
click at [379, 339] on div "What are your hobbies and interests? What do you enjoy about them? Required Wha…" at bounding box center [581, 392] width 416 height 1149
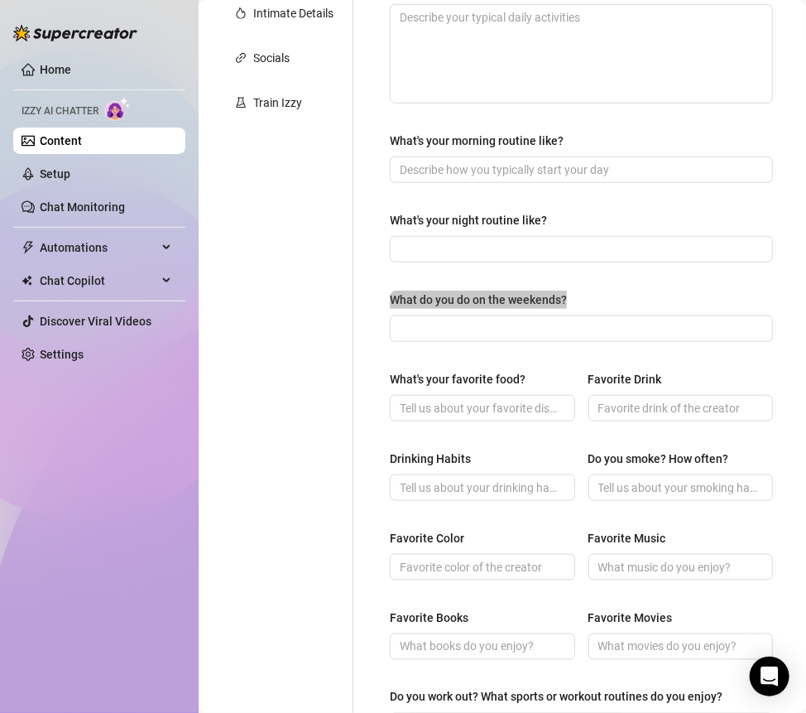
scroll to position [413, 0]
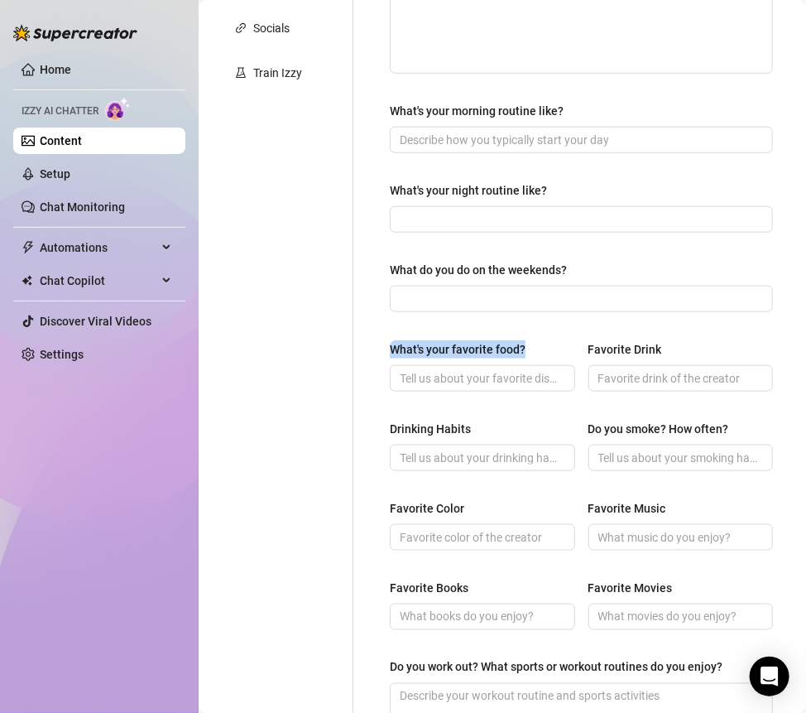
drag, startPoint x: 392, startPoint y: 344, endPoint x: 543, endPoint y: 344, distance: 150.7
click at [543, 344] on div "What's your favorite food?" at bounding box center [482, 352] width 185 height 25
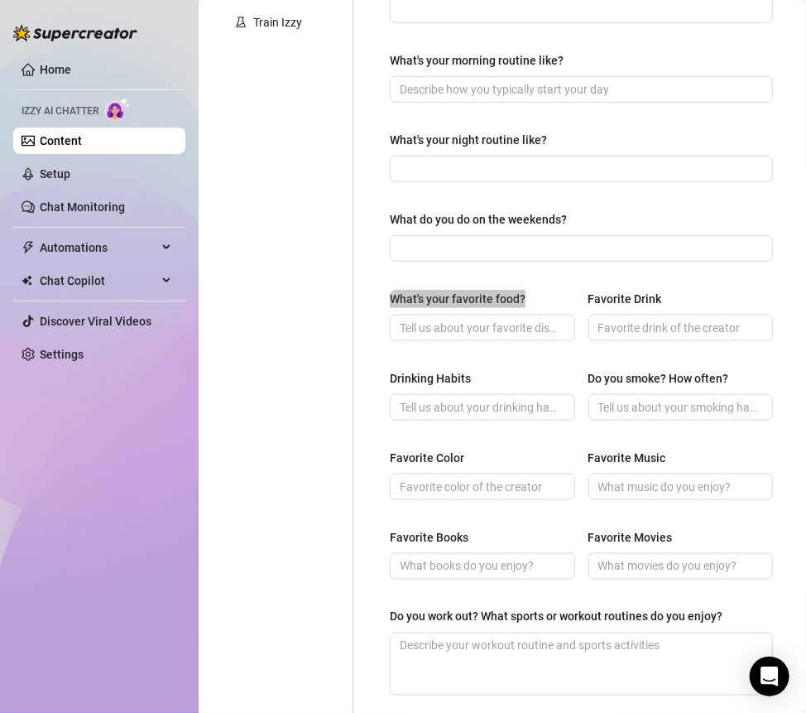
scroll to position [488, 0]
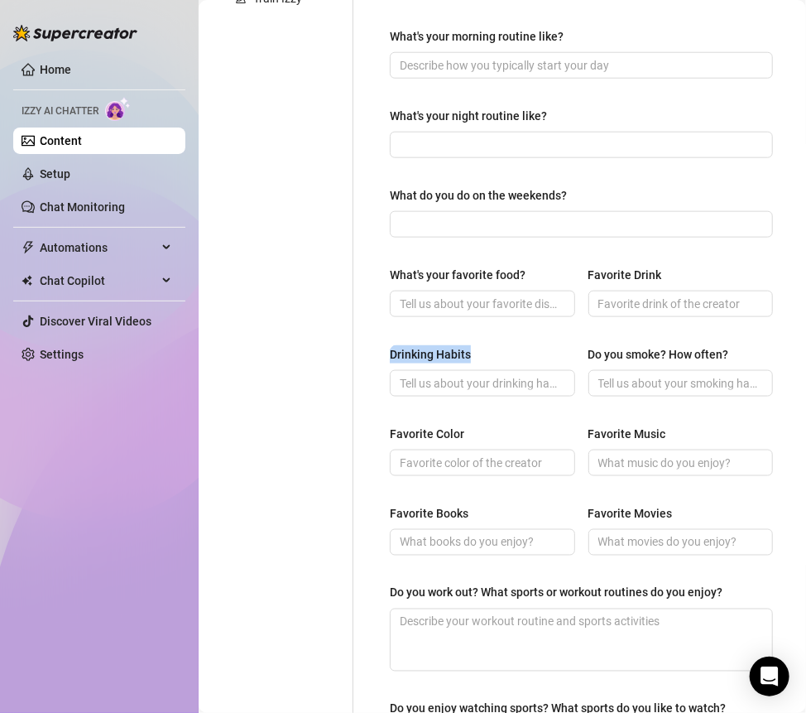
drag, startPoint x: 473, startPoint y: 349, endPoint x: 376, endPoint y: 349, distance: 96.9
click at [376, 349] on div "What are your hobbies and interests? What do you enjoy about them? Required Wha…" at bounding box center [581, 244] width 416 height 1149
drag, startPoint x: 411, startPoint y: 432, endPoint x: 384, endPoint y: 432, distance: 27.3
click at [384, 432] on div "What are your hobbies and interests? What do you enjoy about them? Required Wha…" at bounding box center [581, 244] width 416 height 1149
drag, startPoint x: 485, startPoint y: 509, endPoint x: 382, endPoint y: 512, distance: 103.5
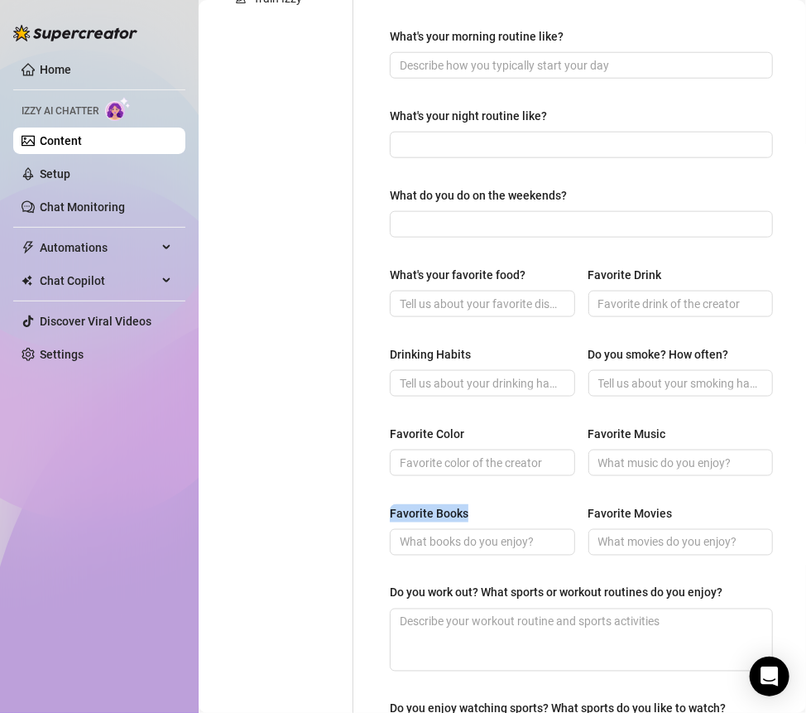
click at [382, 512] on div "What are your hobbies and interests? What do you enjoy about them? Required Wha…" at bounding box center [581, 244] width 416 height 1149
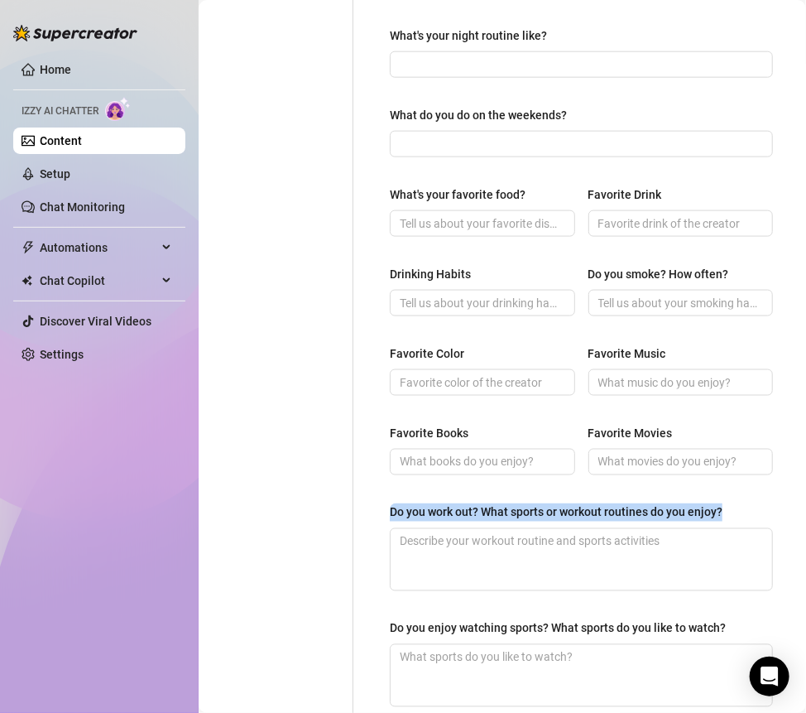
drag, startPoint x: 380, startPoint y: 512, endPoint x: 751, endPoint y: 512, distance: 370.9
click at [751, 512] on div "What are your hobbies and interests? What do you enjoy about them? Required Wha…" at bounding box center [581, 163] width 416 height 1149
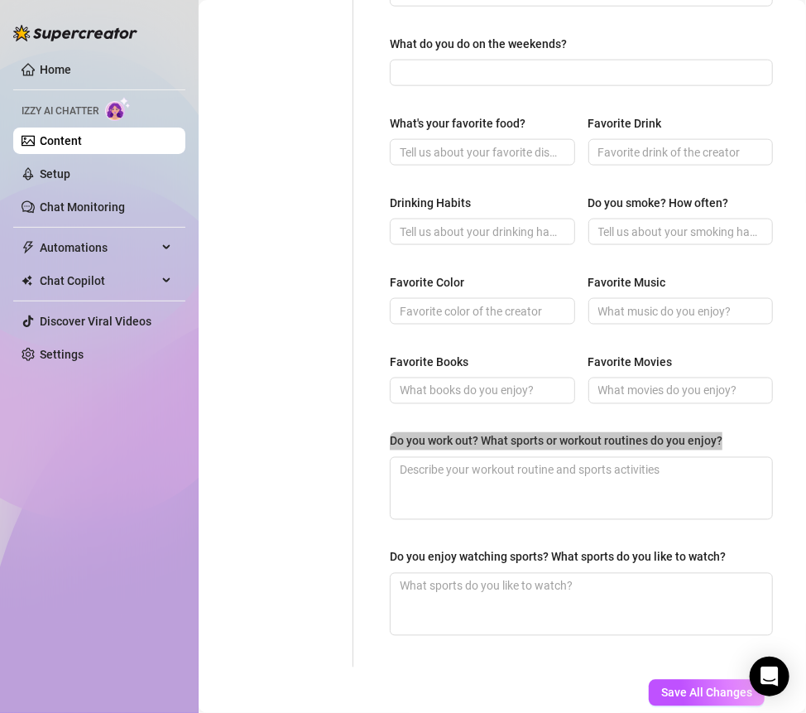
scroll to position [735, 0]
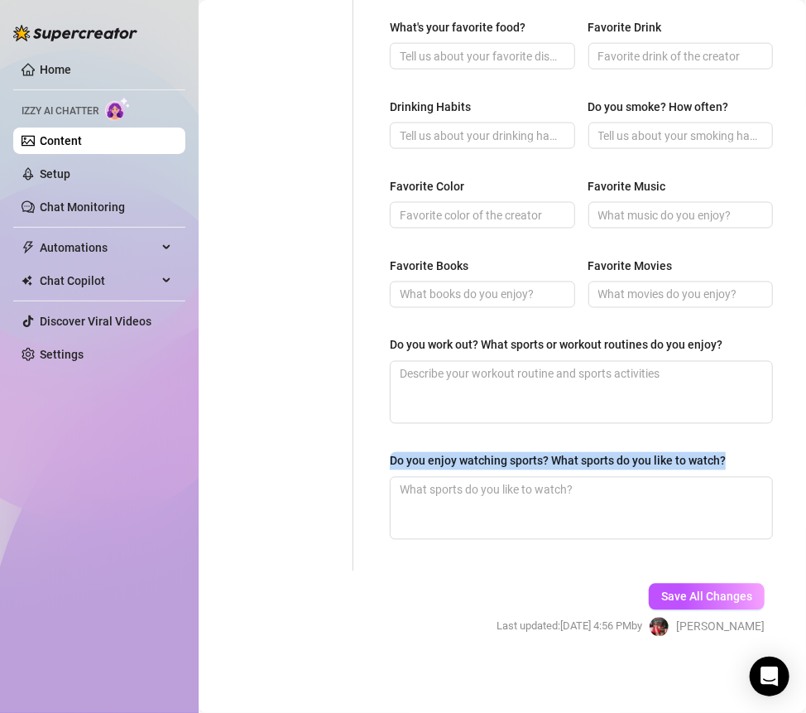
drag, startPoint x: 385, startPoint y: 455, endPoint x: 724, endPoint y: 457, distance: 338.6
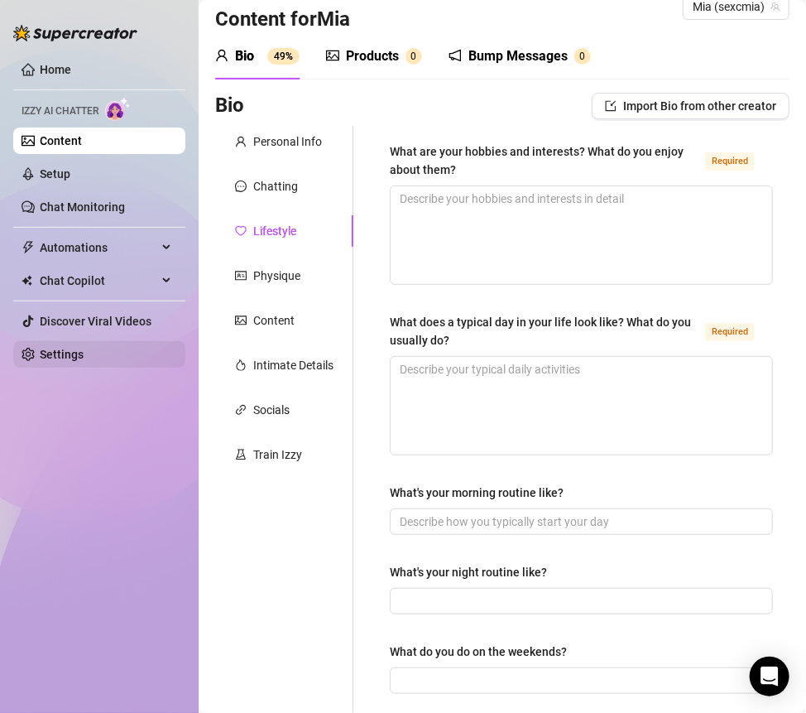
scroll to position [0, 0]
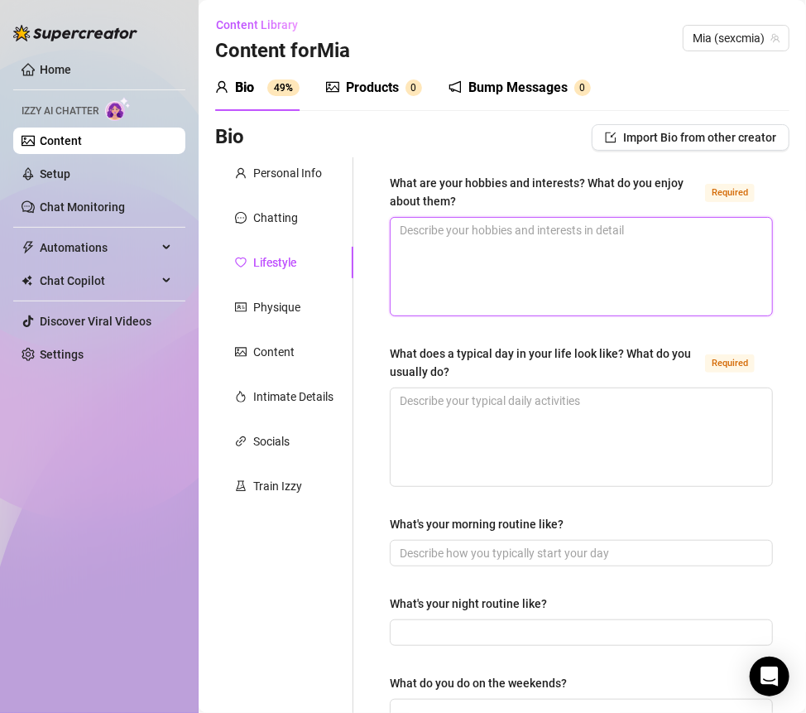
click at [535, 229] on textarea "What are your hobbies and interests? What do you enjoy about them? Required" at bounding box center [582, 267] width 382 height 98
paste textarea "gaming (fortnite mostly lol), baking, going to the gym, and sometimes just vibi…"
type textarea "gaming (fortnite mostly lol), baking, going to the gym, and sometimes just vibi…"
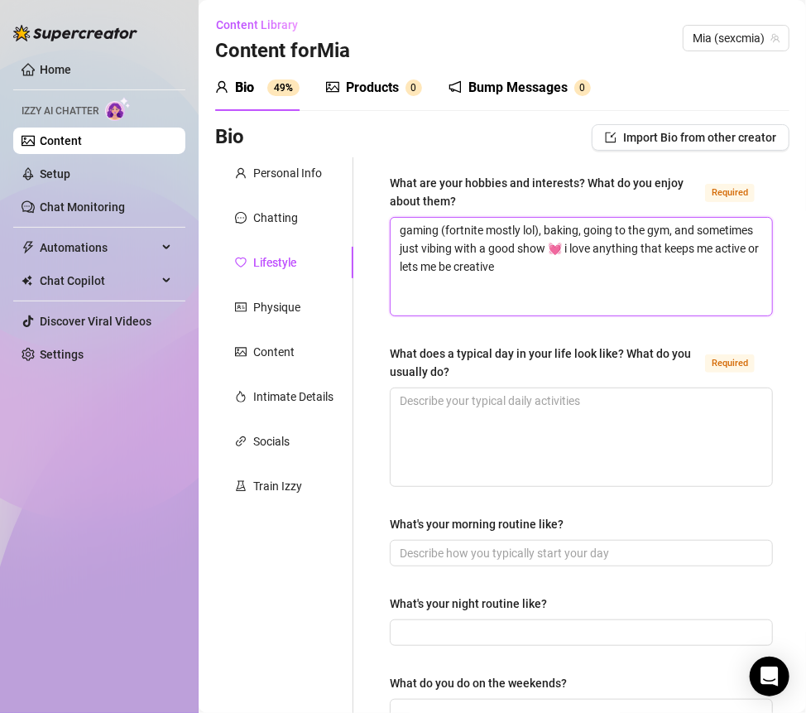
type textarea "gaming (fortnite mostly lol), baking, going to the gym, and sometimes just vibi…"
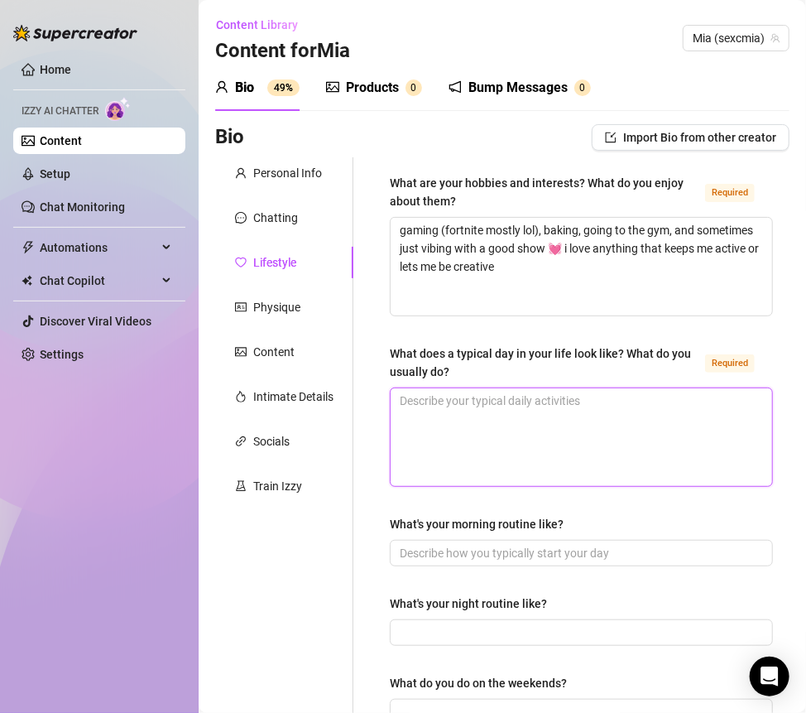
click at [465, 417] on textarea "What does a typical day in your life look like? What do you usually do? Required" at bounding box center [582, 437] width 382 height 98
paste textarea "wake up kinda late (oops), check messages, hit the gym or bake something, play …"
type textarea "wake up kinda late (oops), check messages, hit the gym or bake something, play …"
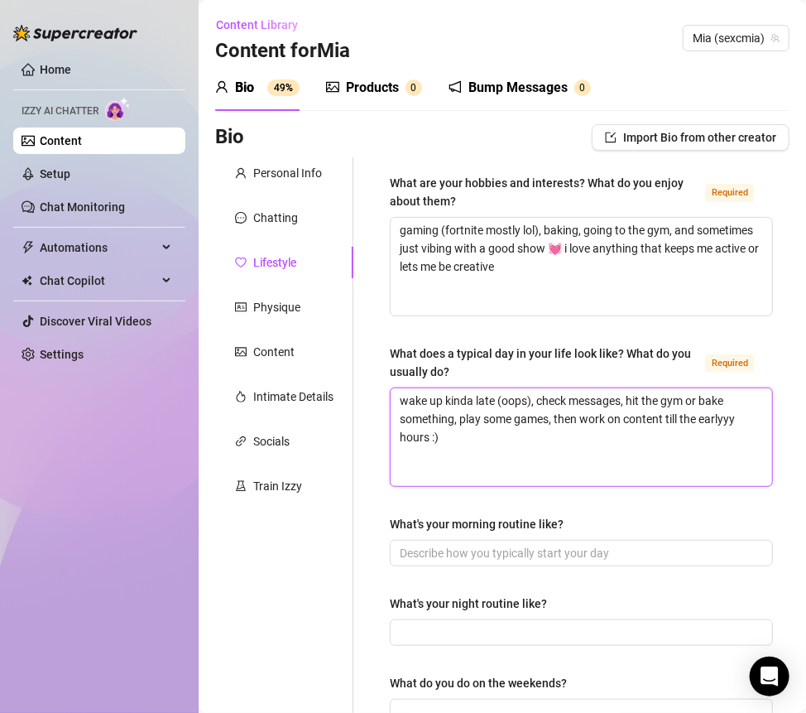
type textarea "wake up kinda late (oops), check messages, hit the gym or bake something, play …"
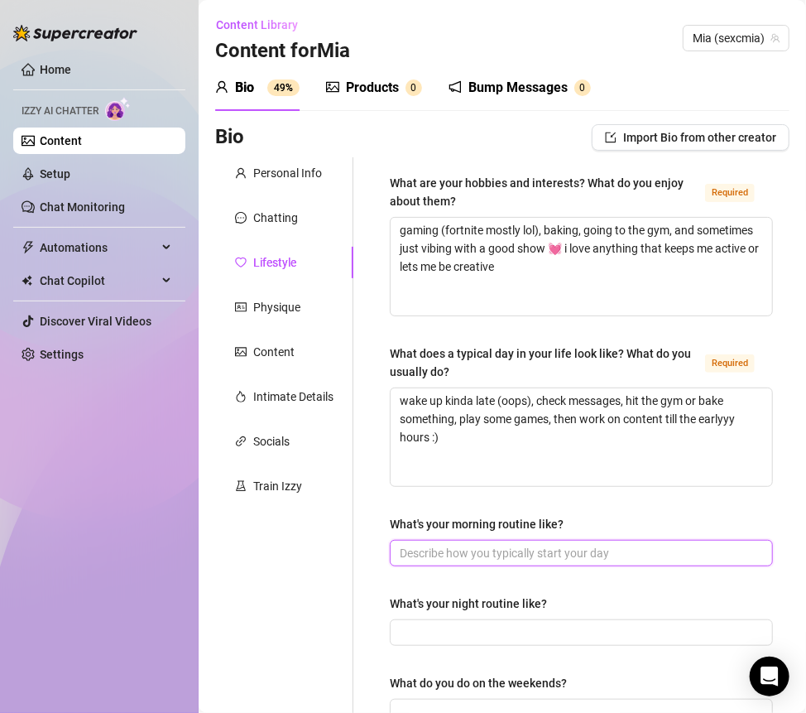
click at [450, 551] on input "What's your morning routine like?" at bounding box center [580, 553] width 360 height 18
paste input "coffee first ALWAYS ☕️, quick skincare, check on my messages, and put on some m…"
type input "coffee first ALWAYS ☕️, quick skincare, check on my messages, and put on some m…"
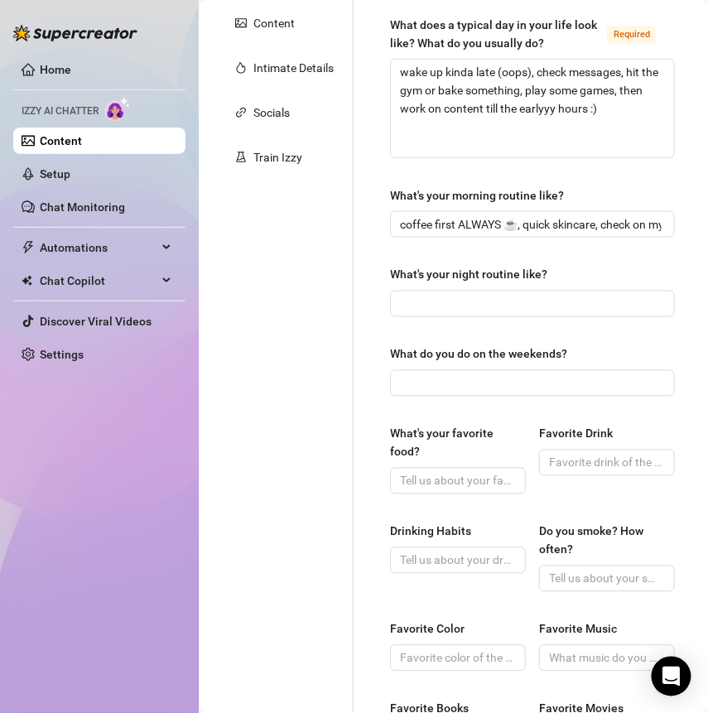
scroll to position [321, 0]
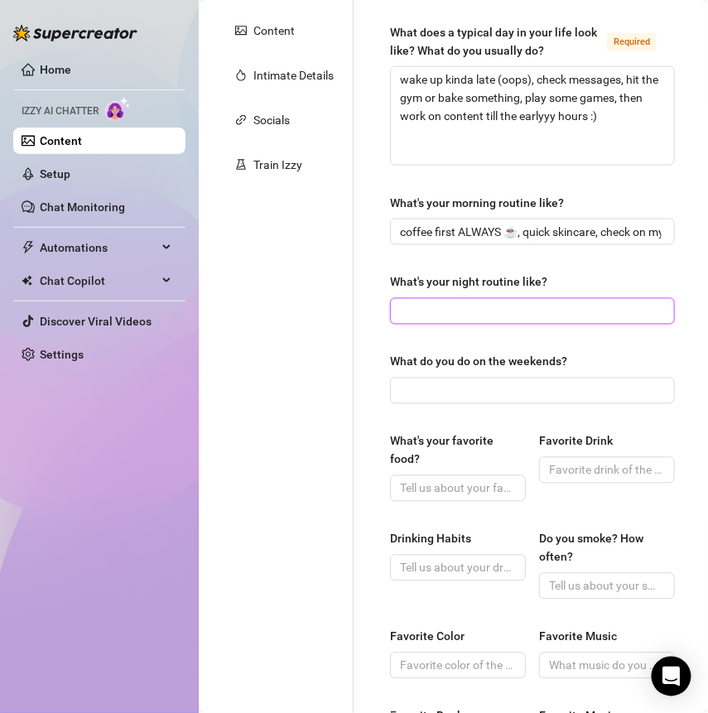
click at [431, 305] on input "What's your night routine like?" at bounding box center [531, 311] width 262 height 18
paste input "finish up work or gaming, hot shower, skincare, maybe a snack, then watch New G…"
type input "finish up work or gaming, hot shower, skincare, maybe a snack, then watch New G…"
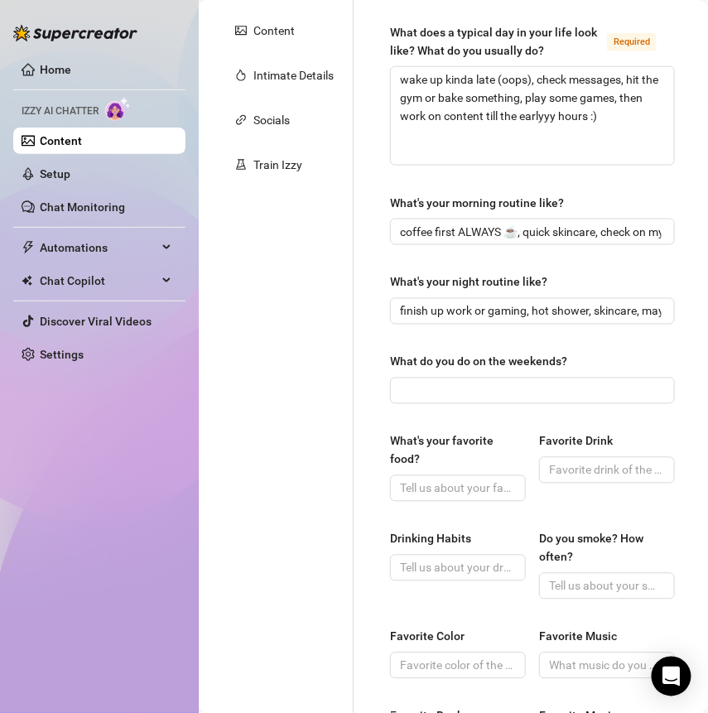
scroll to position [404, 0]
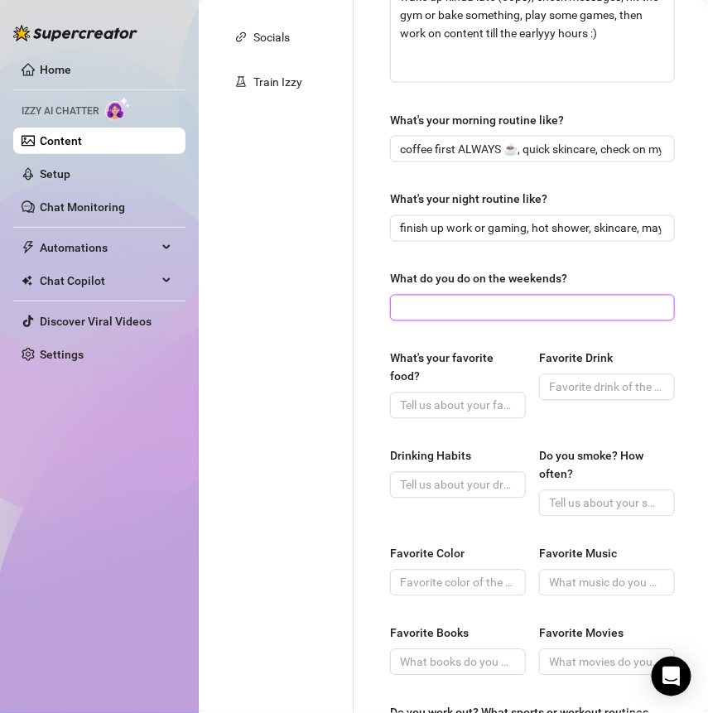
click at [428, 307] on input "What do you do on the weekends?" at bounding box center [531, 308] width 262 height 18
paste input "pretty much the same as weekdays but with extra gaming or baking time :) someti…"
type input "pretty much the same as weekdays but with extra gaming or baking time :) someti…"
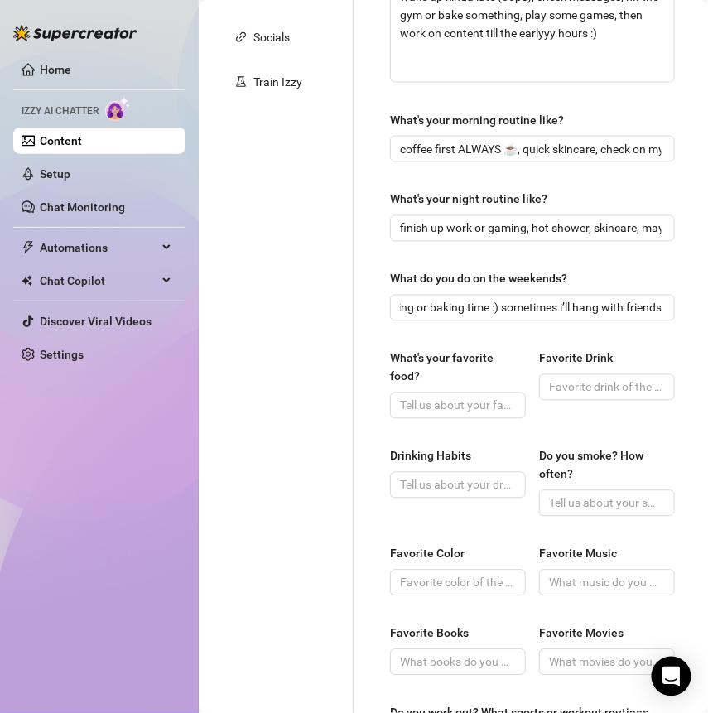
scroll to position [0, 0]
click at [424, 406] on input "What's your favorite food?" at bounding box center [456, 406] width 113 height 18
paste input "probably cookies or cupcakes tbh… but also loveeee a good breakfast sandwich 💓"
type input "probably cookies or cupcakes tbh… but also loveeee a good breakfast sandwich 💓"
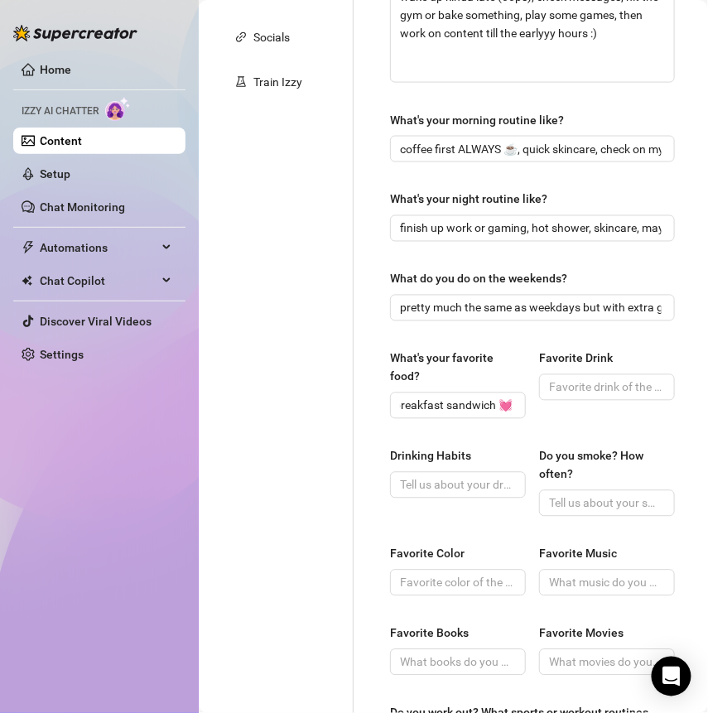
scroll to position [0, 0]
click at [421, 476] on input "Drinking Habits" at bounding box center [456, 485] width 113 height 18
paste input "social drinker"
type input "social drinker"
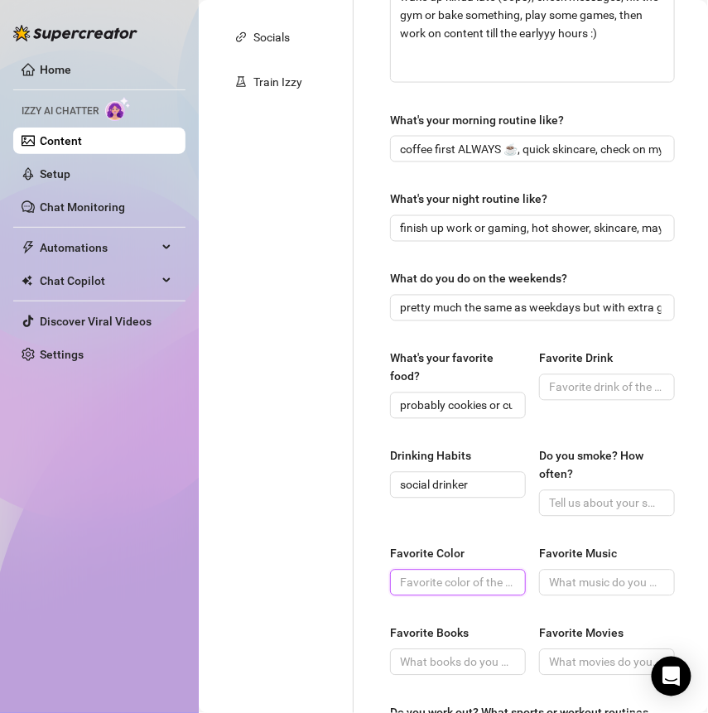
click at [450, 584] on input "Favorite Color" at bounding box center [456, 583] width 113 height 18
paste input "pink 💓"
type input "pink 💓"
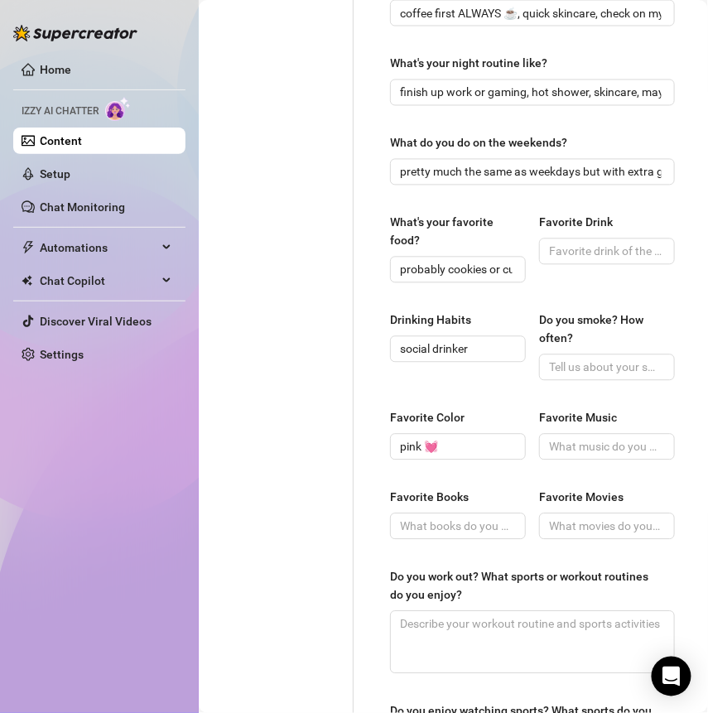
scroll to position [561, 0]
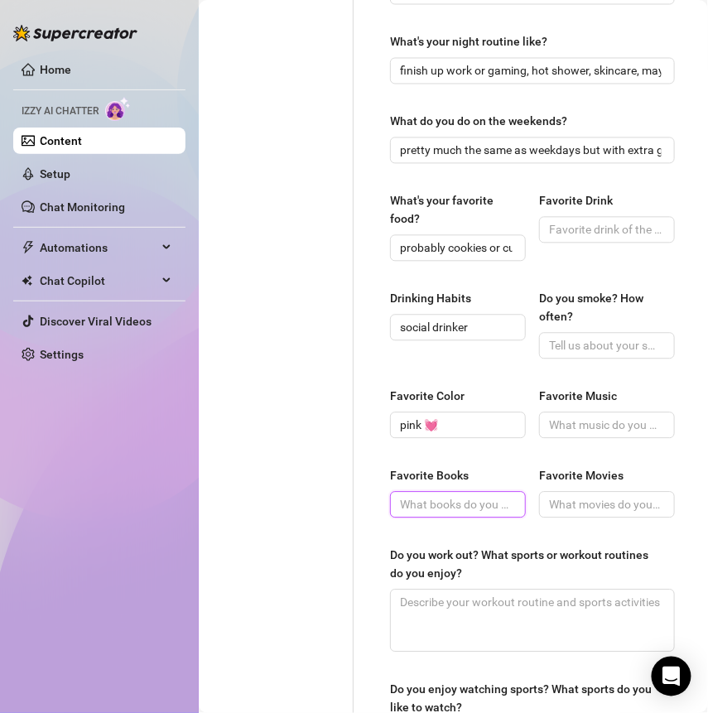
click at [437, 499] on input "Favorite Books" at bounding box center [456, 505] width 113 height 18
paste input "not a big reader tbh… i’m more of a show/movie girl"
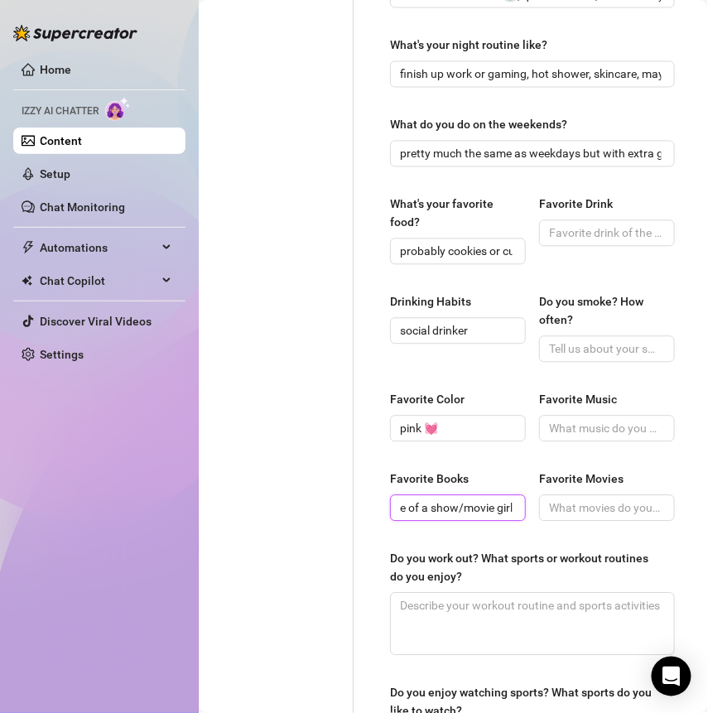
type input "not a big reader tbh… i’m more of a show/movie girl"
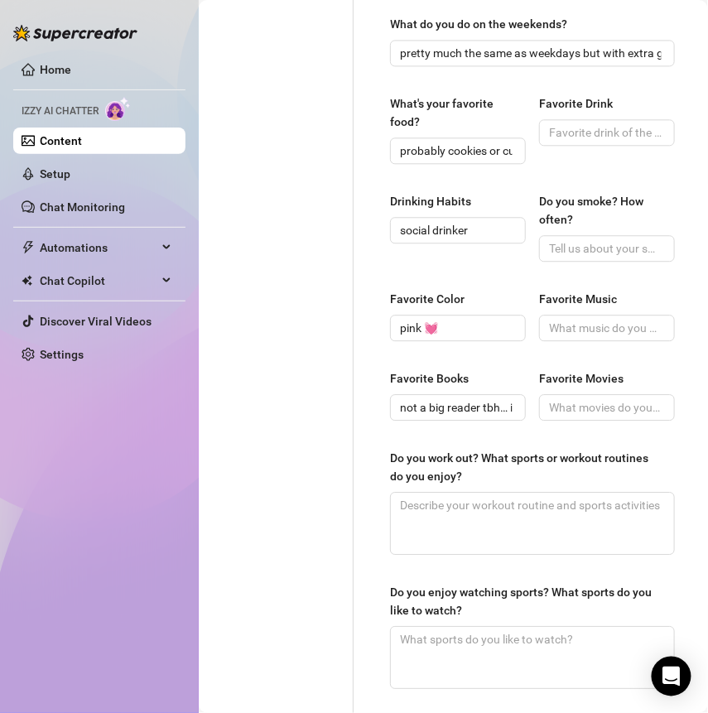
scroll to position [669, 0]
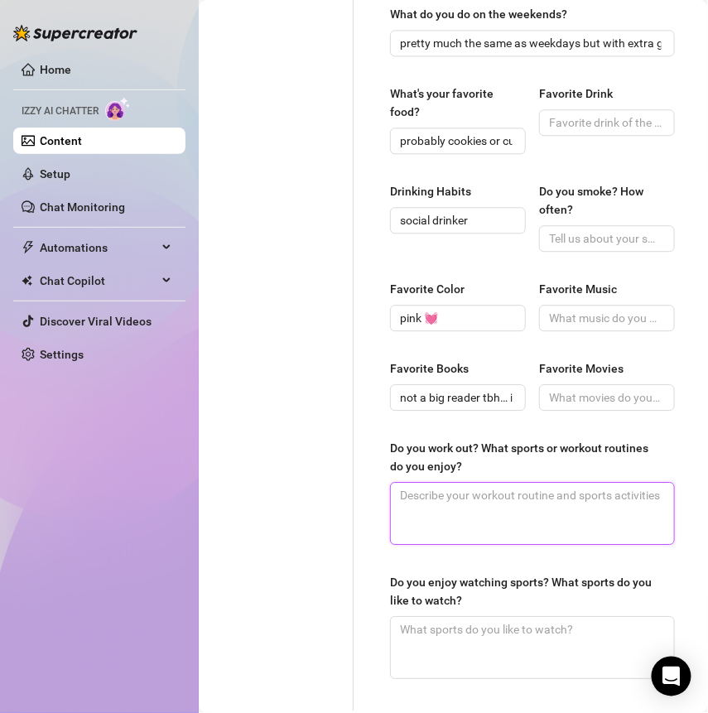
click at [449, 493] on textarea "Do you work out? What sports or workout routines do you enjoy?" at bounding box center [532, 513] width 283 height 61
paste textarea "yep! gym time is my me-time — i love weight training + booty days lol"
type textarea "yep! gym time is my me-time — i love weight training + booty days lol"
click at [562, 488] on textarea "yep! gym time is my me-time — i love weight training + booty days lol" at bounding box center [532, 513] width 283 height 61
type textarea "yep! gym time is my me-time —i love weight training + booty days lol"
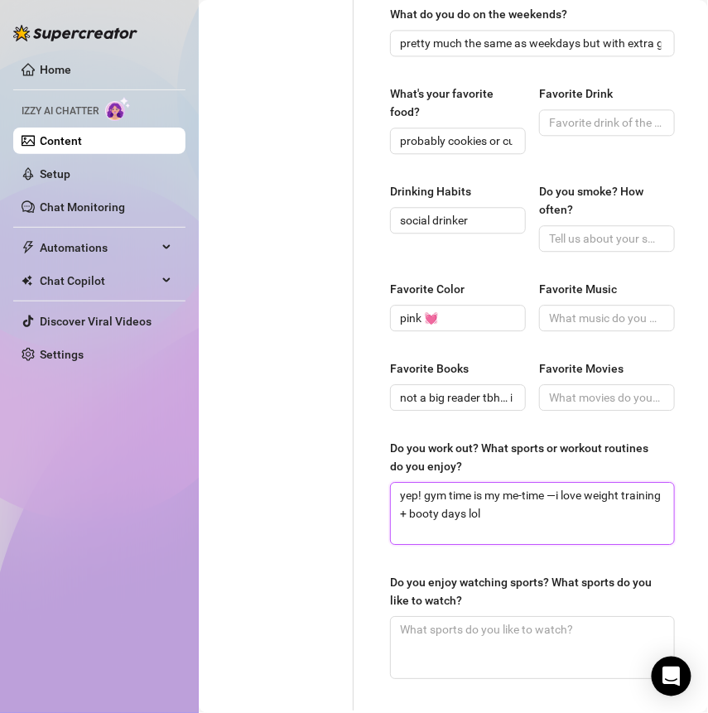
type textarea "yep! gym time is my me-time i love weight training + booty days lol"
type textarea "yep! gym time is my me-timei love weight training + booty days lol"
type textarea "yep! gym time is my me-time,i love weight training + booty days lol"
type textarea "yep! gym time is my me-time, i love weight training + booty days lol"
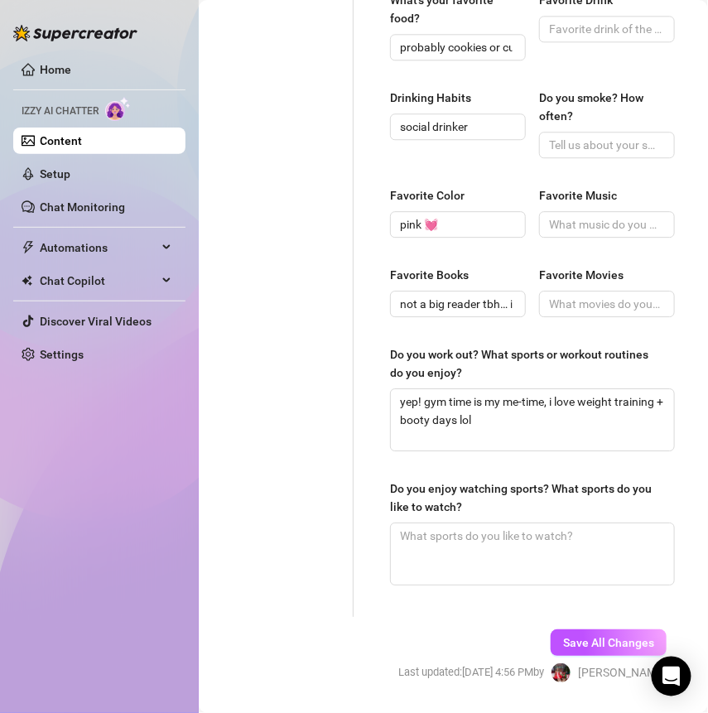
scroll to position [767, 0]
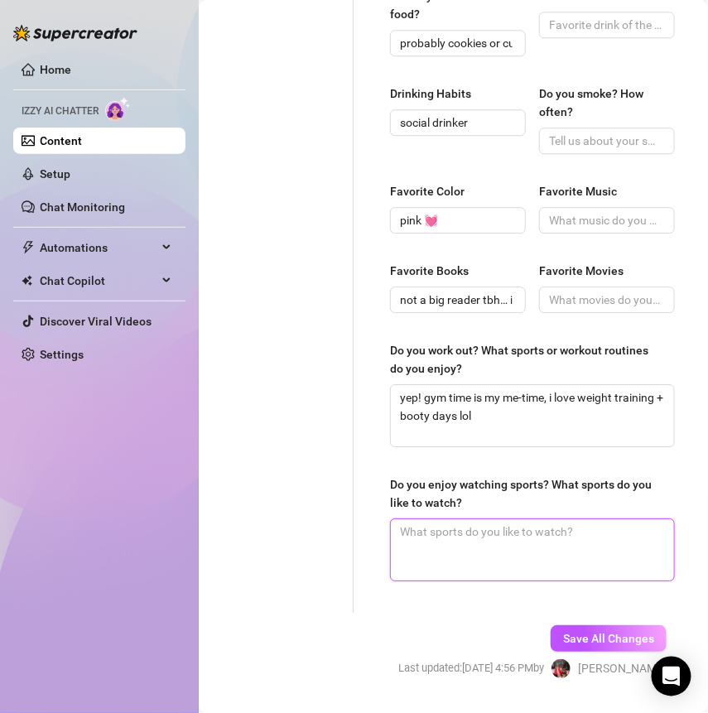
click at [424, 535] on textarea "Do you enjoy watching sports? What sports do you like to watch?" at bounding box center [532, 549] width 283 height 61
paste textarea "nahhh not really into watching them, i’d rather play than sit and watch"
type textarea "nahhh not really into watching them, i’d rather play than sit and watch"
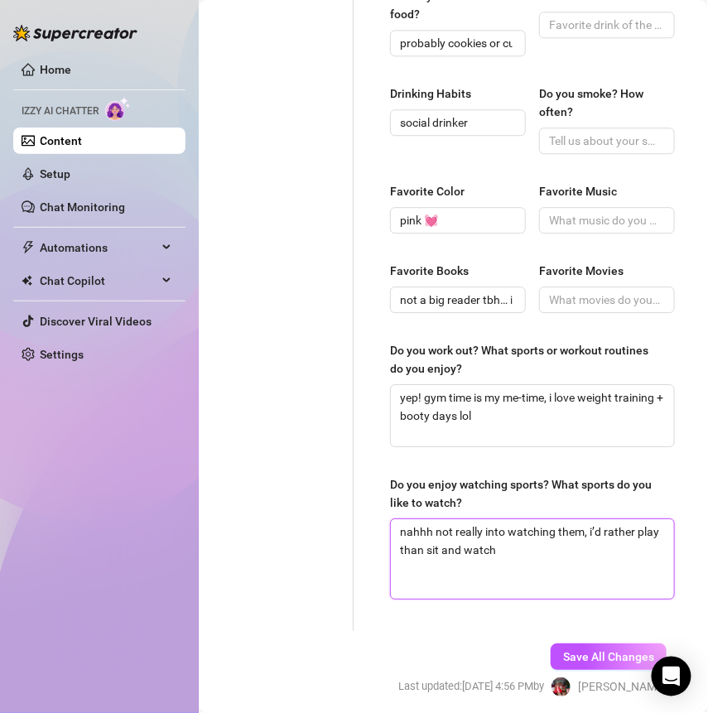
scroll to position [0, 0]
type textarea "nahhh not really into watching them, i’d rather play than sit and watch"
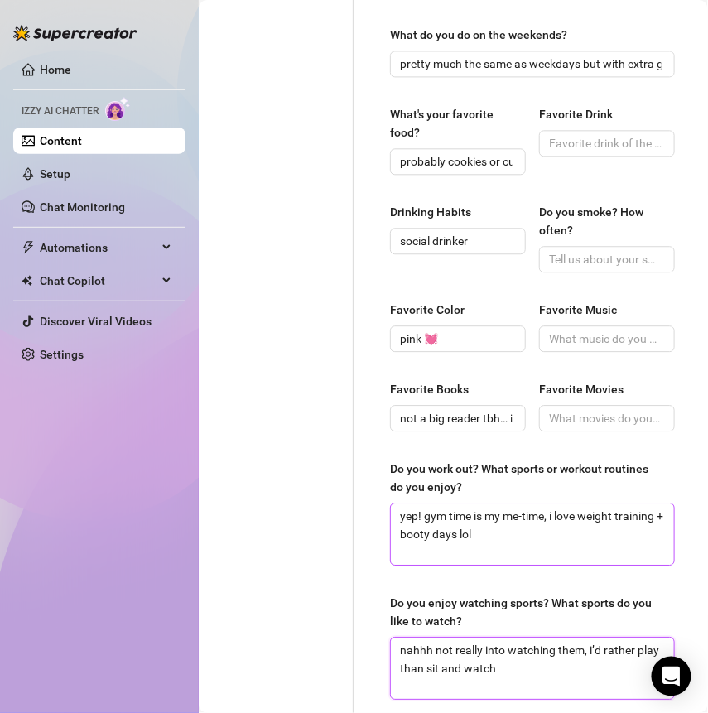
scroll to position [604, 0]
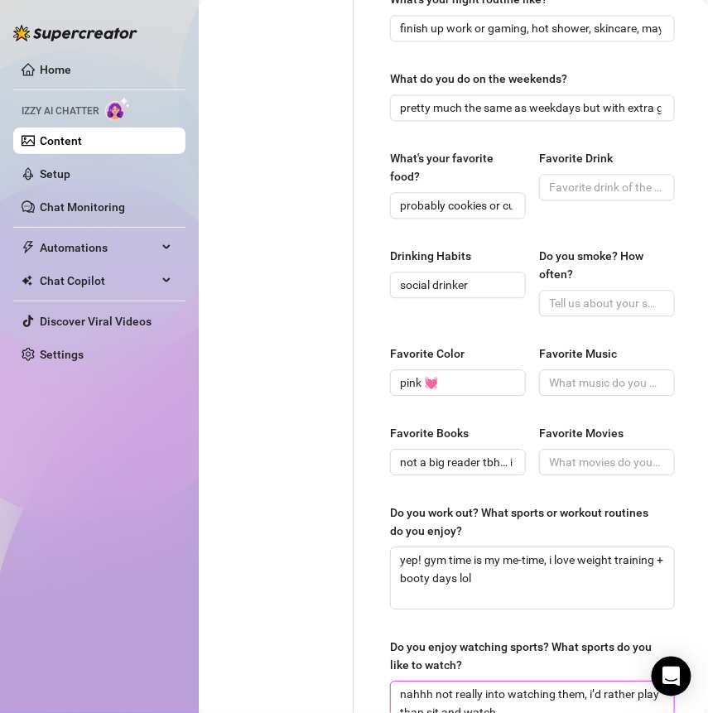
type textarea "nahhh not really into watching them, i’d rather play than sit and watch"
click at [551, 180] on input "Favorite Drink" at bounding box center [605, 187] width 113 height 18
paste input "iced coffee or pink drink from starbucks :)"
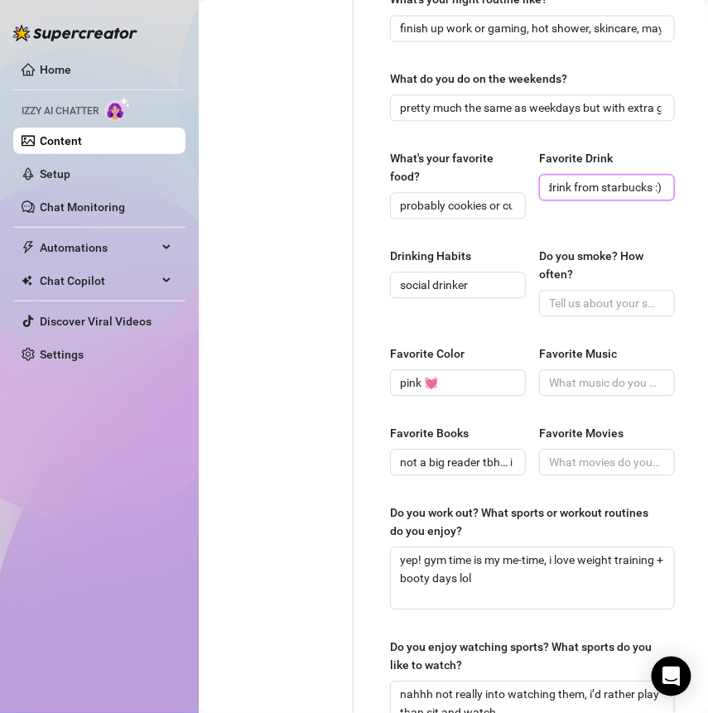
click at [549, 184] on input "iced coffee or pink drink from starbucks :)" at bounding box center [605, 187] width 113 height 18
type input "iced coffee or pink drink from starbucks :)"
click at [558, 305] on input "Do you smoke? How often?" at bounding box center [605, 303] width 113 height 18
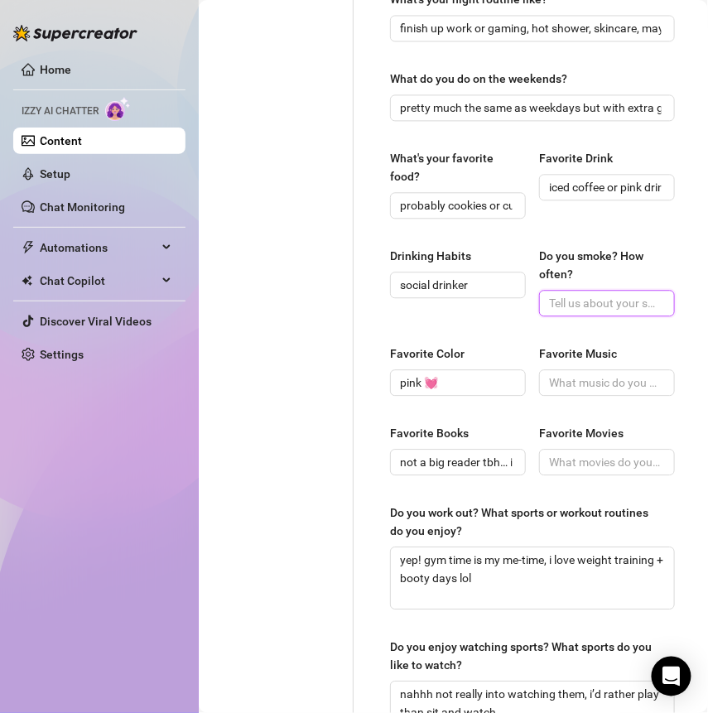
paste input "nope, not for me"
type input "nope, not for me"
click at [549, 376] on input "Favorite Music" at bounding box center [605, 382] width 113 height 18
paste input "rap + r&b vibes 🎶"
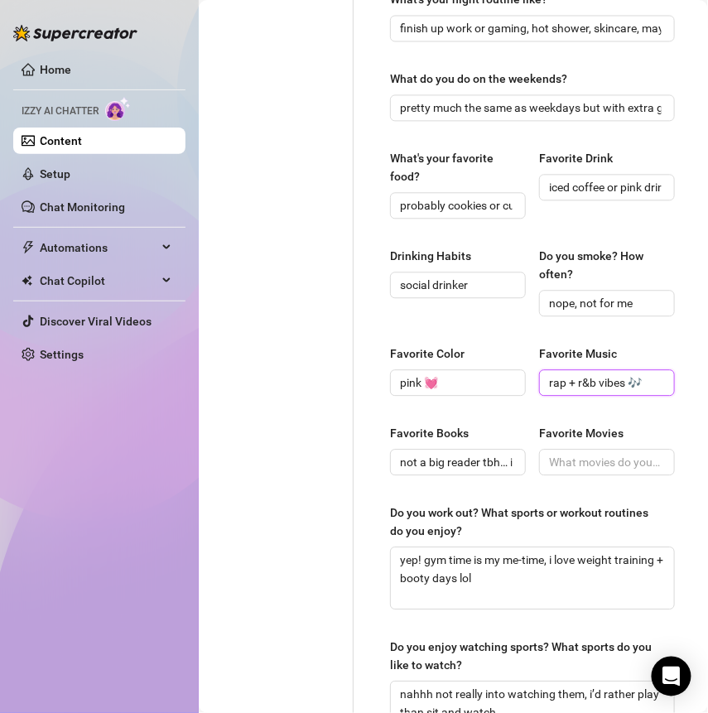
type input "rap + r&b vibes 🎶"
click at [566, 449] on span at bounding box center [607, 462] width 136 height 26
click at [567, 461] on input "Favorite Movies" at bounding box center [605, 462] width 113 height 18
paste input "rom-coms, anything funny, and New Girl even tho it’s a show lol"
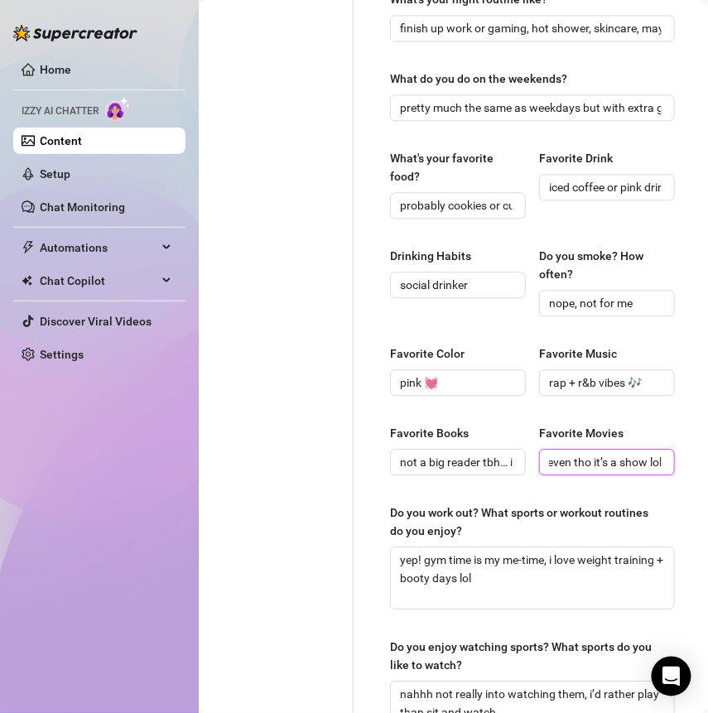
scroll to position [808, 0]
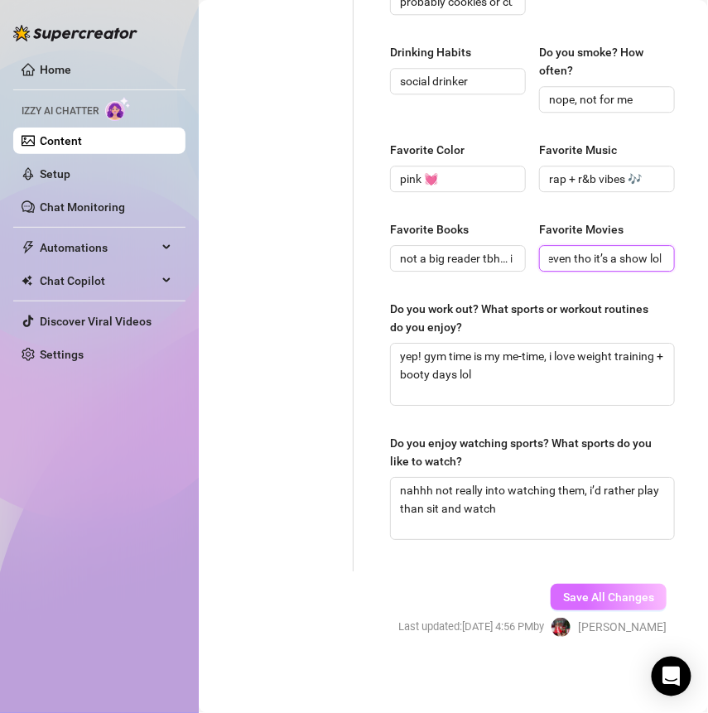
type input "rom-coms, anything funny, and New Girl even tho it’s a show lol"
click at [608, 584] on button "Save All Changes" at bounding box center [609, 597] width 116 height 26
type textarea "gaming (fortnite mostly lol), baking, going to the gym, and sometimes just vibi…"
type input "social drinker"
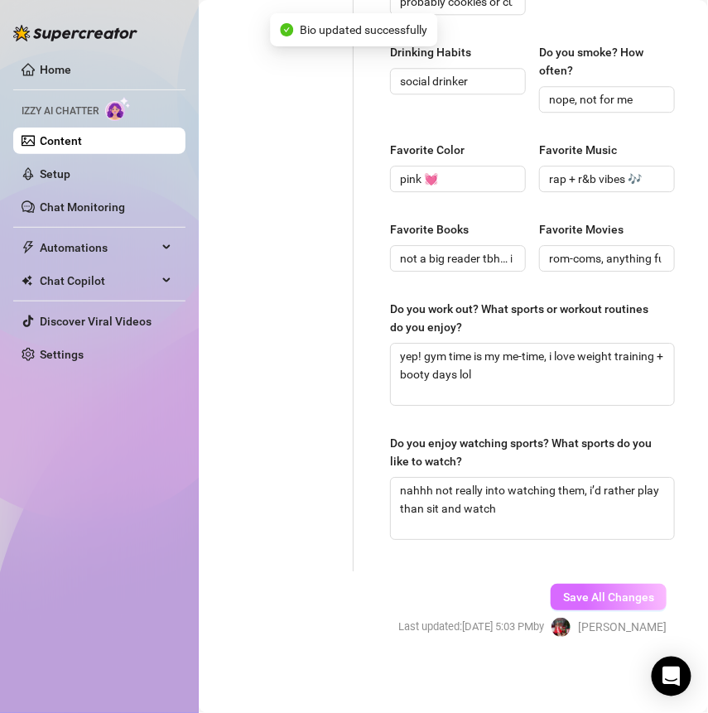
click at [589, 584] on button "Save All Changes" at bounding box center [609, 597] width 116 height 26
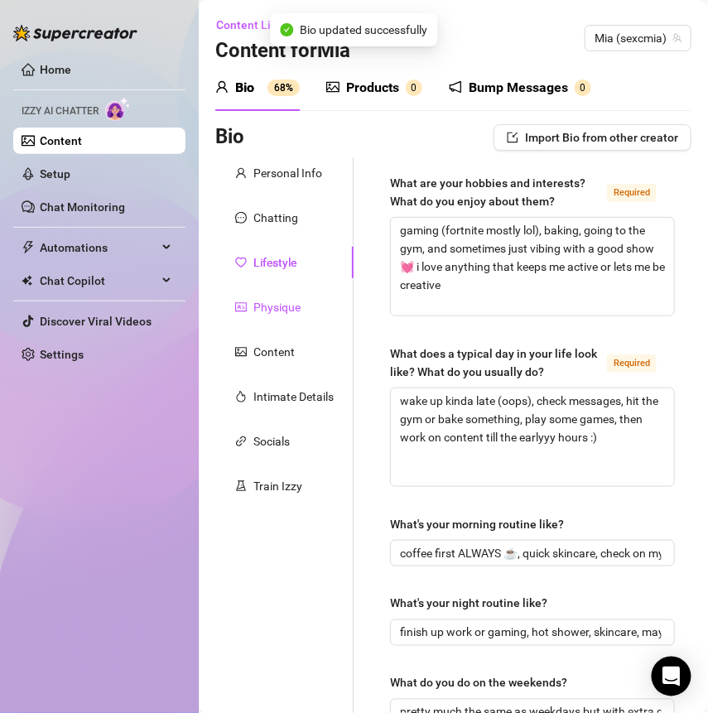
click at [282, 310] on div "Physique" at bounding box center [276, 307] width 47 height 18
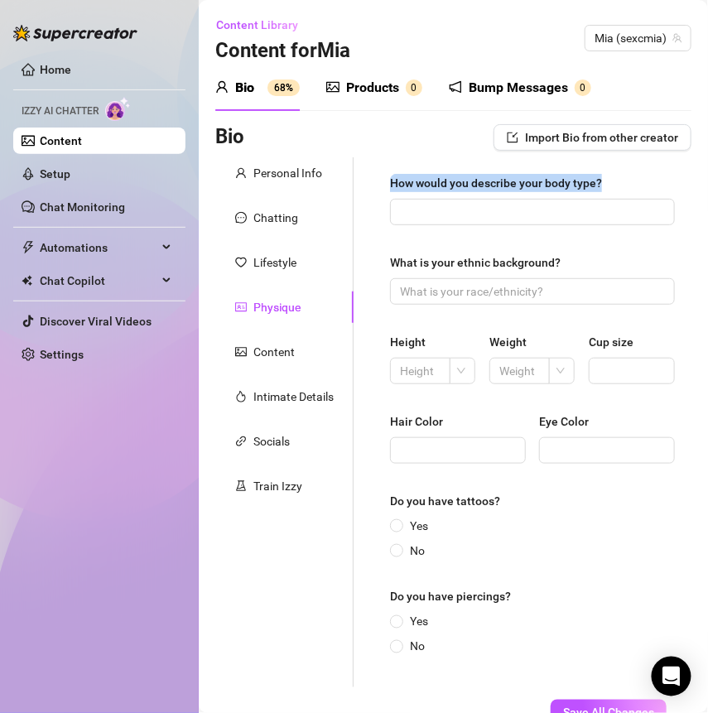
drag, startPoint x: 614, startPoint y: 178, endPoint x: 384, endPoint y: 178, distance: 230.1
click at [384, 178] on div "How would you describe your body type? What is your ethnic background? Height W…" at bounding box center [532, 422] width 318 height 530
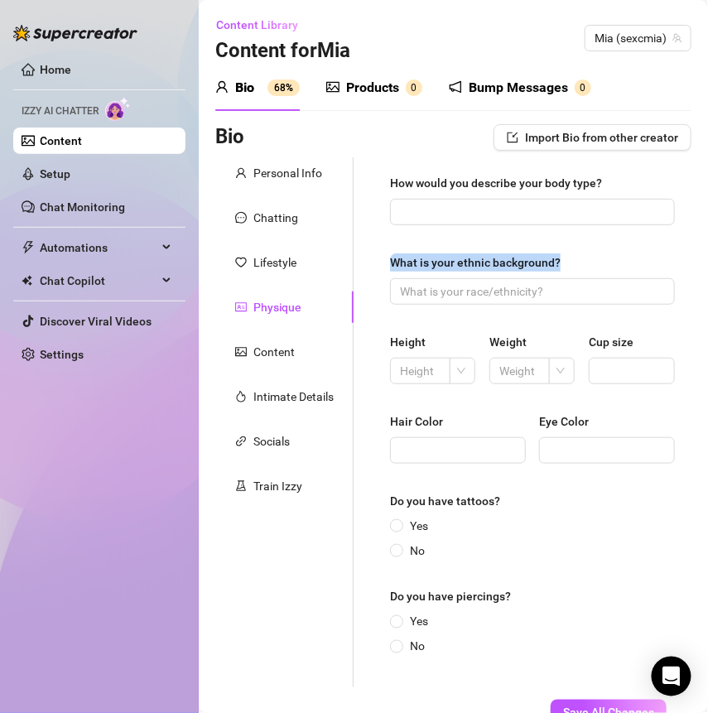
drag, startPoint x: 575, startPoint y: 262, endPoint x: 383, endPoint y: 262, distance: 192.1
click at [383, 262] on div "How would you describe your body type? What is your ethnic background? Height W…" at bounding box center [532, 422] width 318 height 530
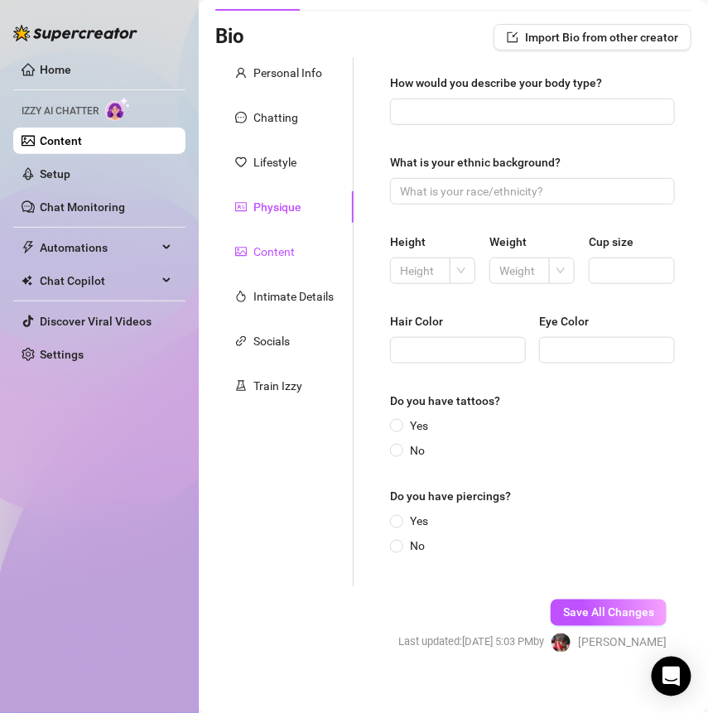
click at [279, 248] on div "Content" at bounding box center [273, 252] width 41 height 18
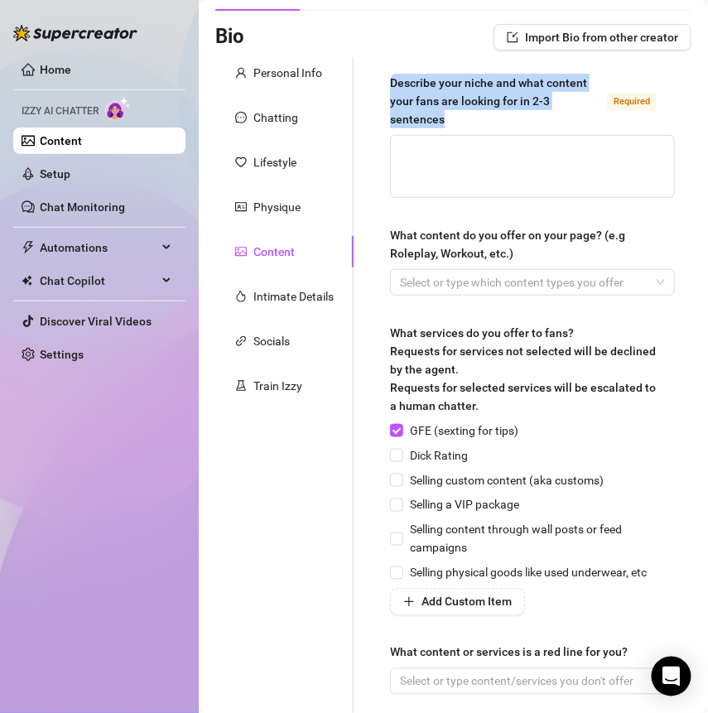
drag, startPoint x: 468, startPoint y: 118, endPoint x: 377, endPoint y: 84, distance: 97.5
click at [377, 84] on div "Describe your niche and what content your fans are looking for in 2-3 sentences…" at bounding box center [532, 391] width 318 height 669
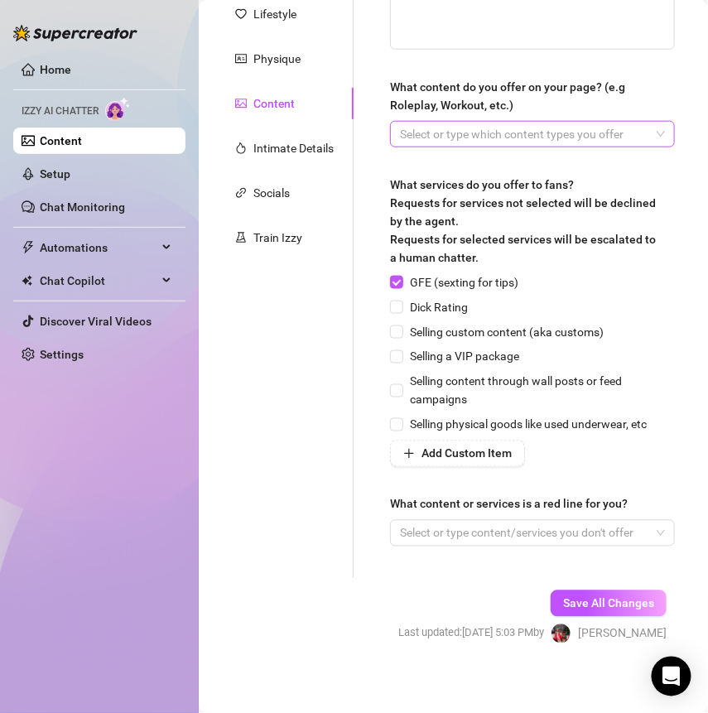
scroll to position [257, 0]
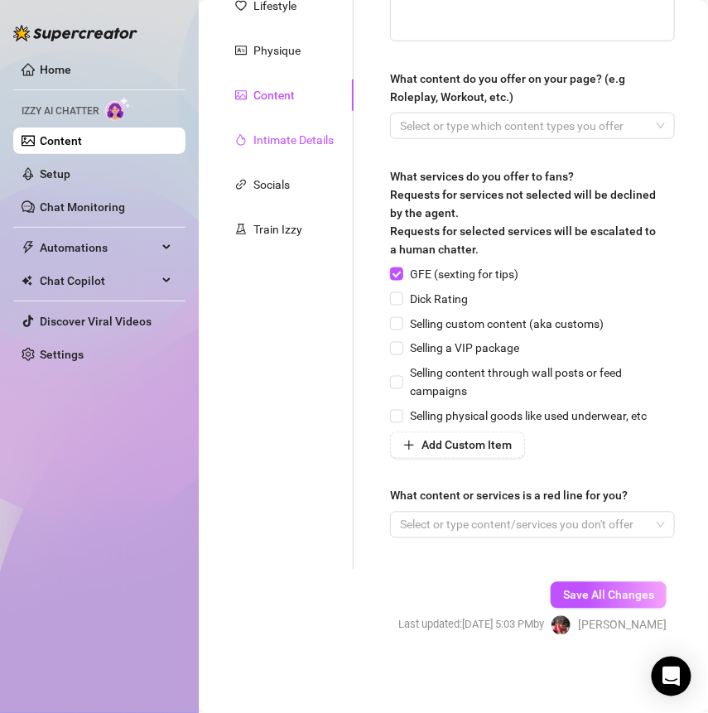
click at [279, 142] on div "Intimate Details" at bounding box center [293, 140] width 80 height 18
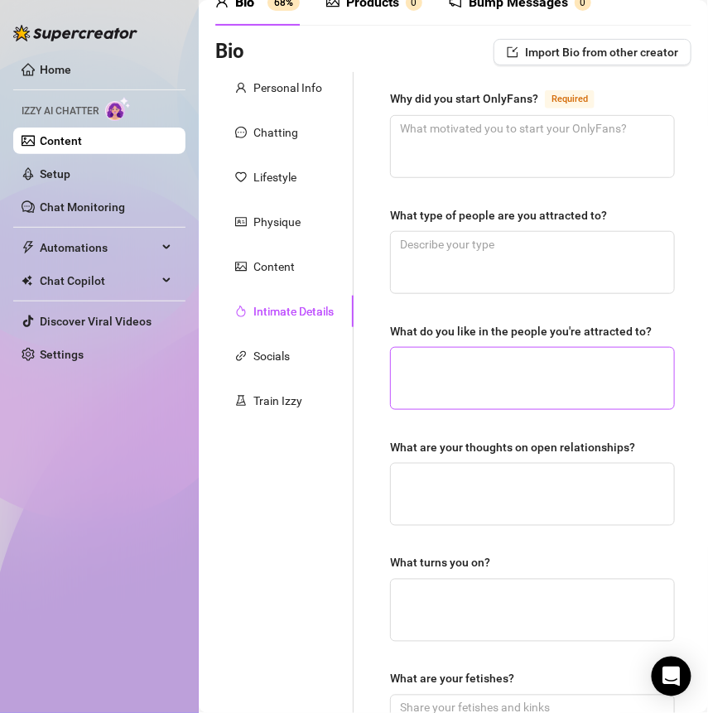
scroll to position [0, 0]
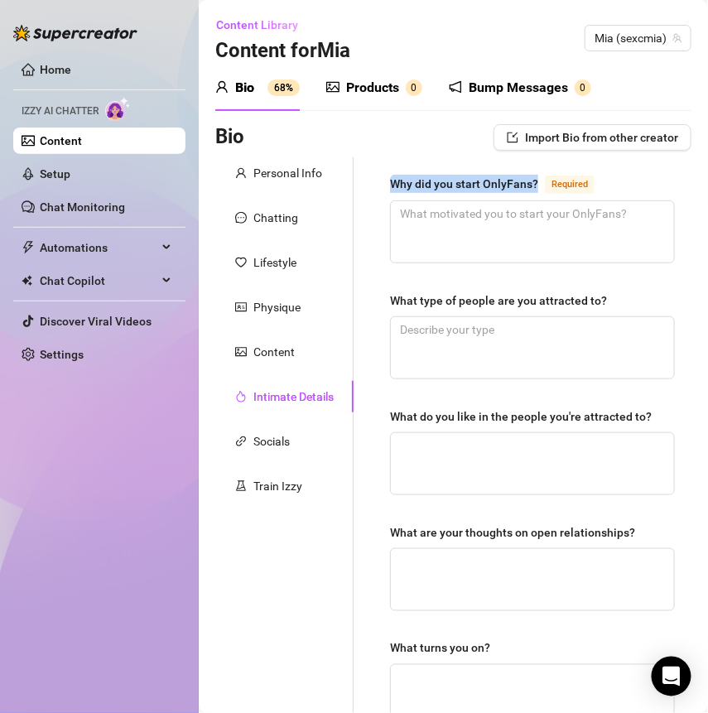
drag, startPoint x: 536, startPoint y: 185, endPoint x: 387, endPoint y: 185, distance: 149.0
click at [387, 185] on div "Why did you start OnlyFans? Required What type of people are you attracted to? …" at bounding box center [532, 573] width 318 height 833
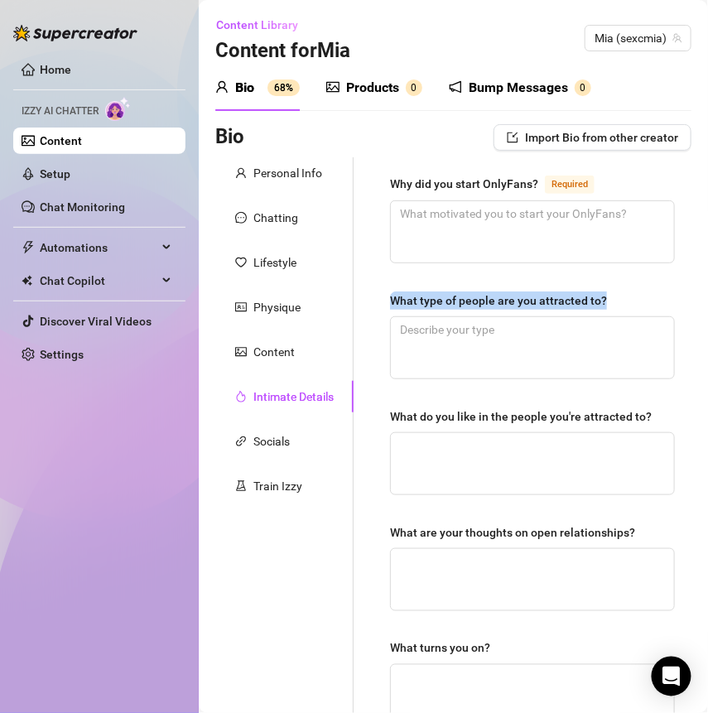
drag, startPoint x: 612, startPoint y: 301, endPoint x: 384, endPoint y: 301, distance: 227.7
click at [384, 301] on div "Why did you start OnlyFans? Required What type of people are you attracted to? …" at bounding box center [532, 573] width 318 height 833
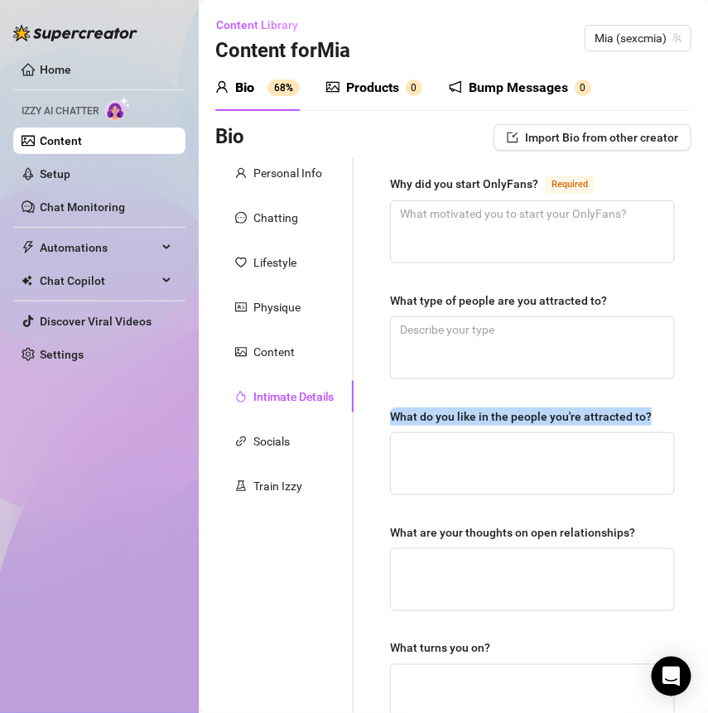
drag, startPoint x: 387, startPoint y: 406, endPoint x: 692, endPoint y: 412, distance: 304.7
click at [692, 412] on main "Content Library Content for [PERSON_NAME] (sexcmia) Bio 68% Products 0 Bump Mes…" at bounding box center [453, 567] width 509 height 1135
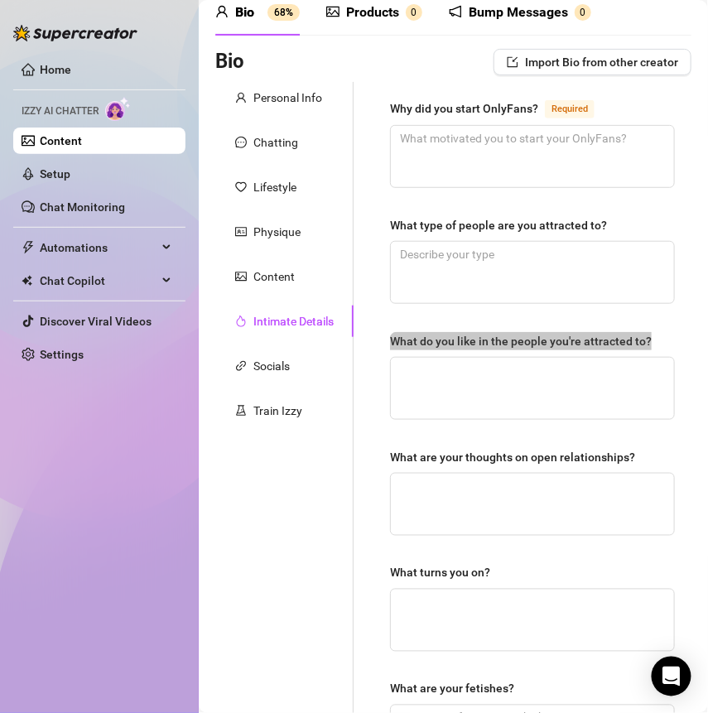
scroll to position [82, 0]
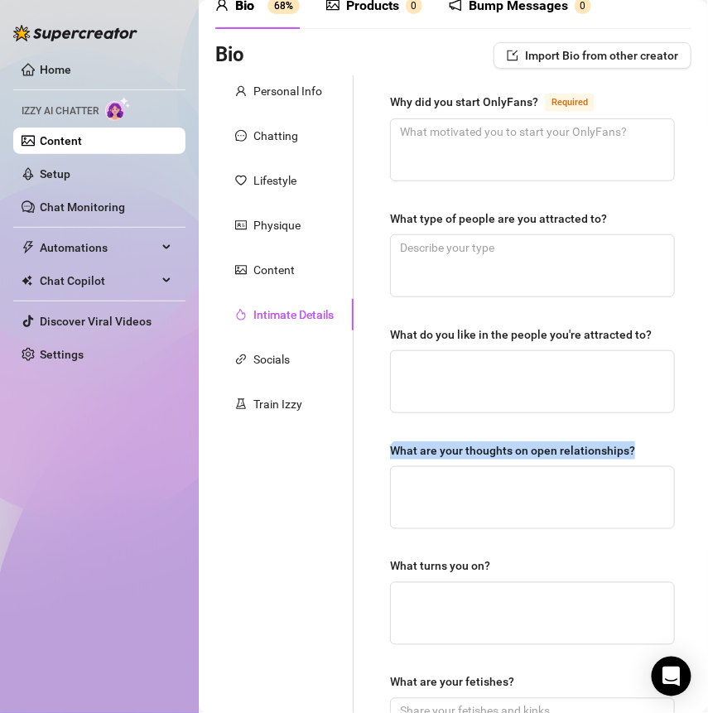
drag, startPoint x: 378, startPoint y: 445, endPoint x: 638, endPoint y: 445, distance: 260.8
click at [638, 445] on div "Why did you start OnlyFans? Required What type of people are you attracted to? …" at bounding box center [532, 491] width 318 height 833
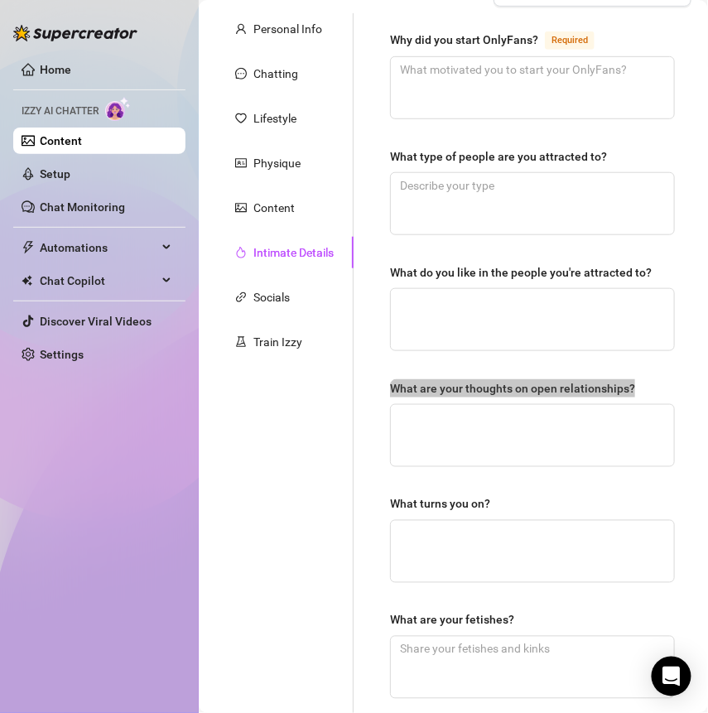
scroll to position [175, 0]
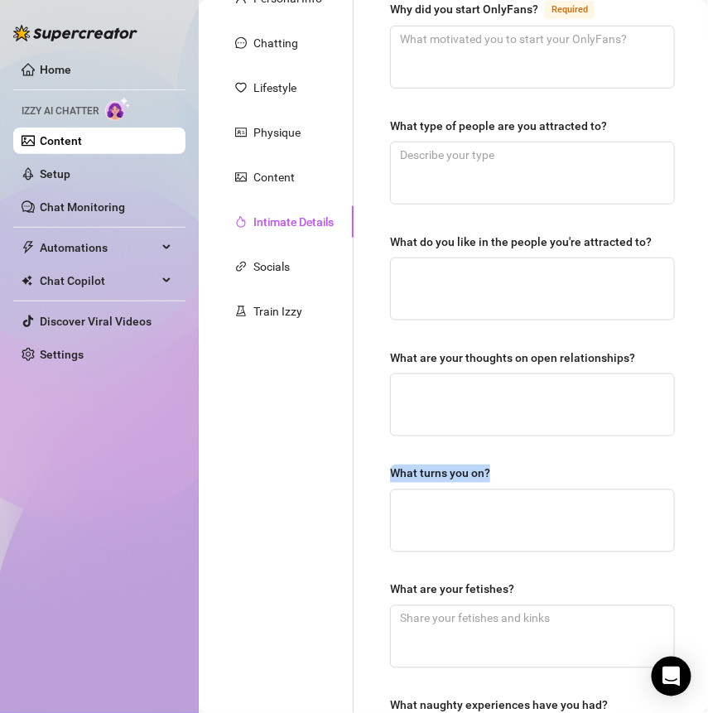
drag, startPoint x: 384, startPoint y: 474, endPoint x: 532, endPoint y: 475, distance: 148.2
click at [532, 475] on div "Why did you start OnlyFans? Required What type of people are you attracted to? …" at bounding box center [532, 399] width 318 height 833
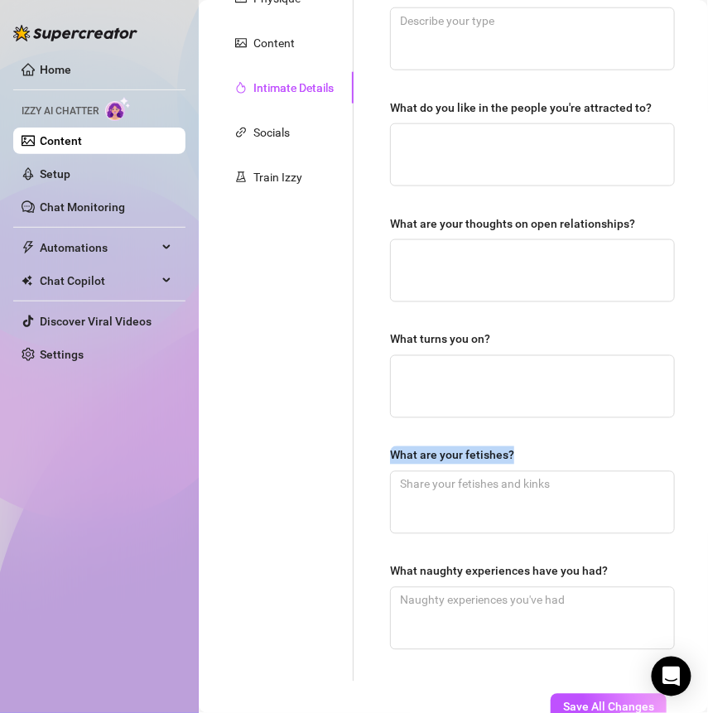
drag, startPoint x: 380, startPoint y: 450, endPoint x: 555, endPoint y: 452, distance: 175.5
click at [555, 452] on div "Why did you start OnlyFans? Required What type of people are you attracted to? …" at bounding box center [532, 265] width 318 height 833
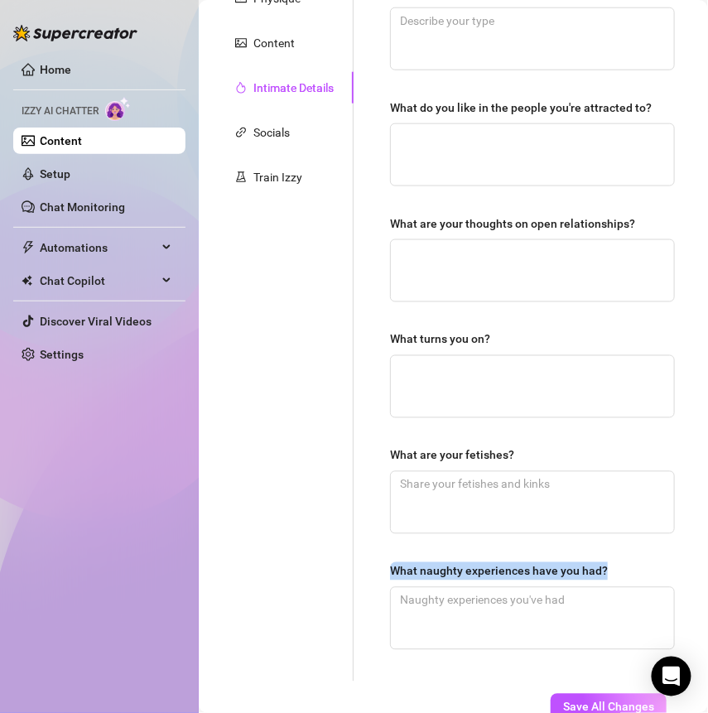
drag, startPoint x: 377, startPoint y: 565, endPoint x: 656, endPoint y: 566, distance: 279.0
click at [656, 566] on div "Why did you start OnlyFans? Required What type of people are you attracted to? …" at bounding box center [532, 265] width 318 height 833
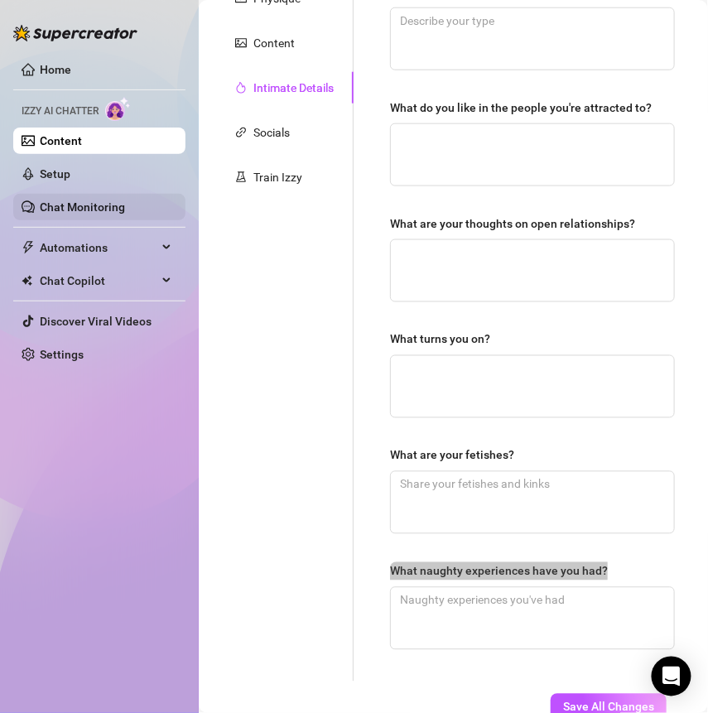
scroll to position [0, 0]
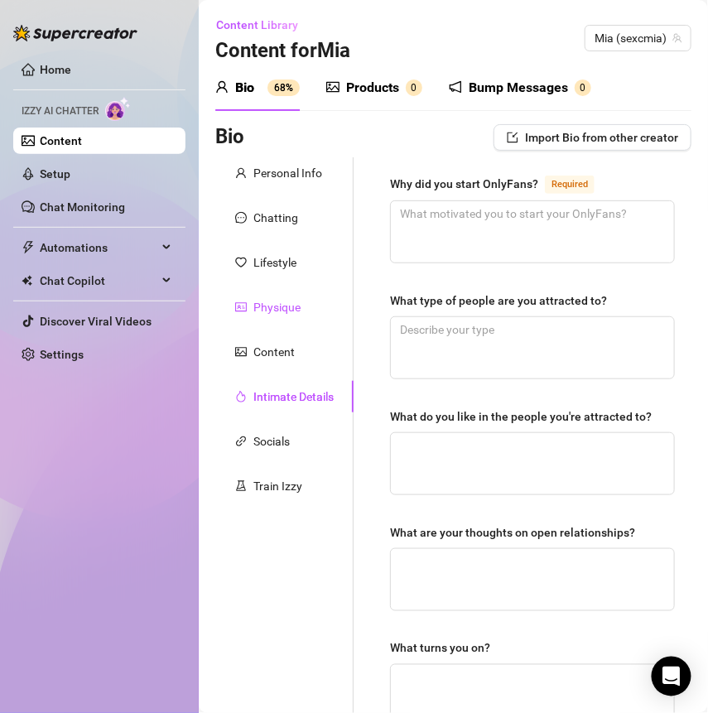
click at [282, 303] on div "Physique" at bounding box center [276, 307] width 47 height 18
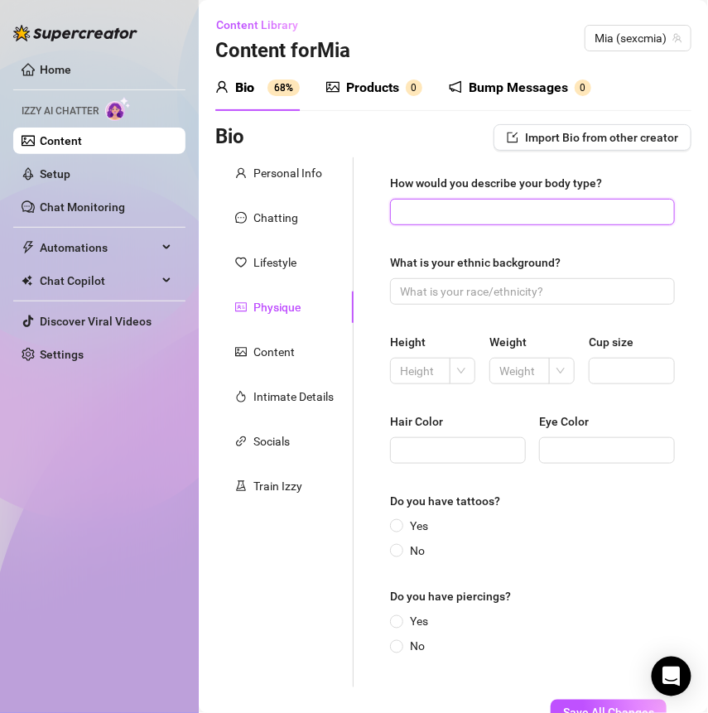
click at [437, 209] on input "How would you describe your body type?" at bounding box center [531, 212] width 262 height 18
paste input "curvy but fit 💓 i love staying active so i keep everything nice and toned :)"
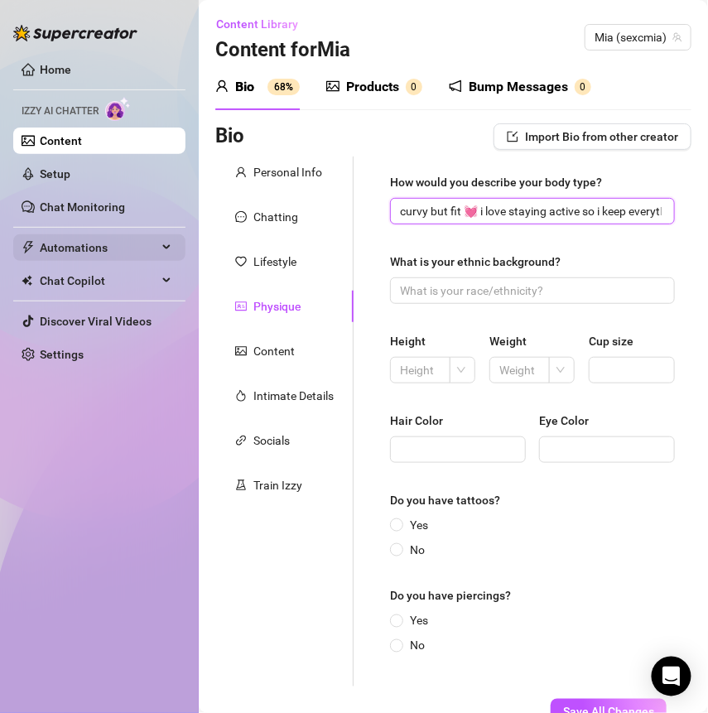
type input "curvy but fit 💓 i love staying active so i keep everything nice and toned :)"
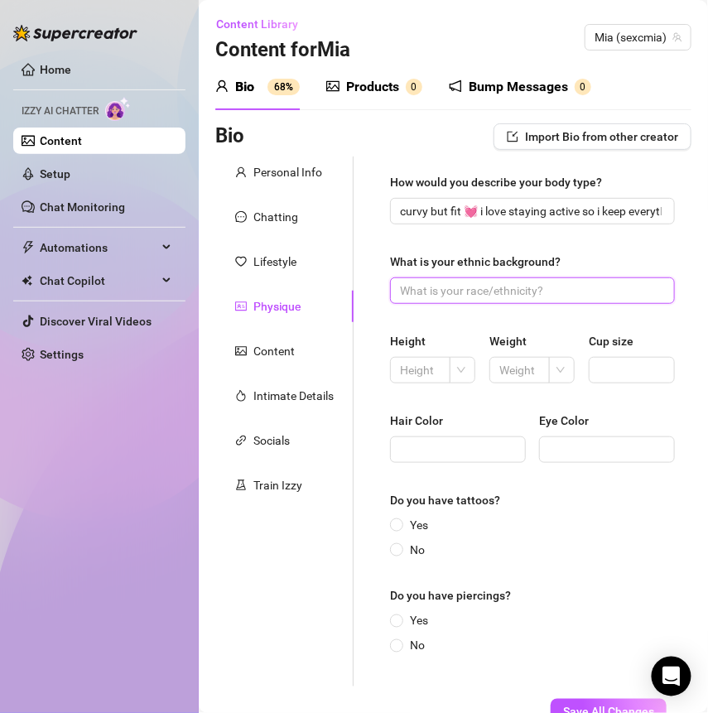
click at [416, 292] on input "What is your ethnic background?" at bounding box center [531, 290] width 262 height 18
paste input "mixed! [PERSON_NAME] + white 🫶🏽 born and raised [US_STATE] girl"
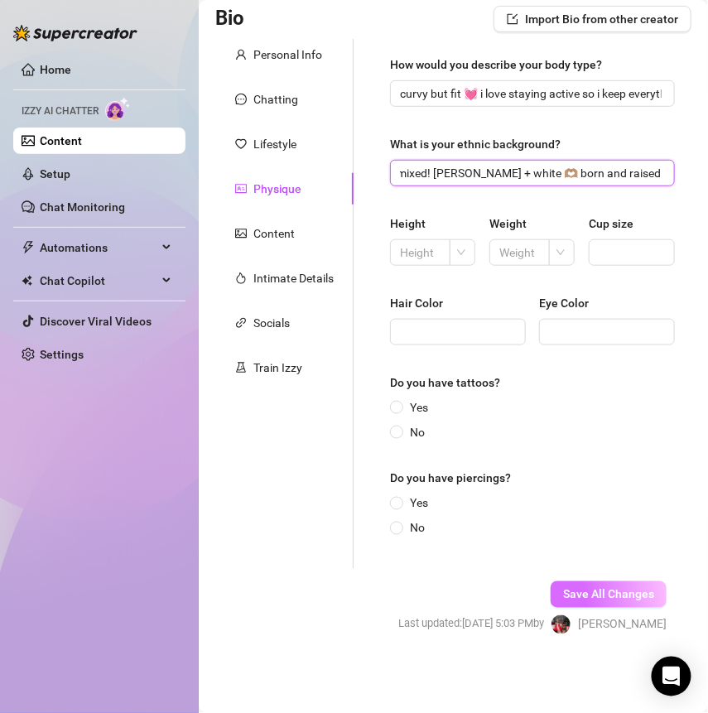
type input "mixed! [PERSON_NAME] + white 🫶🏽 born and raised [US_STATE] girl"
click at [577, 591] on span "Save All Changes" at bounding box center [608, 594] width 91 height 13
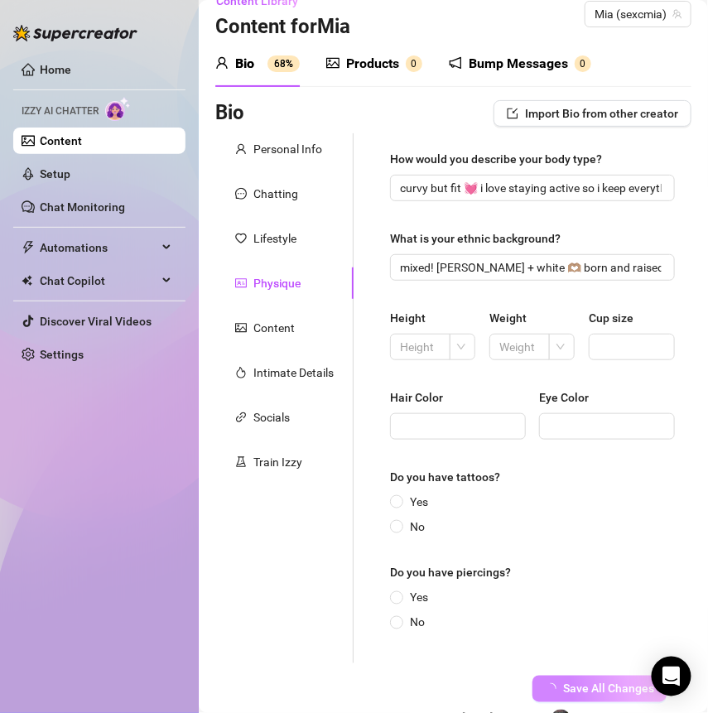
scroll to position [21, 0]
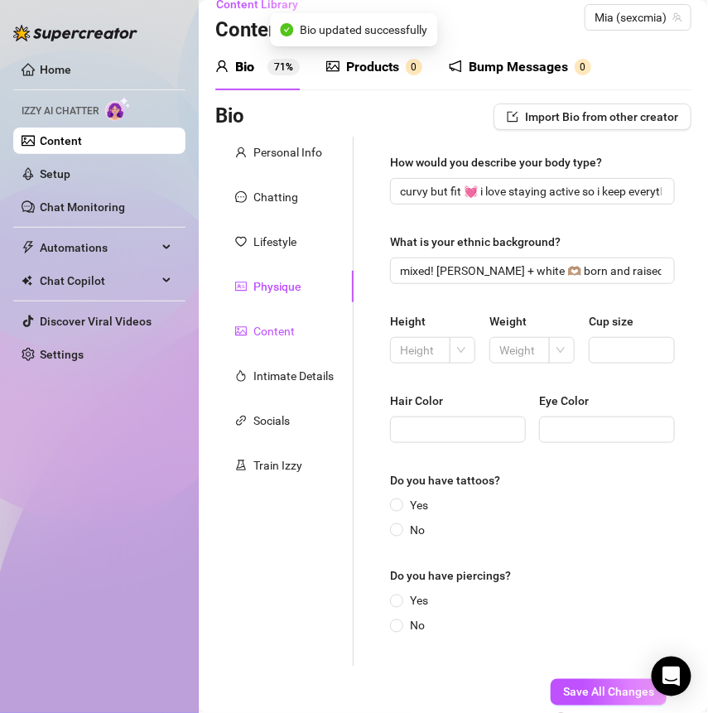
click at [291, 331] on div "Content" at bounding box center [273, 331] width 41 height 18
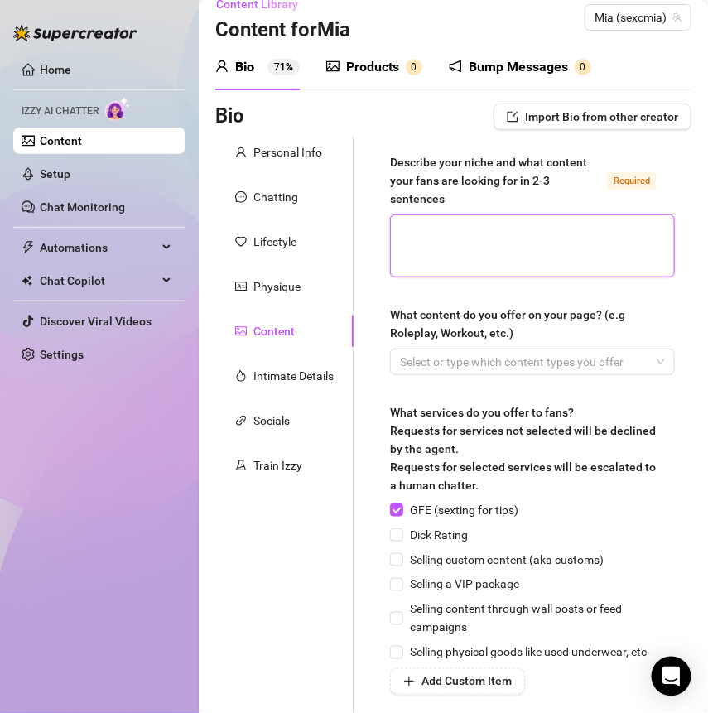
click at [422, 240] on textarea "Describe your niche and what content your fans are looking for in 2-3 sentences…" at bounding box center [532, 245] width 283 height 61
paste textarea "i’m that flirty, laid-back gamer girl who mixes sweetness with a spicy side 😉 m…"
type textarea "i’m that flirty, laid-back gamer girl who mixes sweetness with a spicy side 😉 m…"
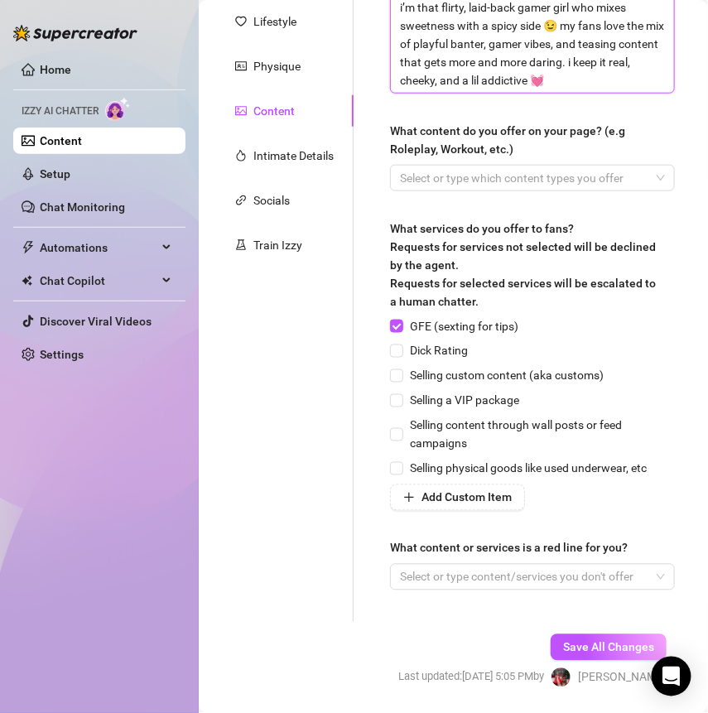
scroll to position [293, 0]
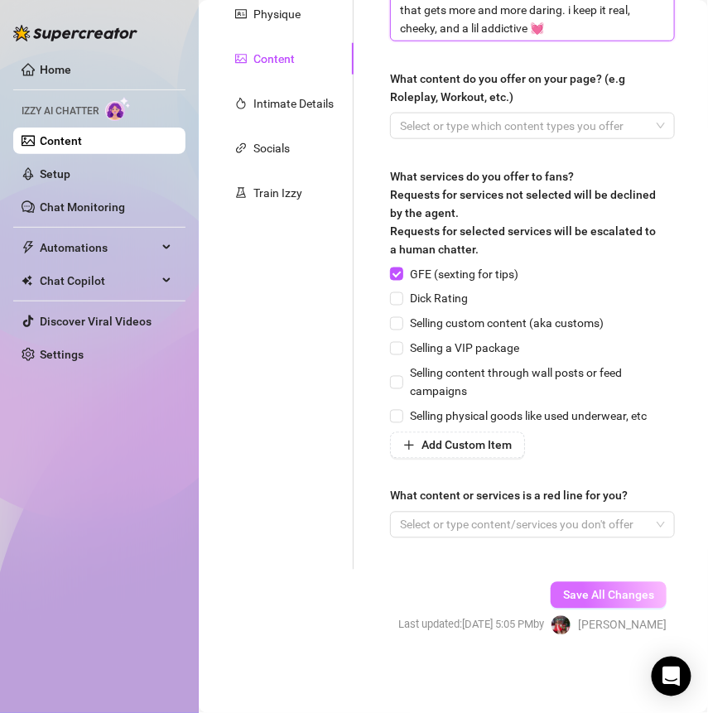
type textarea "i’m that flirty, laid-back gamer girl who mixes sweetness with a spicy side 😉 m…"
click at [586, 597] on span "Save All Changes" at bounding box center [608, 595] width 91 height 13
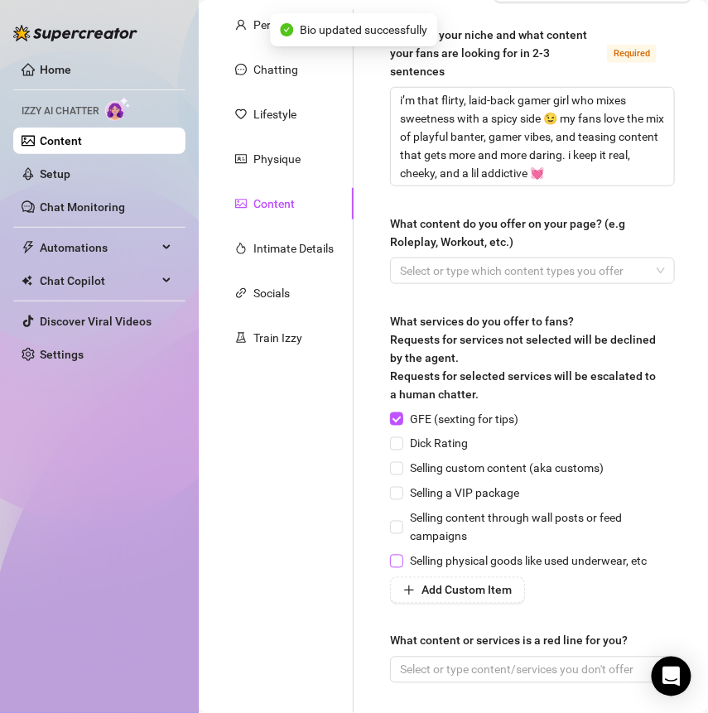
scroll to position [79, 0]
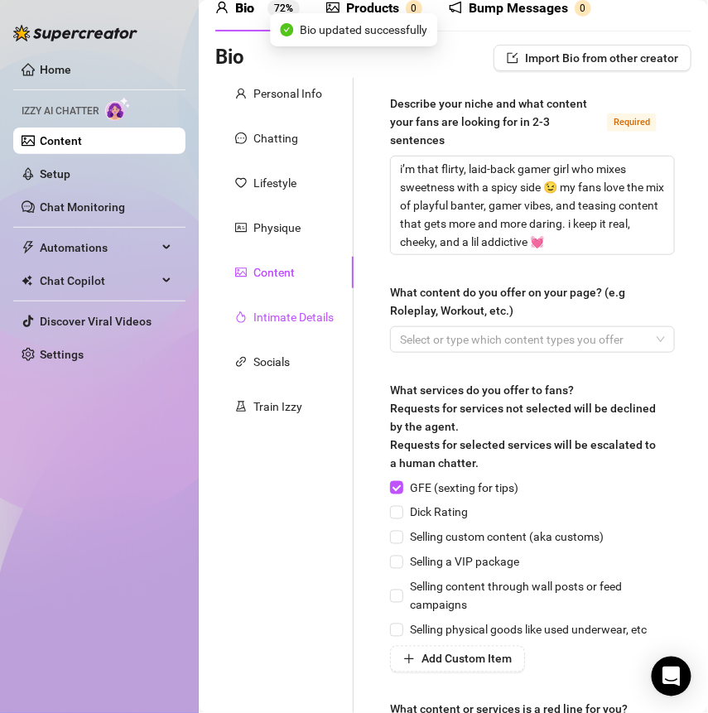
click at [301, 320] on div "Intimate Details" at bounding box center [293, 317] width 80 height 18
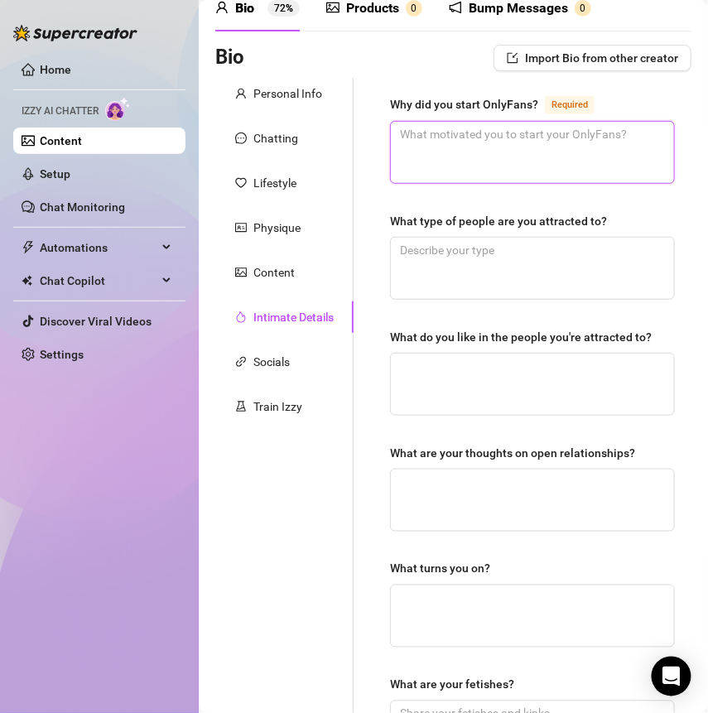
click at [421, 138] on textarea "Why did you start OnlyFans? Required" at bounding box center [532, 152] width 283 height 61
paste textarea "wanted a space to connect more personally, be playful, and share the kind of co…"
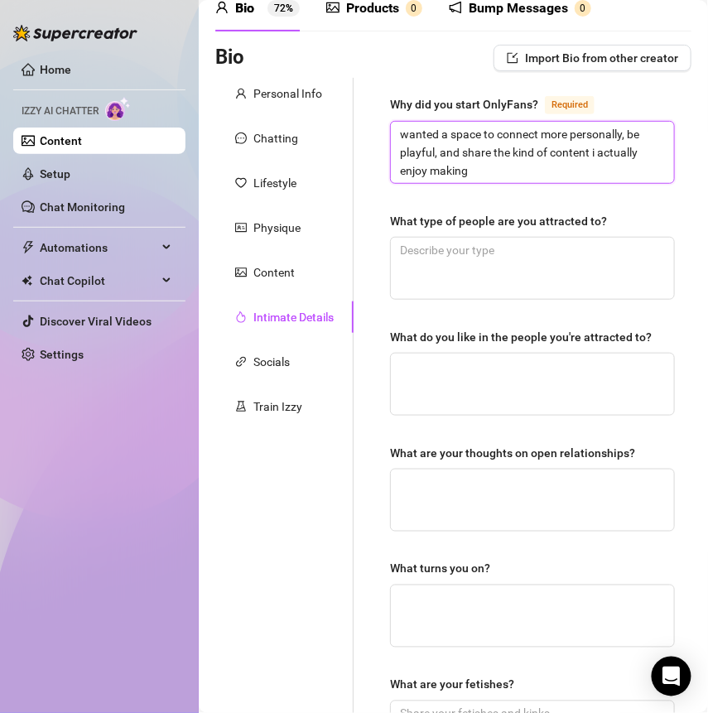
type textarea "wanted a space to connect more personally, be playful, and share the kind of co…"
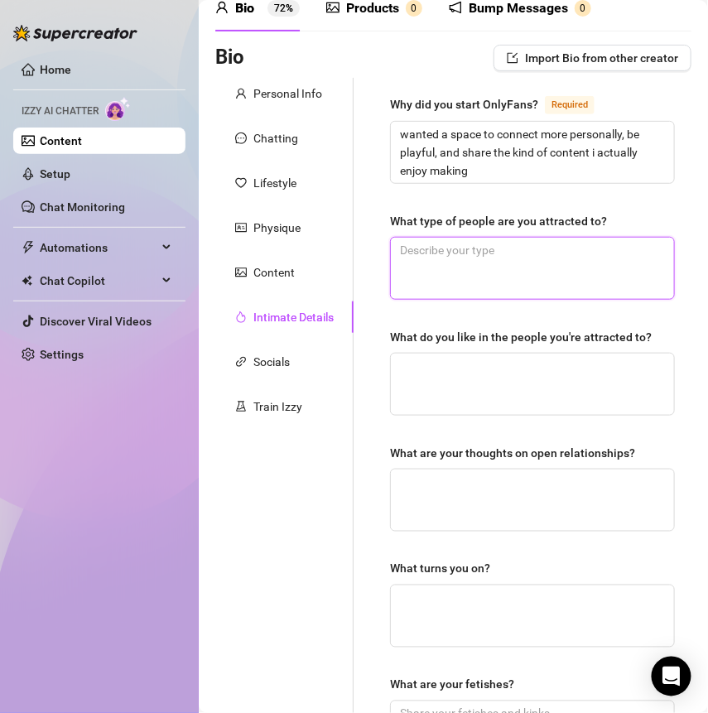
click at [471, 262] on textarea "What type of people are you attracted to?" at bounding box center [532, 268] width 283 height 61
paste textarea "confident, funny, a little bit dominant 😉 but also sweet and supportive"
type textarea "confident, funny, a little bit dominant 😉 but also sweet and supportive"
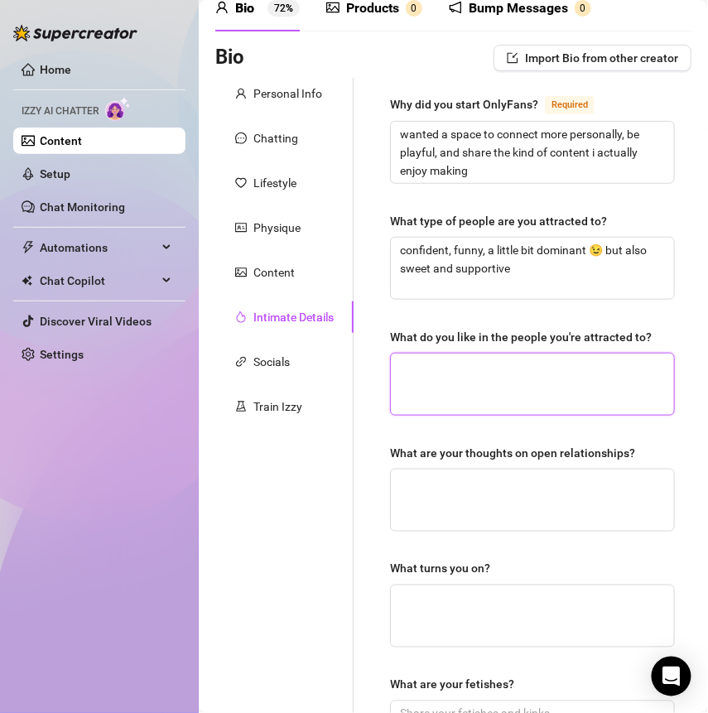
click at [426, 377] on textarea "What do you like in the people you're attracted to?" at bounding box center [532, 383] width 283 height 61
paste textarea "someone who can make me laugh, keep me feeling safe, and isn’t afraid to take t…"
type textarea "someone who can make me laugh, keep me feeling safe, and isn’t afraid to take t…"
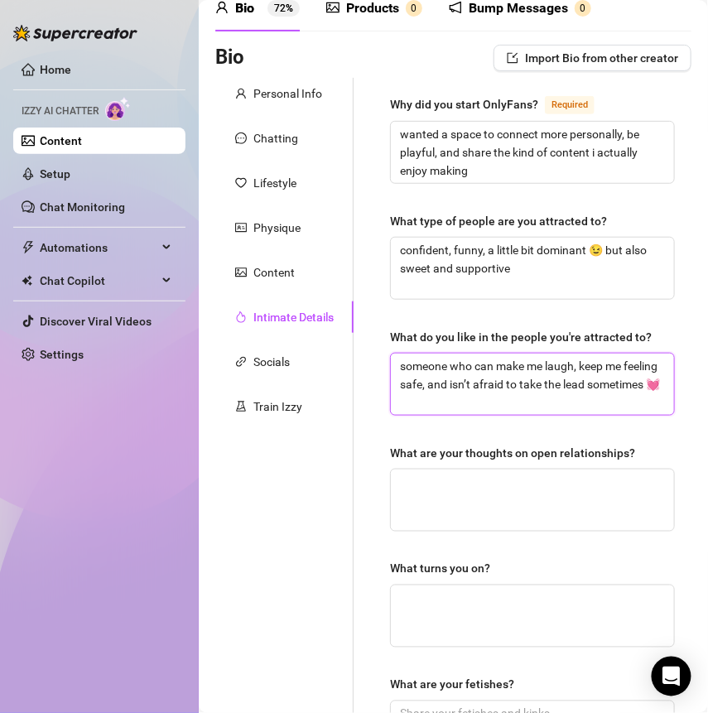
type textarea "someone who can make me laugh, keep me feeling safe, and isn’t afraid to take t…"
click at [357, 428] on div "Why did you start OnlyFans? Required wanted a space to connect more personally,…" at bounding box center [522, 494] width 338 height 833
click at [373, 430] on div "Why did you start OnlyFans? Required wanted a space to connect more personally,…" at bounding box center [532, 494] width 318 height 833
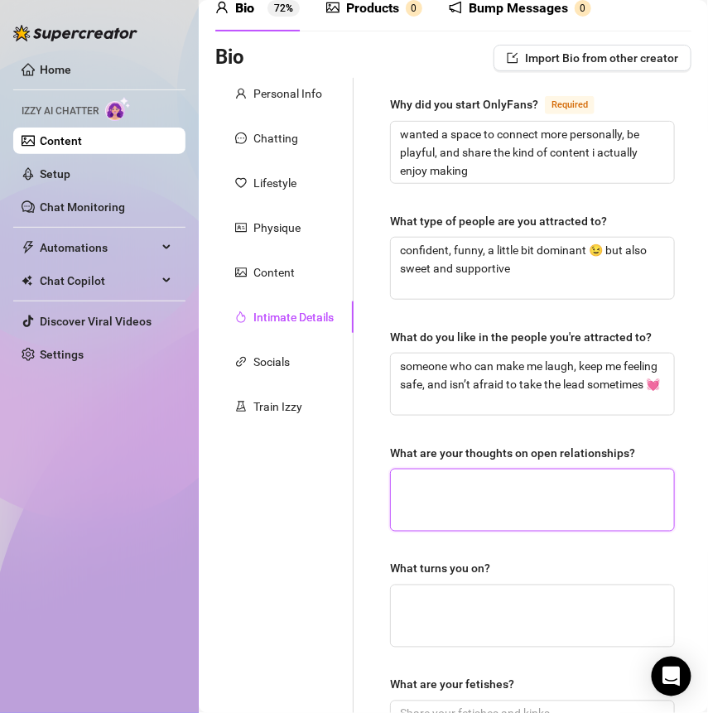
click at [504, 469] on textarea "What are your thoughts on open relationships?" at bounding box center [532, 499] width 283 height 61
paste textarea "i think they can be hot if everyone’s honest and on the same page 👀"
type textarea "i think they can be hot if everyone’s honest and on the same page 👀"
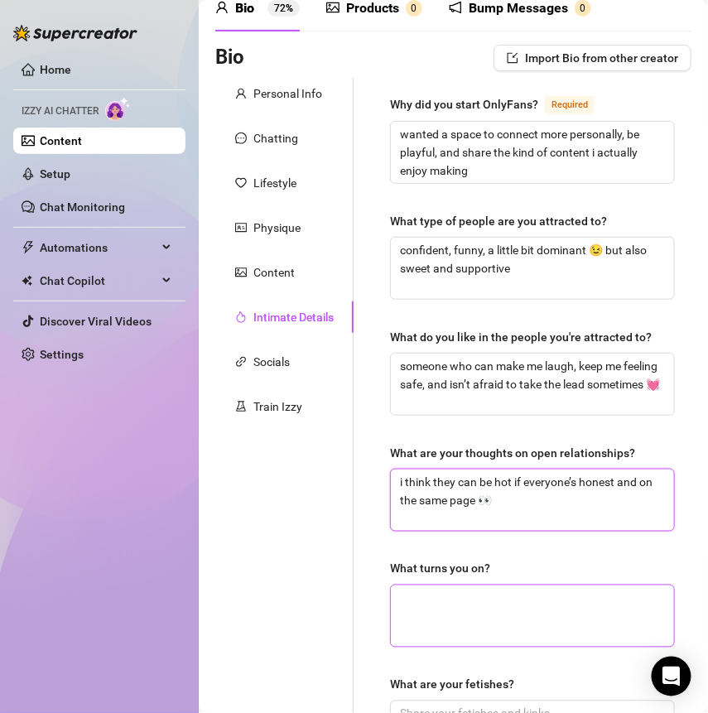
type textarea "i think they can be hot if everyone’s honest and on the same page 👀"
click at [422, 587] on textarea "What turns you on?" at bounding box center [532, 615] width 283 height 61
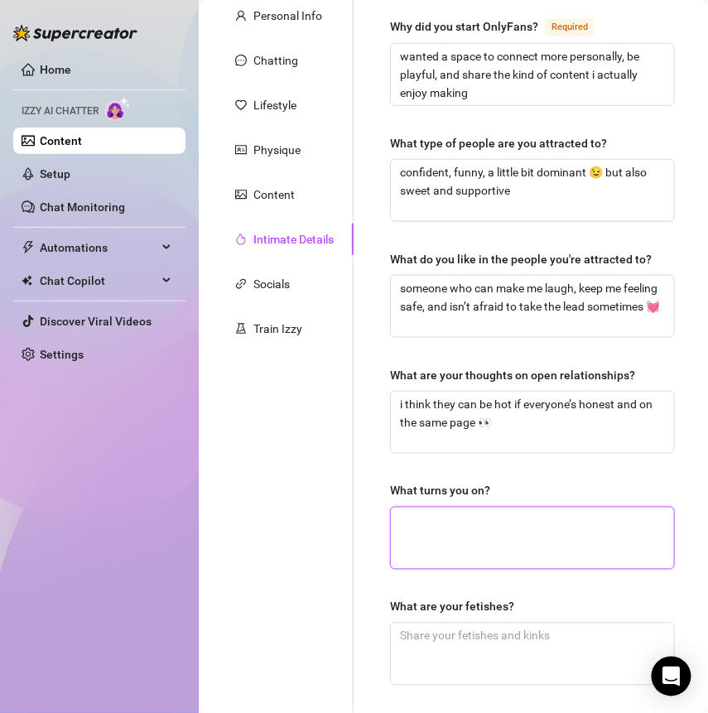
scroll to position [169, 0]
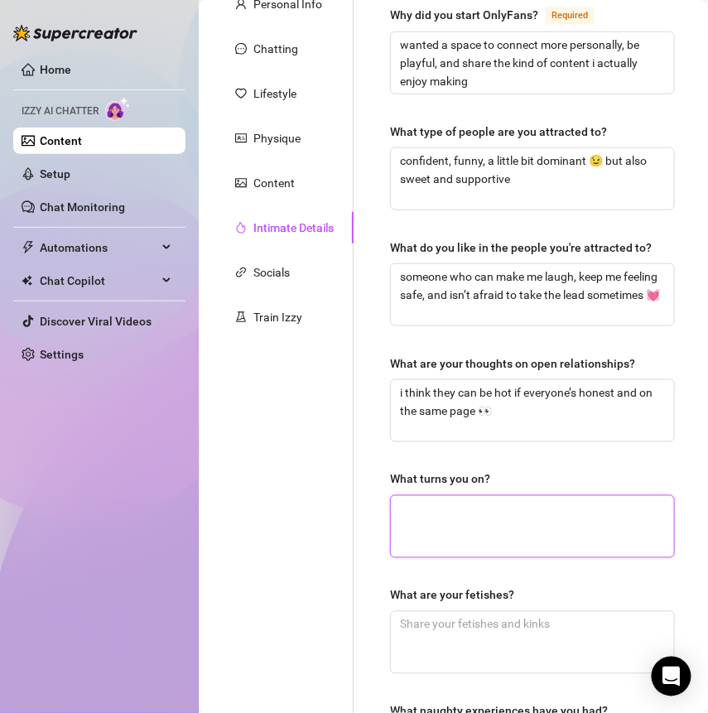
click at [443, 499] on textarea "What turns you on?" at bounding box center [532, 526] width 283 height 61
paste textarea "nipple play for sure 😏 also daddy vibes and teasing"
type textarea "nipple play for sure 😏 also daddy vibes and teasing"
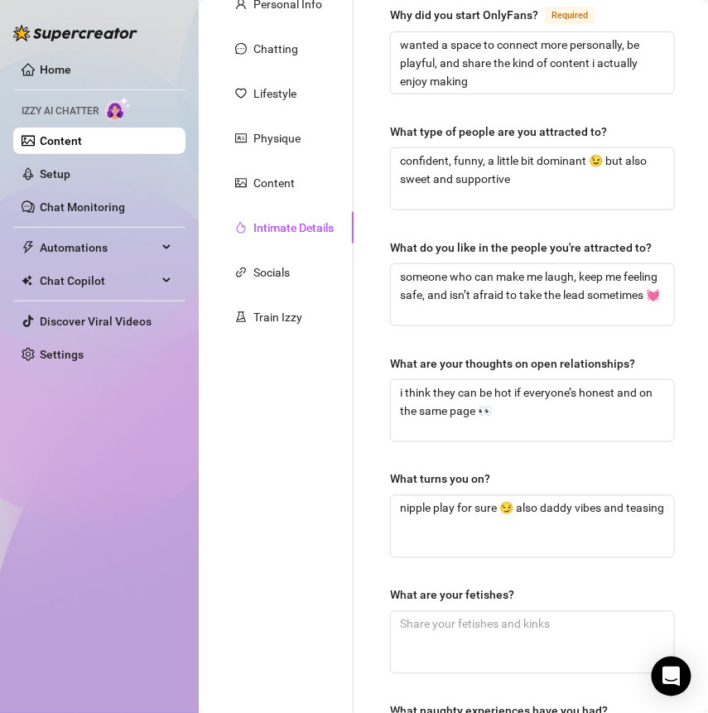
click at [368, 473] on div "Why did you start OnlyFans? Required wanted a space to connect more personally,…" at bounding box center [522, 404] width 338 height 833
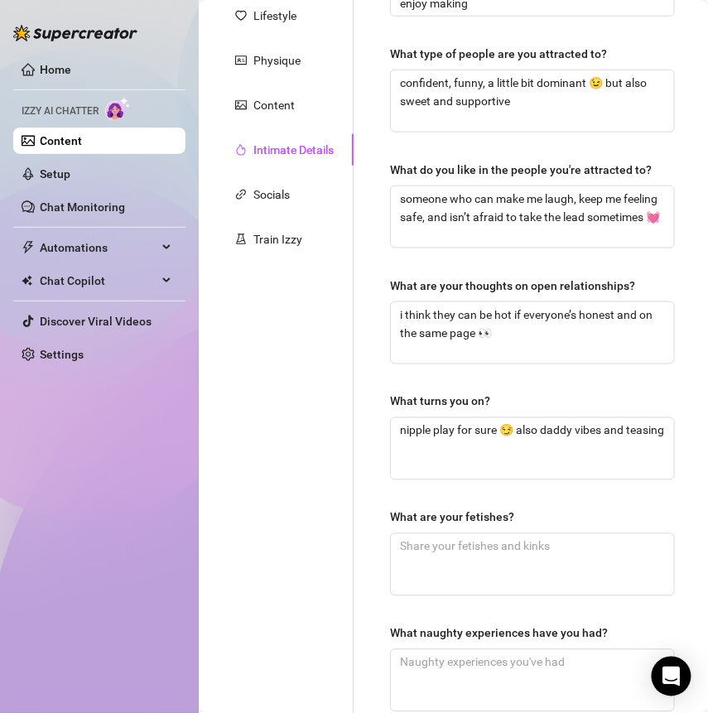
scroll to position [328, 0]
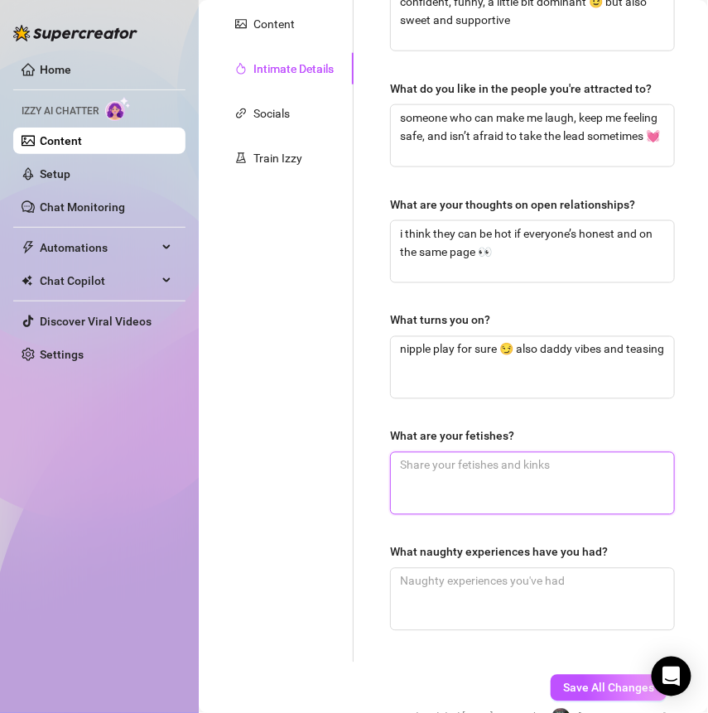
click at [457, 479] on textarea "What are your fetishes?" at bounding box center [532, 483] width 283 height 61
paste textarea "daddy kink, uncut guys, and the whole cuck dynamic is sooo thrilling for me"
type textarea "daddy kink, uncut guys, and the whole cuck dynamic is sooo thrilling for me"
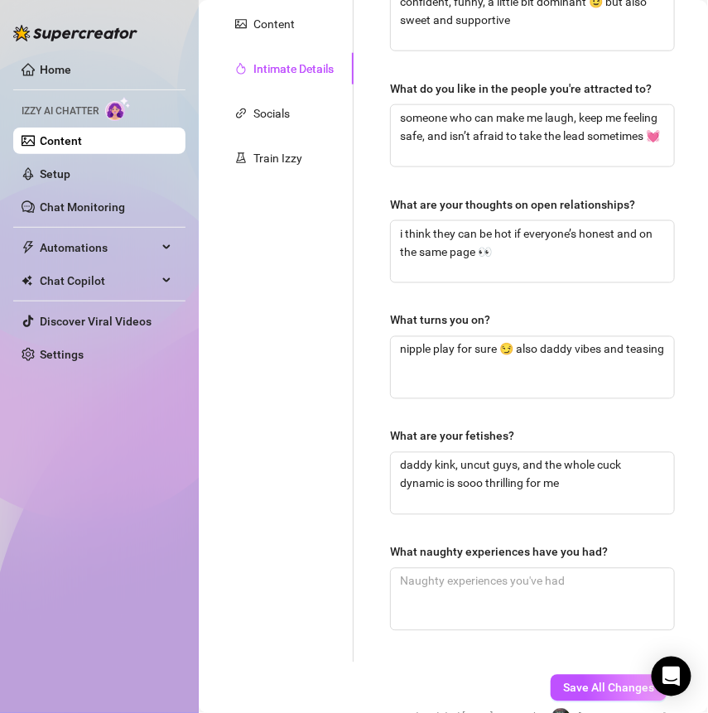
click at [454, 560] on div "What naughty experiences have you had?" at bounding box center [532, 555] width 285 height 25
click at [454, 569] on textarea "What naughty experiences have you had?" at bounding box center [532, 599] width 283 height 61
paste textarea "let’s just say i’ve had my share of playful, risky, “hope no one’s watching” ki…"
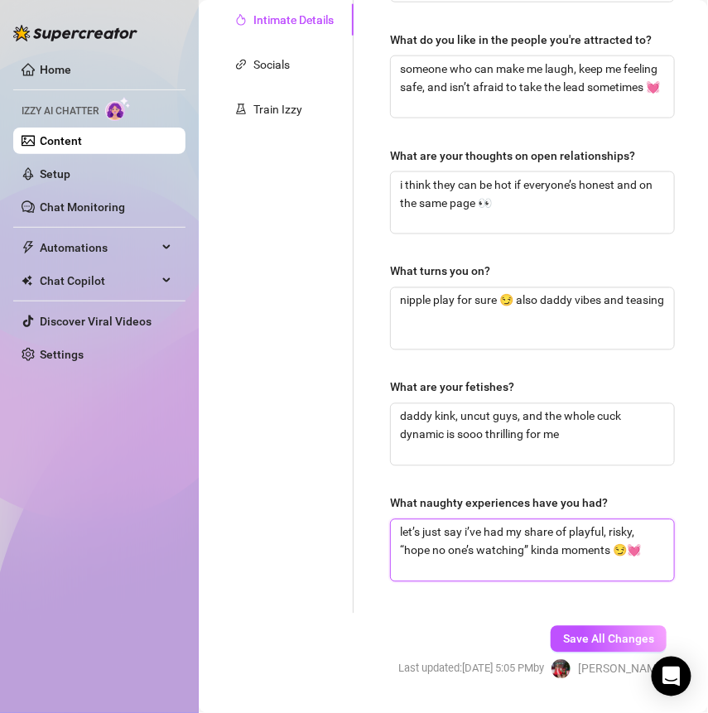
scroll to position [416, 0]
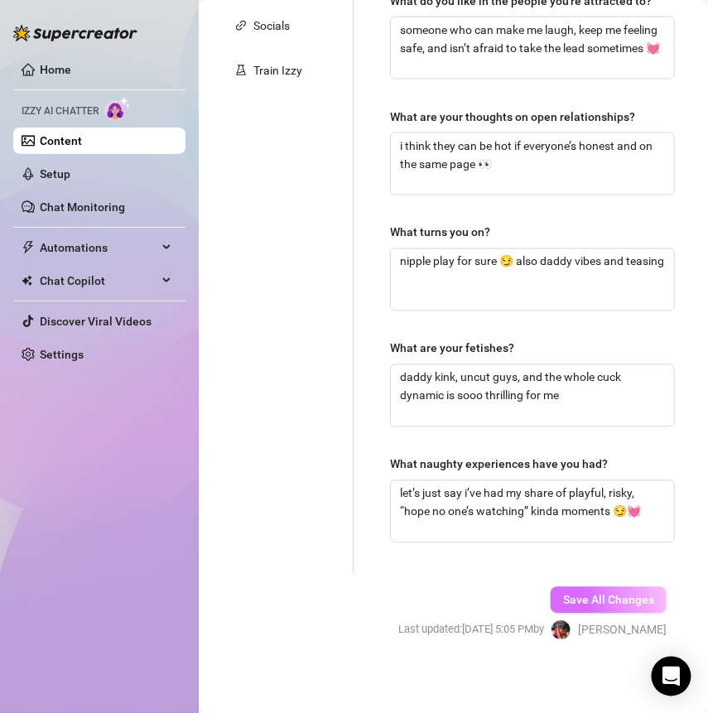
click at [573, 604] on button "Save All Changes" at bounding box center [609, 600] width 116 height 26
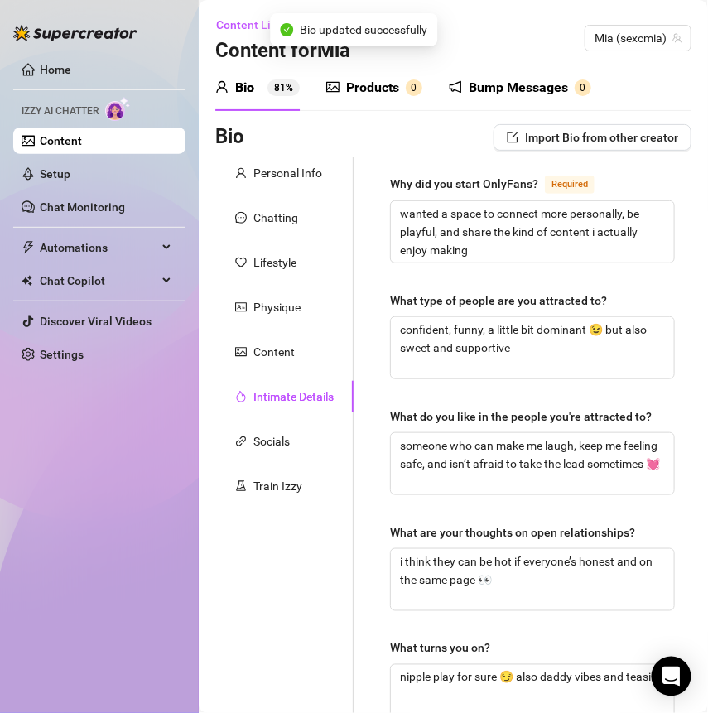
scroll to position [5, 0]
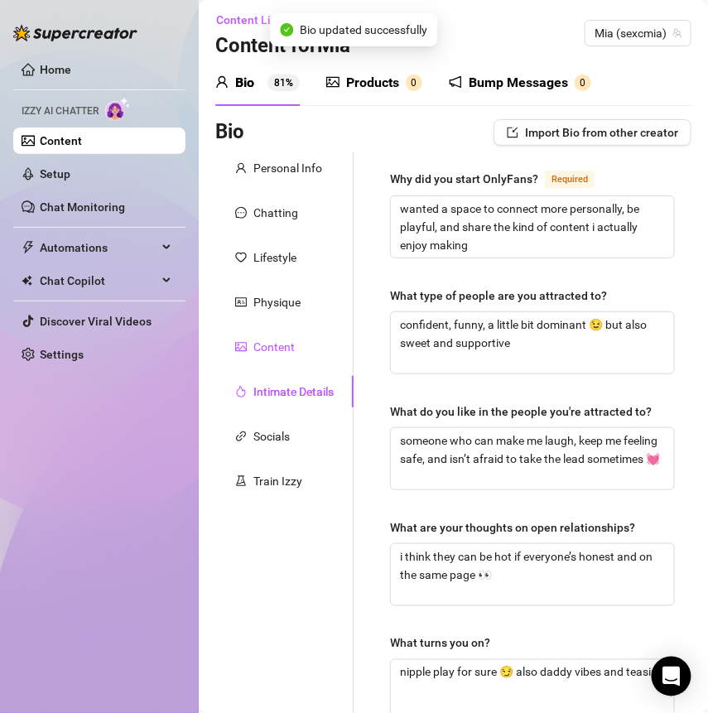
click at [278, 347] on div "Content" at bounding box center [273, 347] width 41 height 18
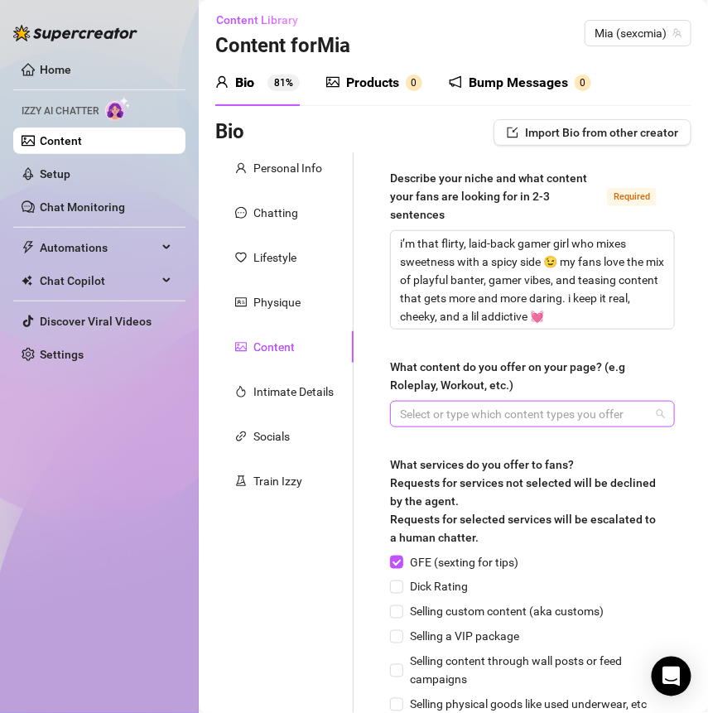
click at [469, 409] on div at bounding box center [523, 413] width 261 height 23
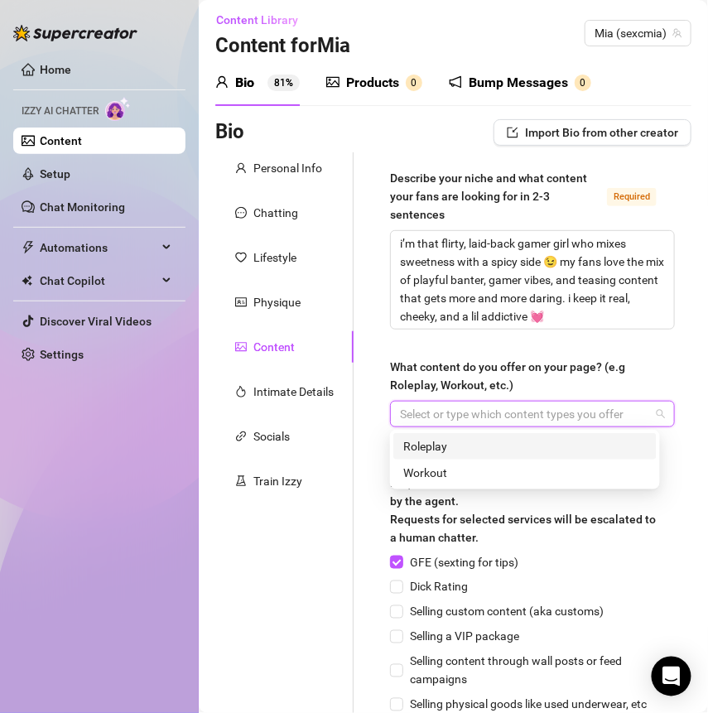
click at [378, 411] on div "Describe your niche and what content your fans are looking for in 2-3 sentences…" at bounding box center [532, 504] width 318 height 705
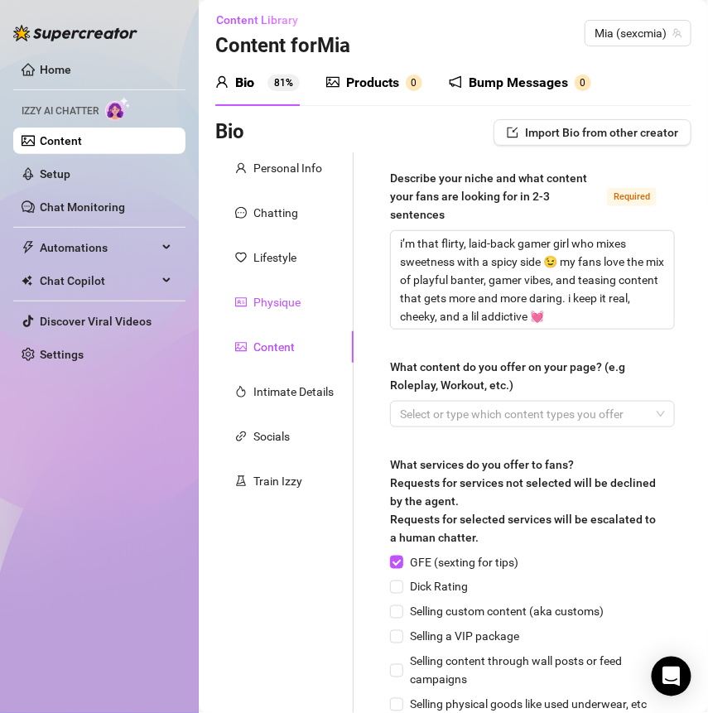
click at [278, 302] on div "Physique" at bounding box center [276, 302] width 47 height 18
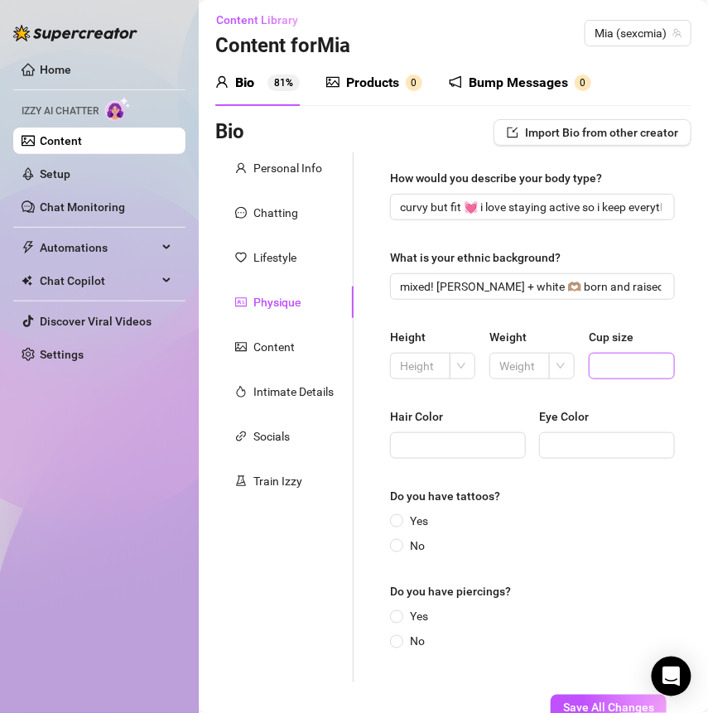
click at [589, 368] on span at bounding box center [632, 366] width 86 height 26
click at [431, 450] on input "Hair Color" at bounding box center [456, 445] width 113 height 18
click at [426, 438] on input "Hair Color" at bounding box center [456, 445] width 113 height 18
click at [639, 496] on div "Do you have tattoos?" at bounding box center [532, 499] width 285 height 25
click at [558, 440] on input "Eye Color" at bounding box center [605, 445] width 113 height 18
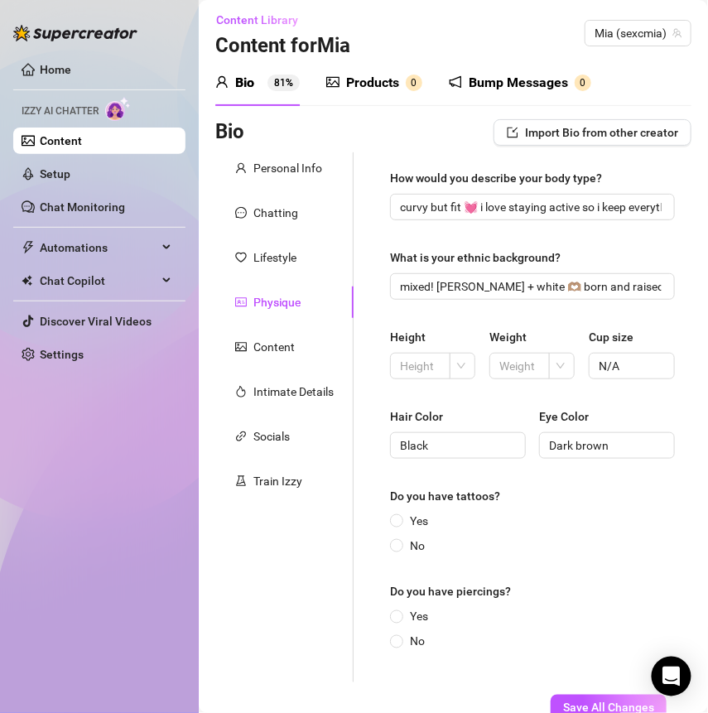
click at [574, 512] on div "Yes No" at bounding box center [532, 533] width 285 height 43
click at [406, 615] on span "Yes" at bounding box center [418, 617] width 31 height 18
click at [401, 615] on input "Yes" at bounding box center [397, 618] width 7 height 11
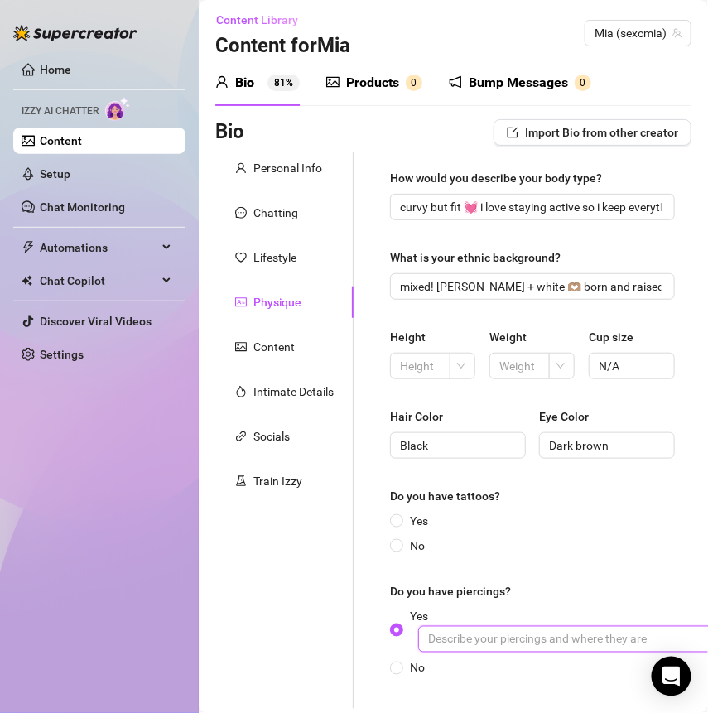
click at [483, 641] on input "Yes" at bounding box center [666, 639] width 497 height 26
click at [483, 631] on input "belly buttin, ears" at bounding box center [666, 639] width 497 height 26
click at [444, 539] on div "Yes No" at bounding box center [532, 533] width 285 height 43
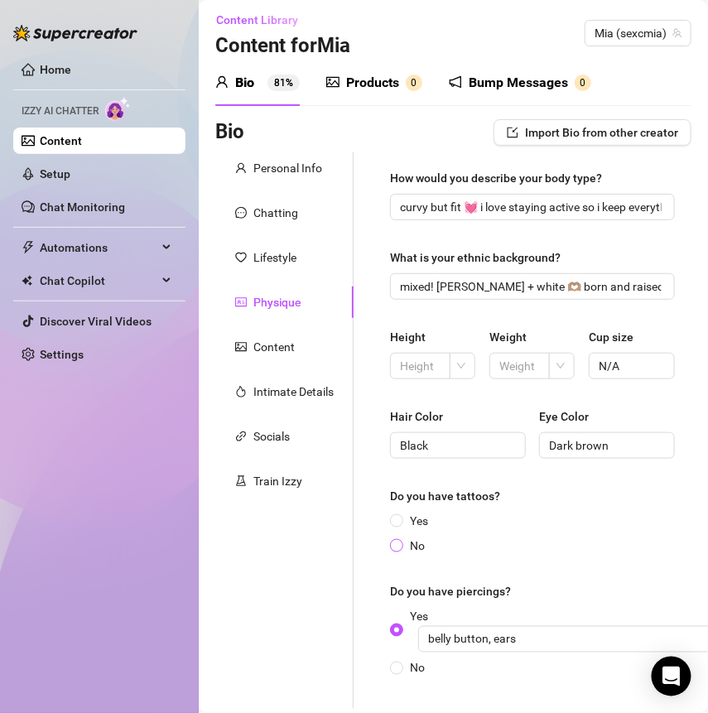
click at [398, 546] on input "No" at bounding box center [397, 546] width 7 height 11
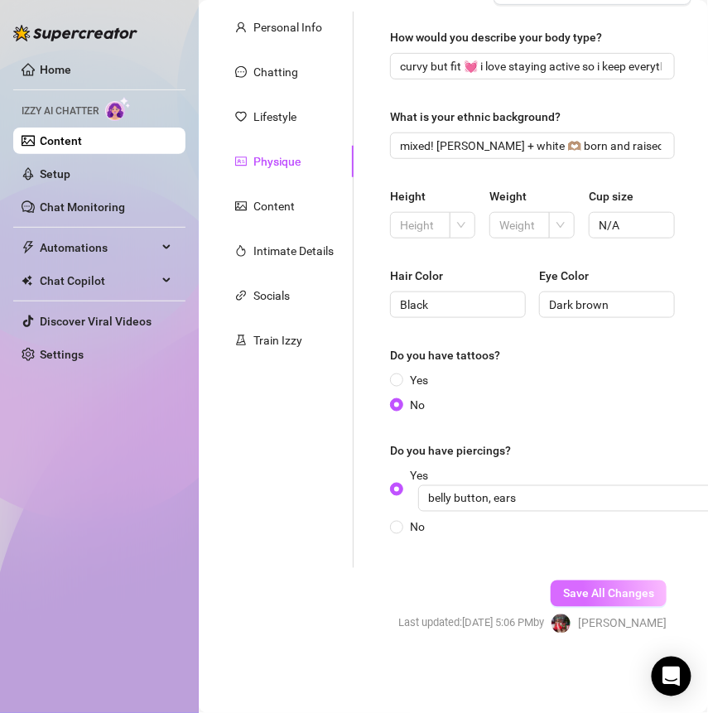
click at [563, 587] on span "Save All Changes" at bounding box center [608, 593] width 91 height 13
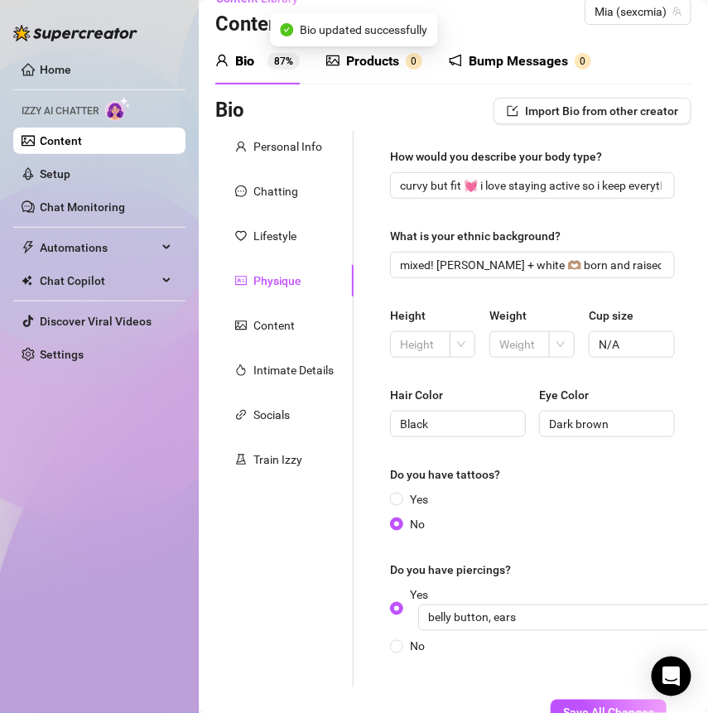
scroll to position [0, 0]
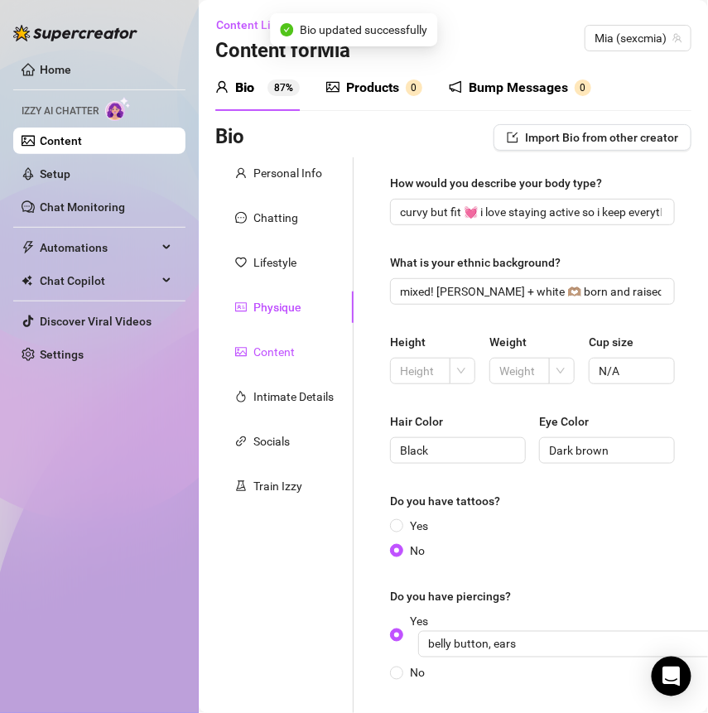
click at [266, 356] on div "Content" at bounding box center [273, 352] width 41 height 18
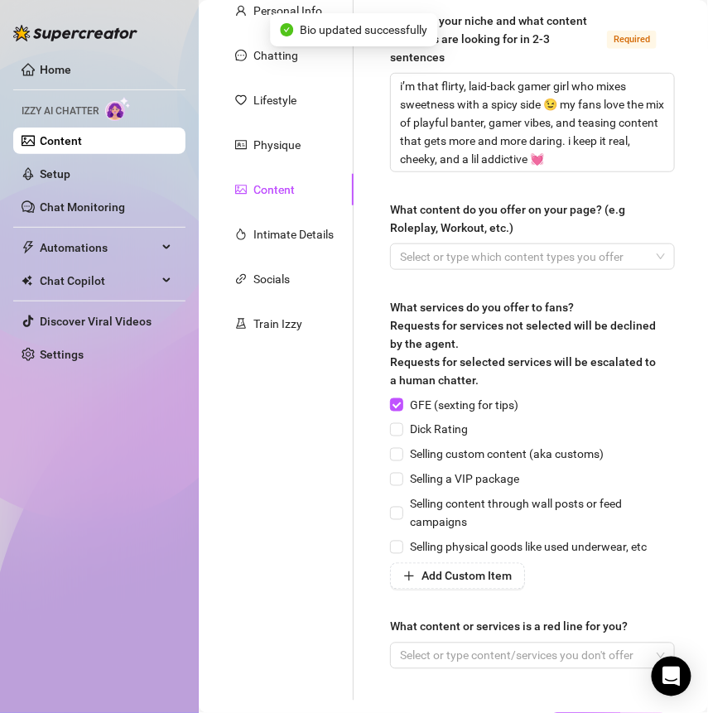
scroll to position [182, 0]
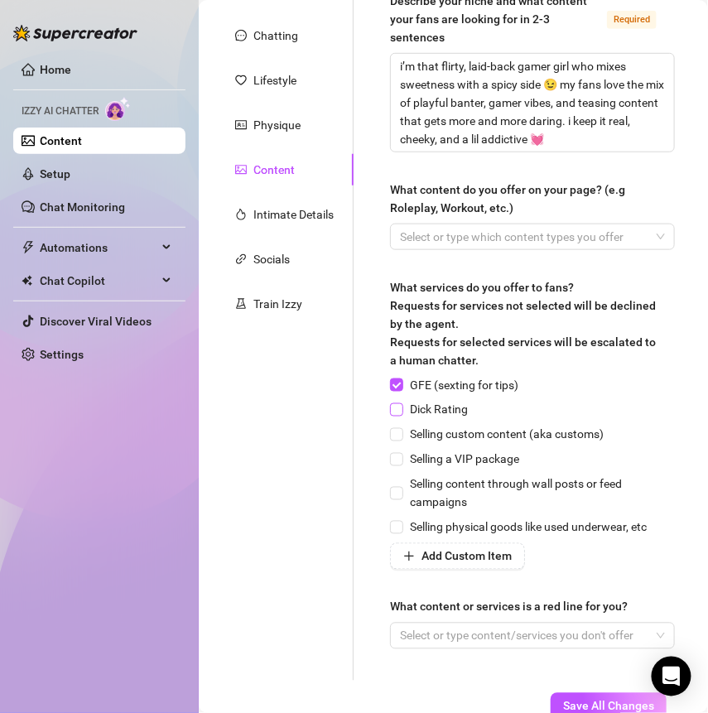
click at [406, 406] on span "Dick Rating" at bounding box center [438, 410] width 71 height 18
click at [402, 406] on input "Dick Rating" at bounding box center [396, 409] width 12 height 12
click at [403, 483] on span "Selling content through wall posts or feed campaigns" at bounding box center [539, 493] width 272 height 36
click at [402, 487] on input "Selling content through wall posts or feed campaigns" at bounding box center [396, 493] width 12 height 12
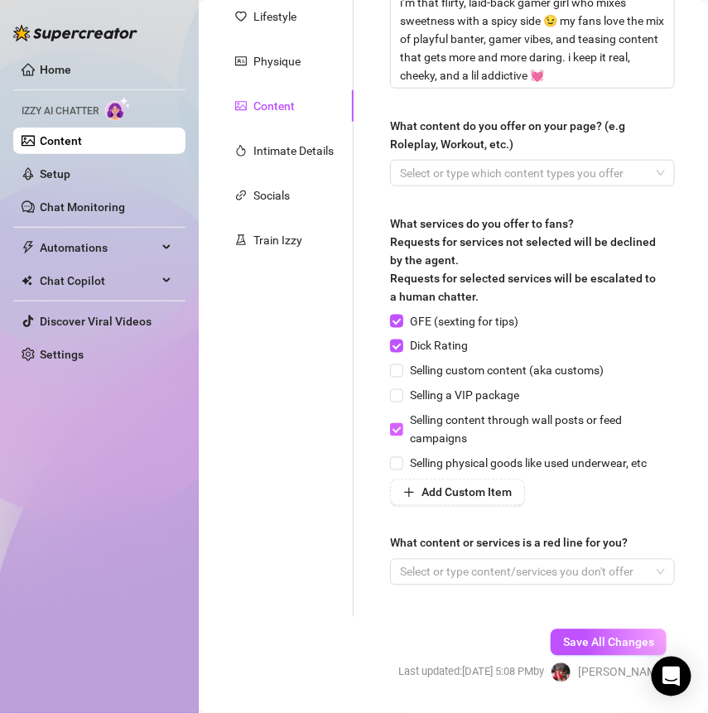
scroll to position [257, 0]
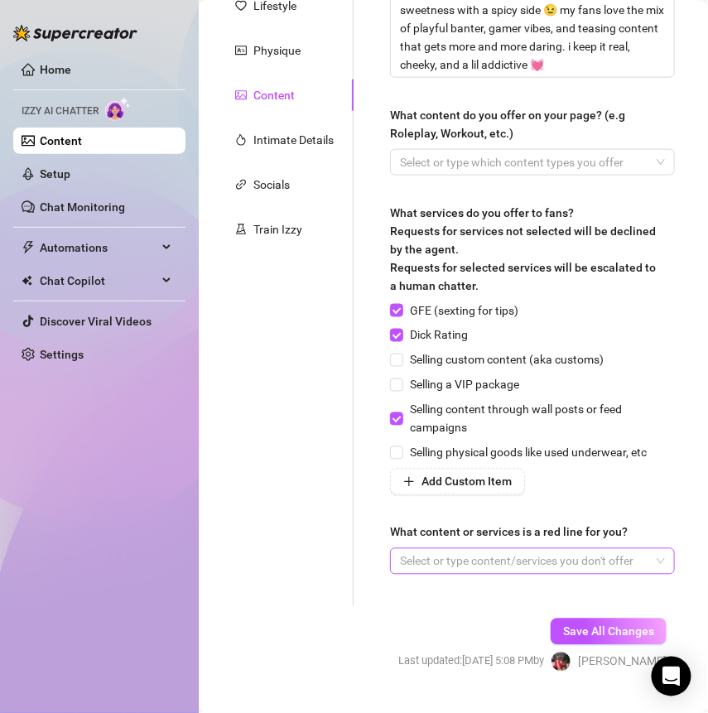
click at [543, 566] on div at bounding box center [523, 561] width 261 height 23
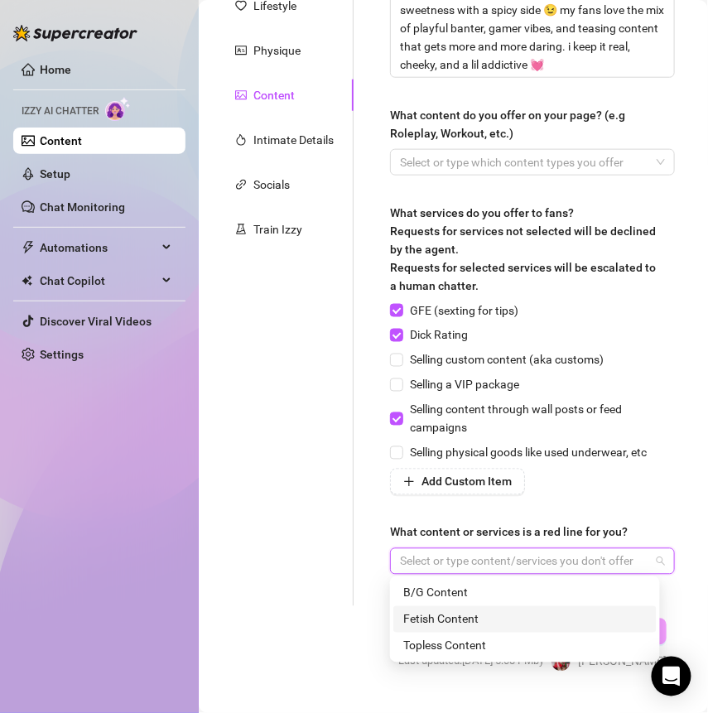
click at [452, 613] on div "Fetish Content" at bounding box center [524, 619] width 243 height 18
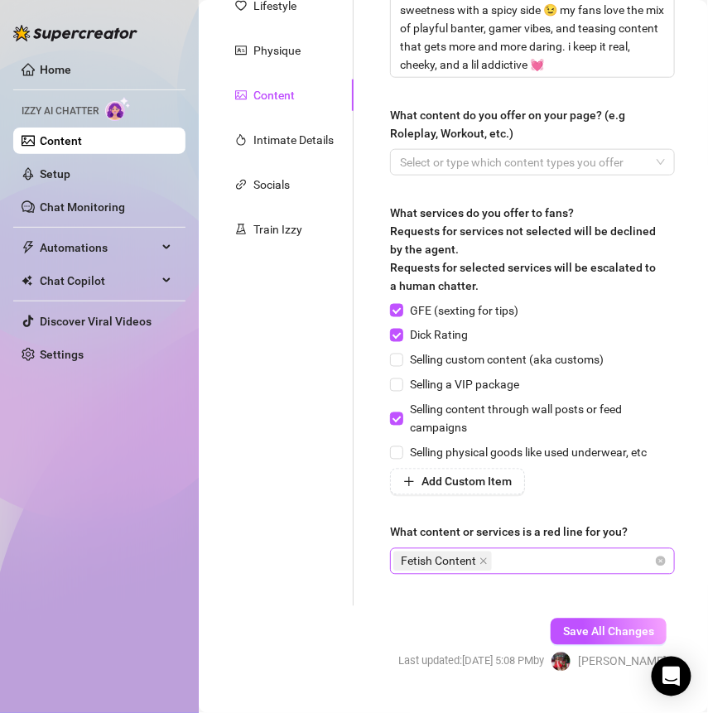
click at [543, 560] on div "Fetish Content" at bounding box center [523, 561] width 261 height 23
click at [538, 570] on div "Facetime" at bounding box center [532, 561] width 74 height 23
click at [536, 573] on div "Fetish Content Facetime Videocall" at bounding box center [523, 561] width 261 height 23
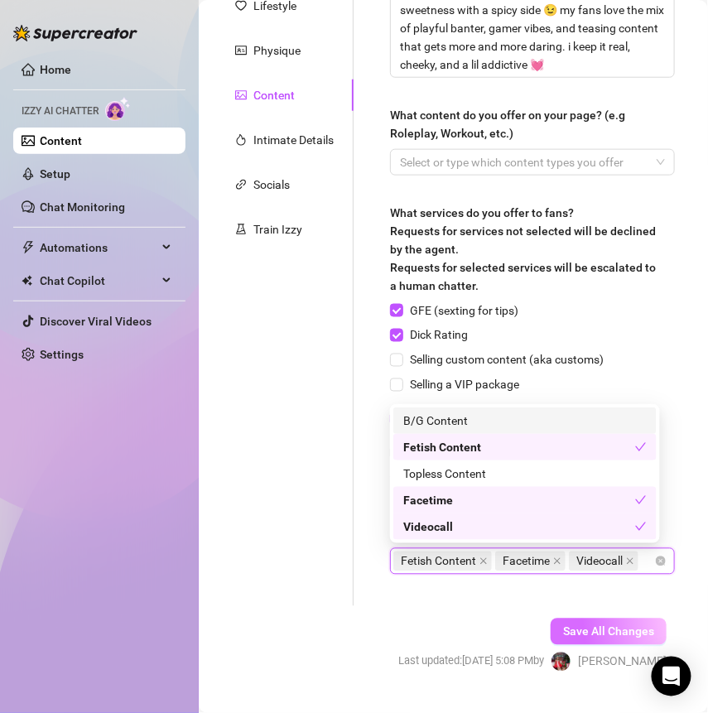
click at [570, 638] on button "Save All Changes" at bounding box center [609, 631] width 116 height 26
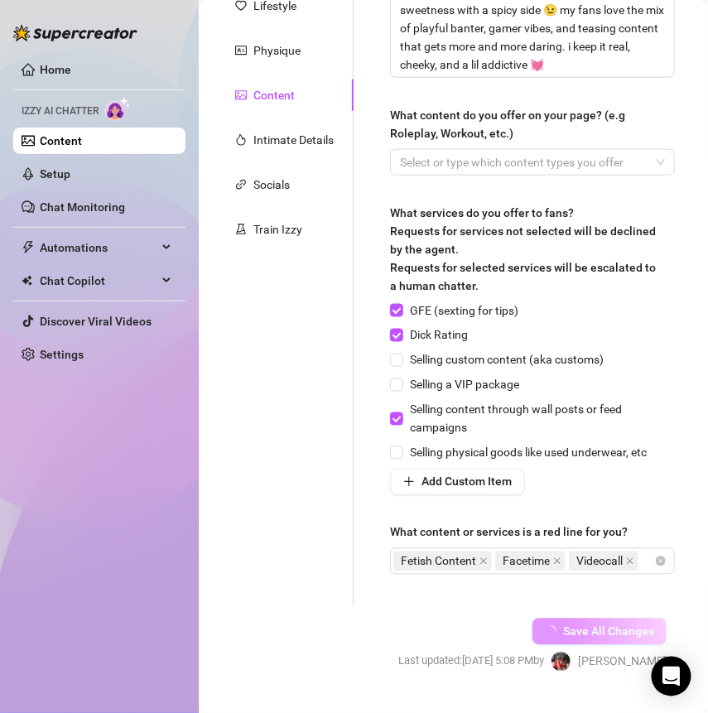
click at [570, 638] on span "Save All Changes" at bounding box center [608, 631] width 91 height 13
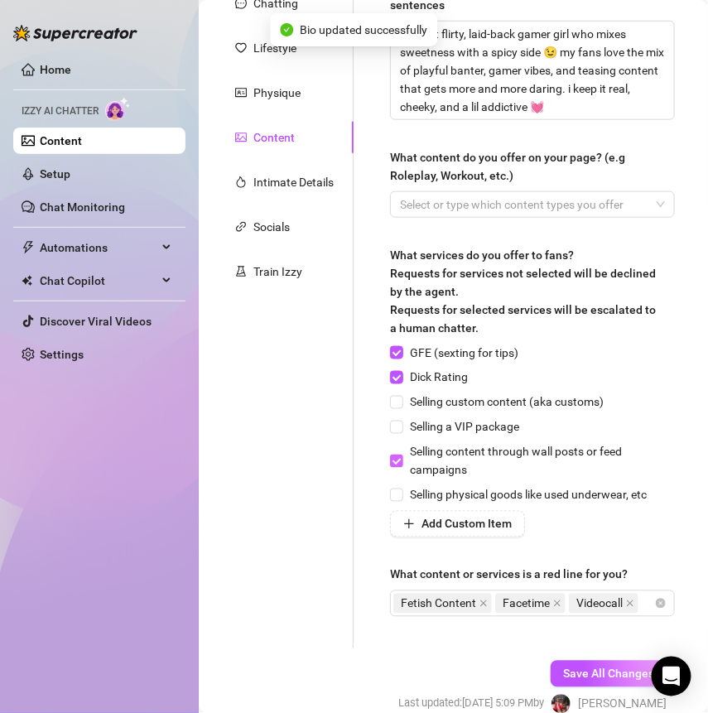
scroll to position [166, 0]
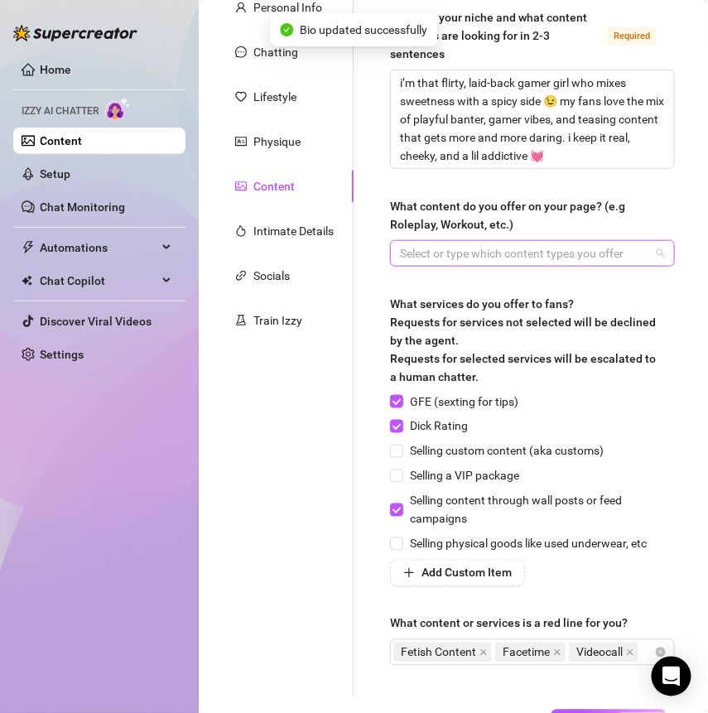
click at [486, 258] on div at bounding box center [523, 253] width 261 height 23
click at [417, 240] on div "Select or type which content types you offer" at bounding box center [532, 253] width 285 height 26
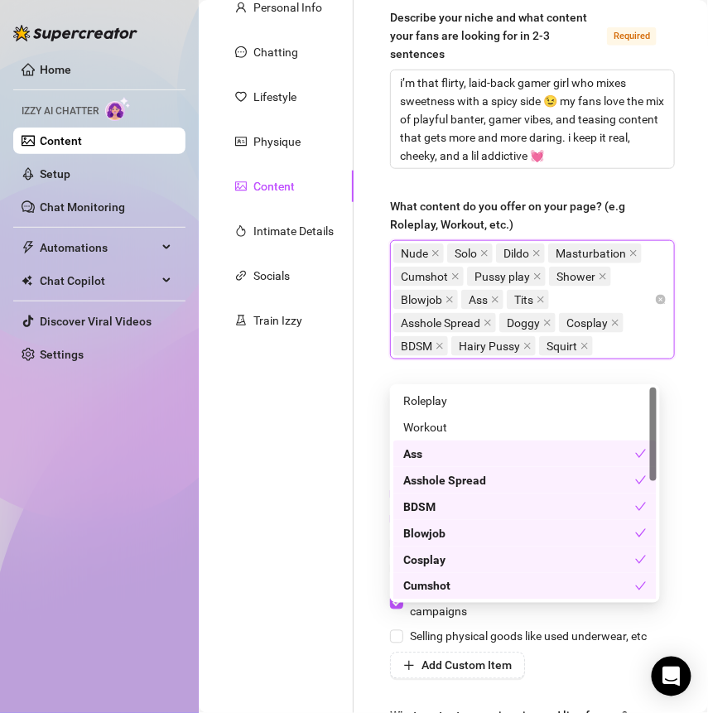
click at [360, 460] on div "Describe your niche and what content your fans are looking for in 2-3 sentences…" at bounding box center [522, 391] width 338 height 798
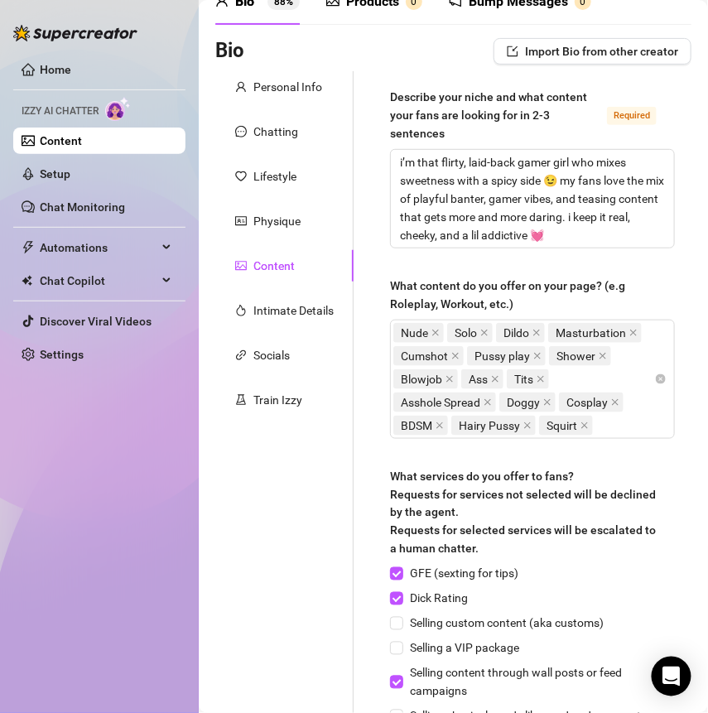
scroll to position [430, 0]
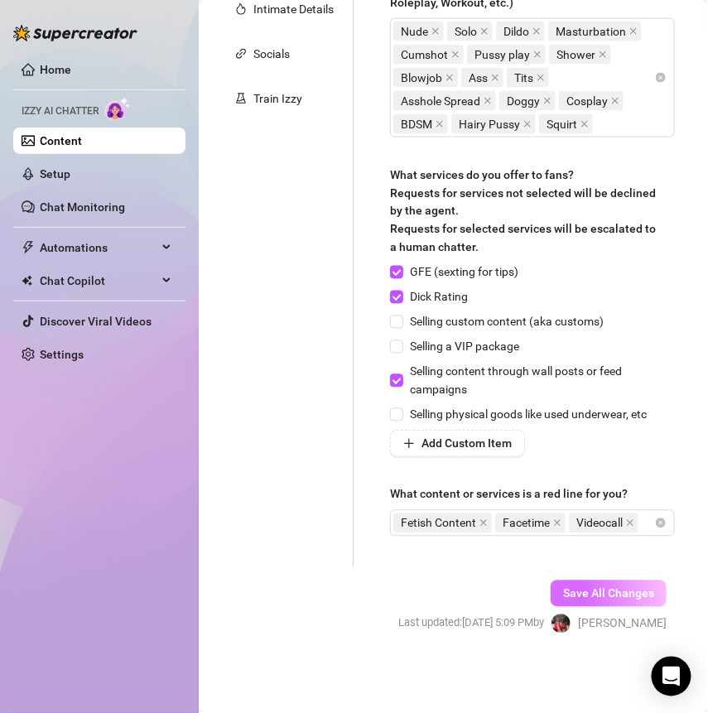
click at [570, 583] on button "Save All Changes" at bounding box center [609, 593] width 116 height 26
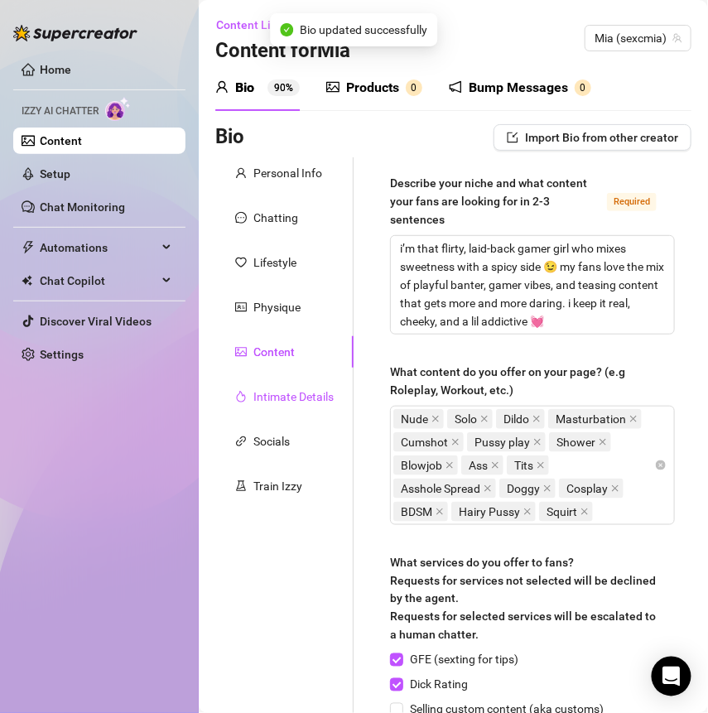
click at [289, 392] on div "Intimate Details" at bounding box center [293, 396] width 80 height 18
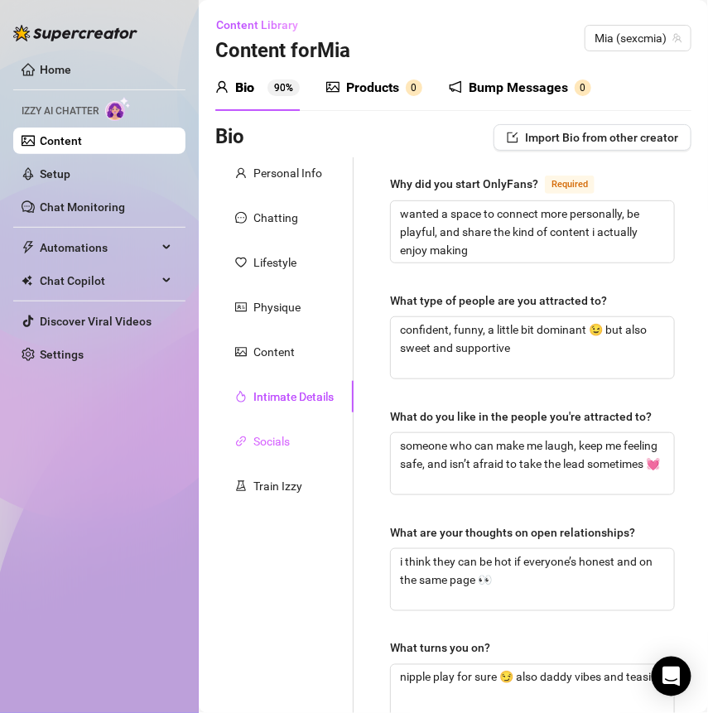
click at [289, 430] on div "Socials" at bounding box center [284, 441] width 138 height 31
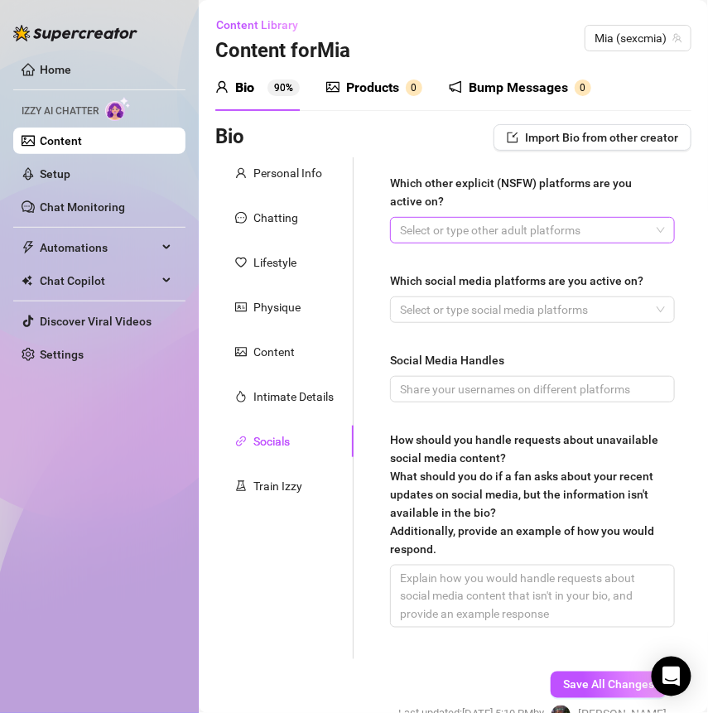
click at [445, 224] on div at bounding box center [523, 230] width 261 height 23
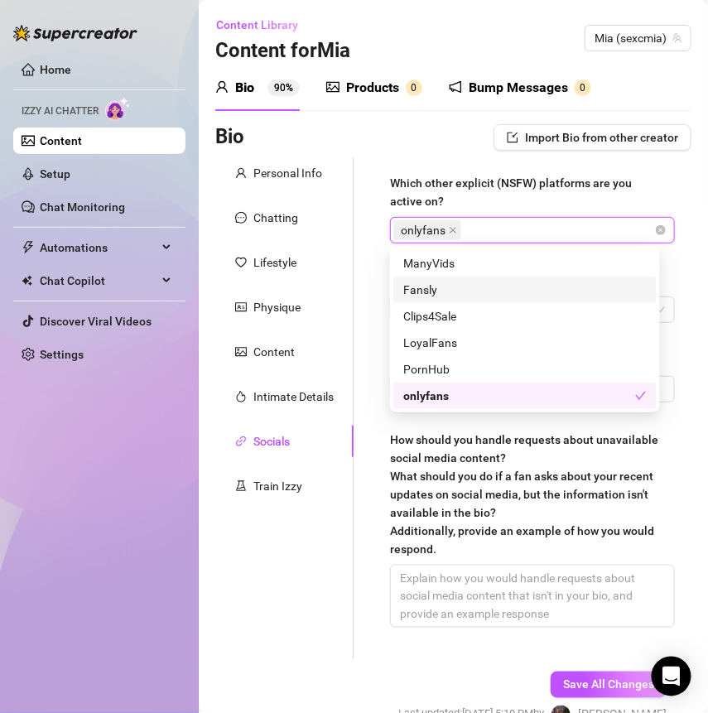
click at [361, 281] on div "Which other explicit (NSFW) platforms are you active on? onlyfans onlyfans Whic…" at bounding box center [522, 408] width 338 height 502
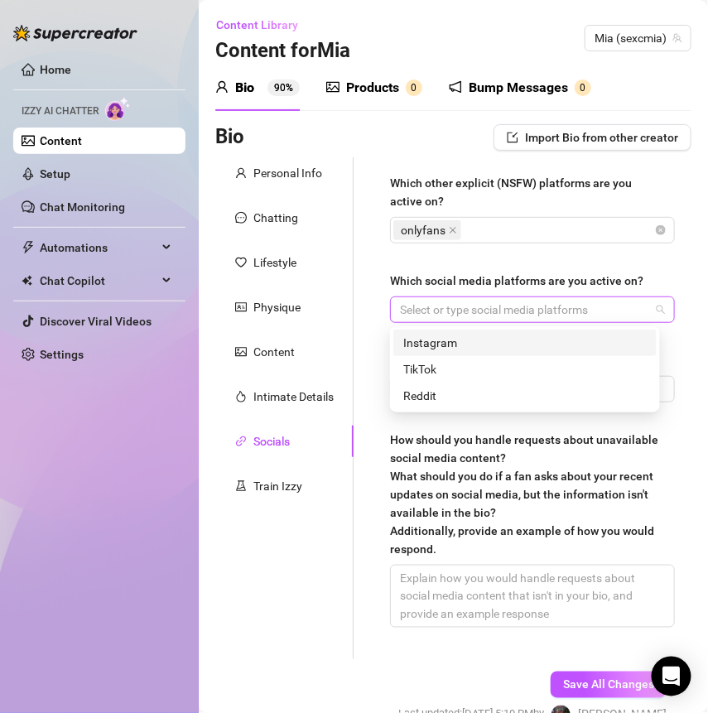
click at [469, 307] on div at bounding box center [523, 309] width 261 height 23
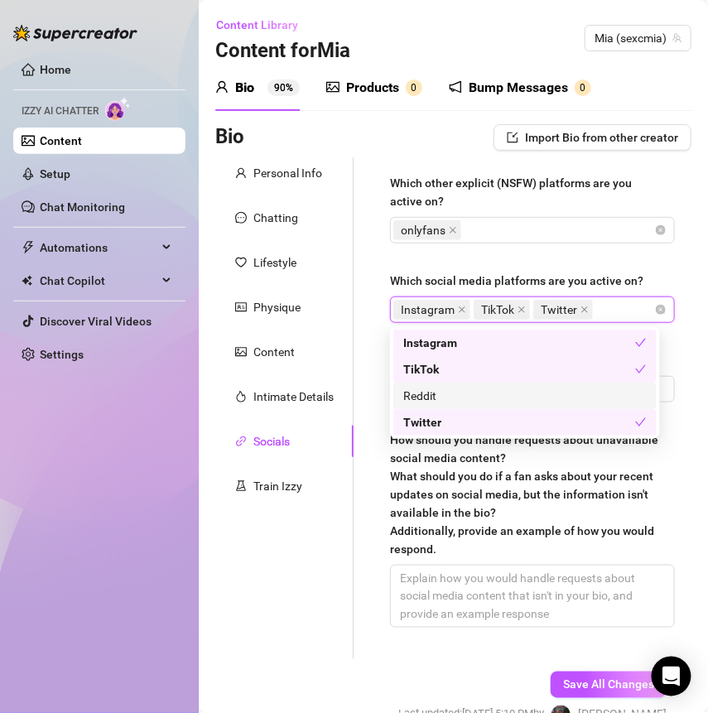
click at [360, 391] on div "Which other explicit (NSFW) platforms are you active on? onlyfans Which social …" at bounding box center [522, 408] width 338 height 502
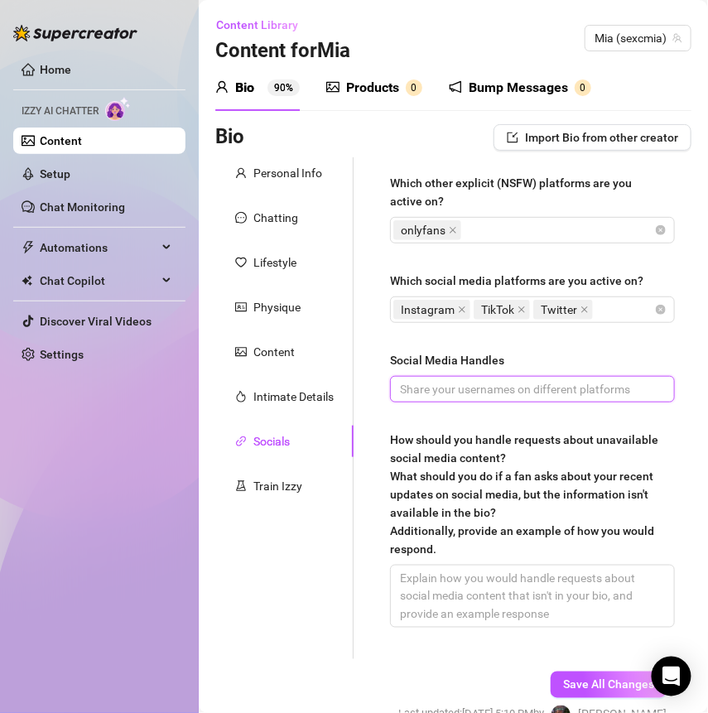
click at [452, 388] on input "Social Media Handles" at bounding box center [531, 389] width 262 height 18
click at [397, 386] on span "itsmiamills immiamills SEXCDUSTT" at bounding box center [532, 389] width 285 height 26
click at [397, 387] on span "itsmiamills immiamills SEXCDUSTT" at bounding box center [532, 389] width 285 height 26
click at [408, 388] on input "itsmiamills immiamills SEXCDUSTT" at bounding box center [531, 389] width 262 height 18
click at [469, 387] on input "@itsmiamills immiamills SEXCDUSTT" at bounding box center [531, 389] width 262 height 18
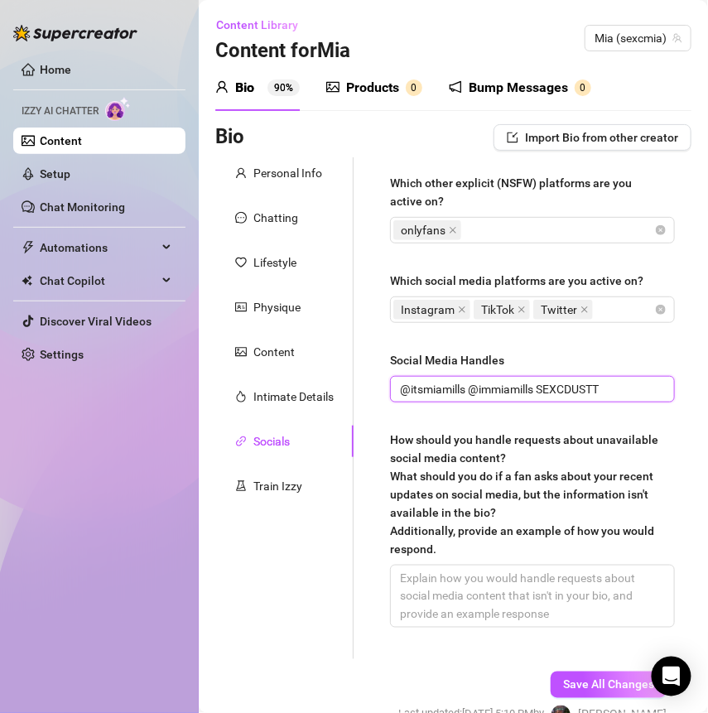
click at [543, 388] on input "@itsmiamills @immiamills SEXCDUSTT" at bounding box center [531, 389] width 262 height 18
click at [538, 385] on input "@itsmiamills @immiamills SEXCDUSTT" at bounding box center [531, 389] width 262 height 18
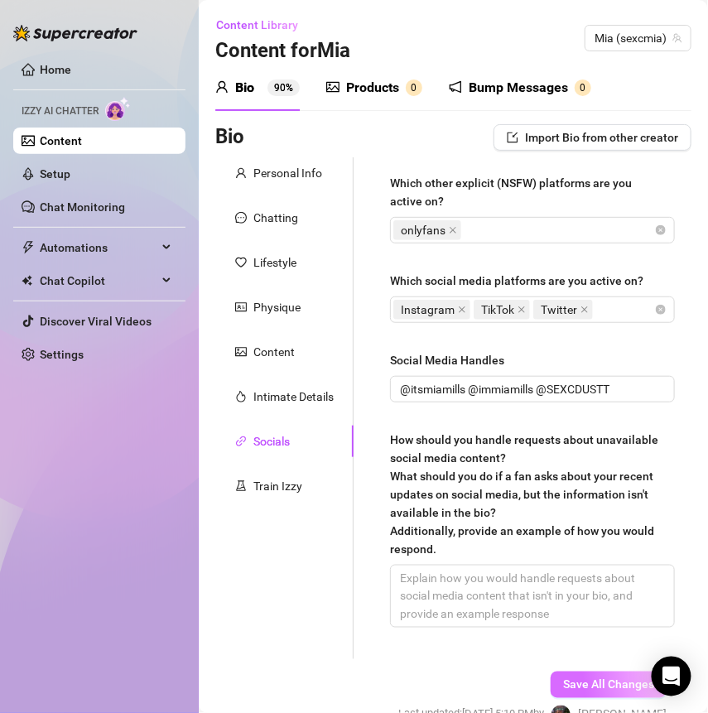
click at [584, 676] on button "Save All Changes" at bounding box center [609, 684] width 116 height 26
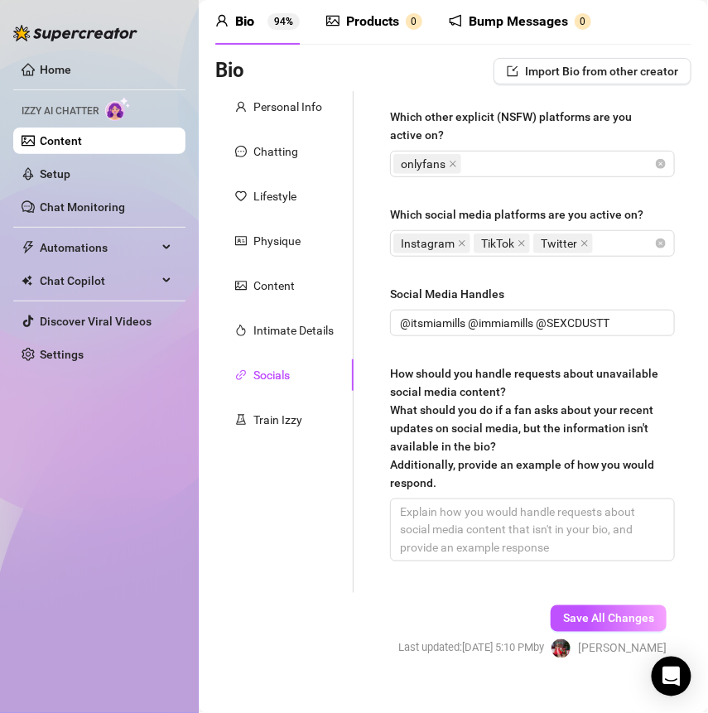
scroll to position [89, 0]
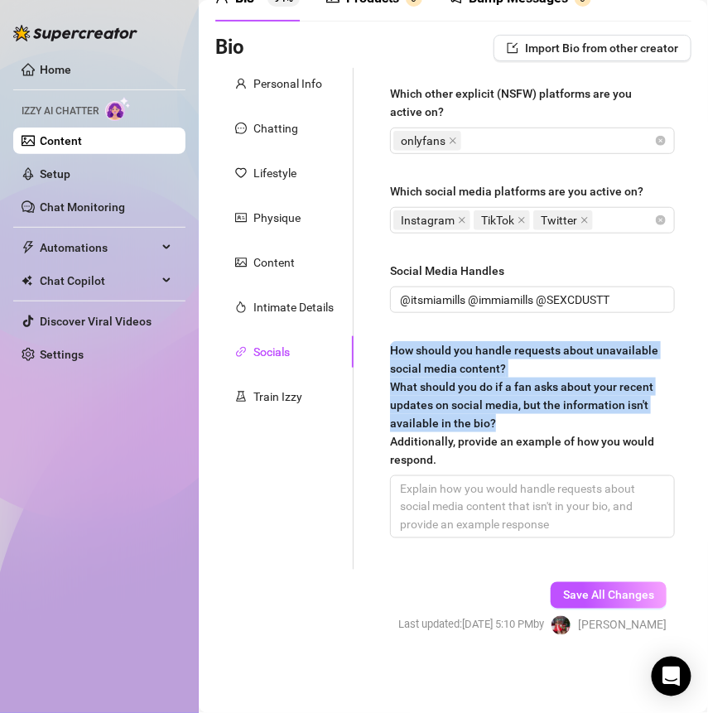
drag, startPoint x: 386, startPoint y: 342, endPoint x: 589, endPoint y: 418, distance: 216.7
click at [589, 418] on div "Which other explicit (NSFW) platforms are you active on? onlyfans Which social …" at bounding box center [532, 319] width 318 height 502
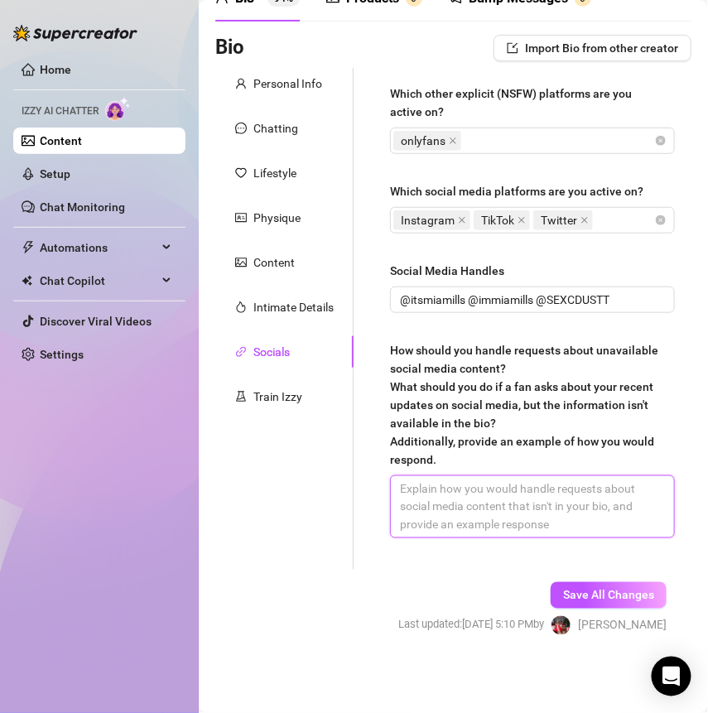
click at [428, 517] on textarea "How should you handle requests about unavailable social media content? What sho…" at bounding box center [532, 506] width 283 height 61
paste textarea "aww i haven’t posted that there yet babe 💓 but you’ll see it pop up here real s…"
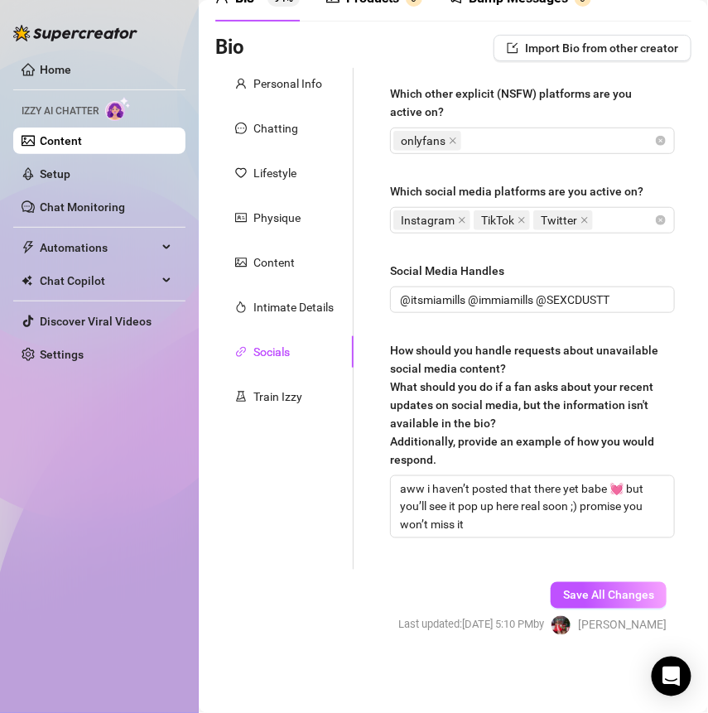
click at [502, 571] on div "Save All Changes Last updated: [DATE] 5:10 PM by [PERSON_NAME]" at bounding box center [532, 609] width 318 height 79
click at [554, 583] on button "Save All Changes" at bounding box center [609, 595] width 116 height 26
